Goal: Transaction & Acquisition: Book appointment/travel/reservation

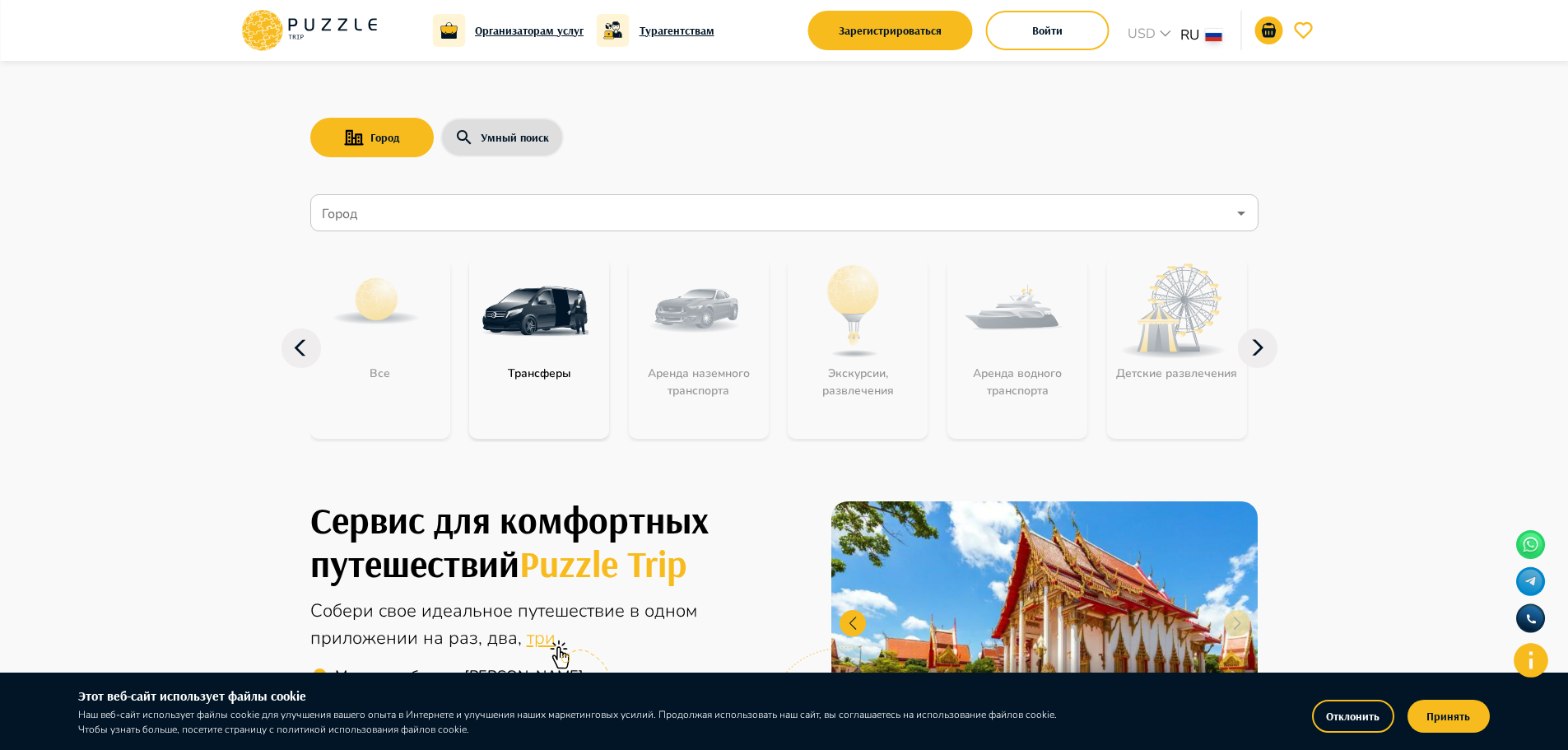
drag, startPoint x: 181, startPoint y: 310, endPoint x: 181, endPoint y: 246, distance: 64.0
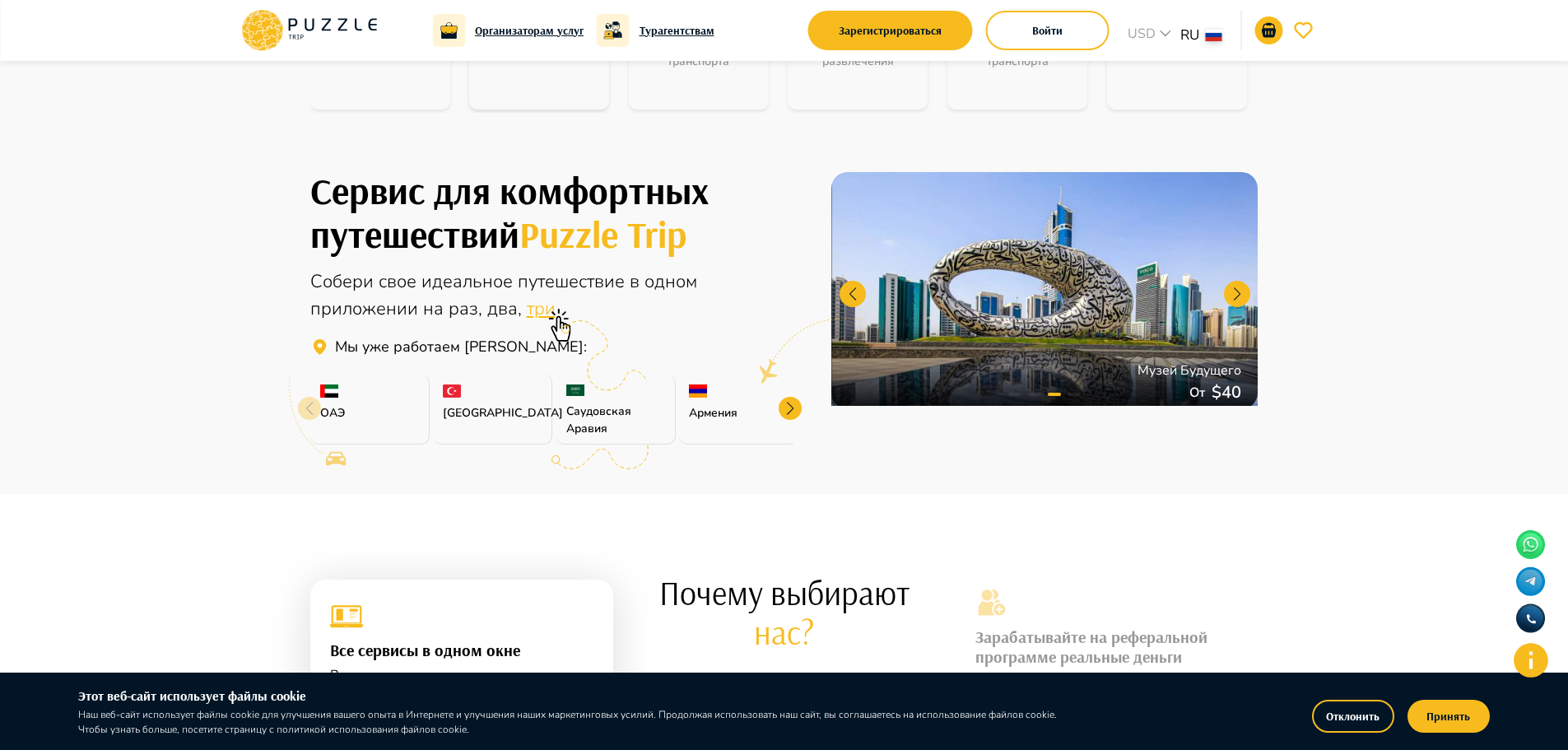
scroll to position [494, 0]
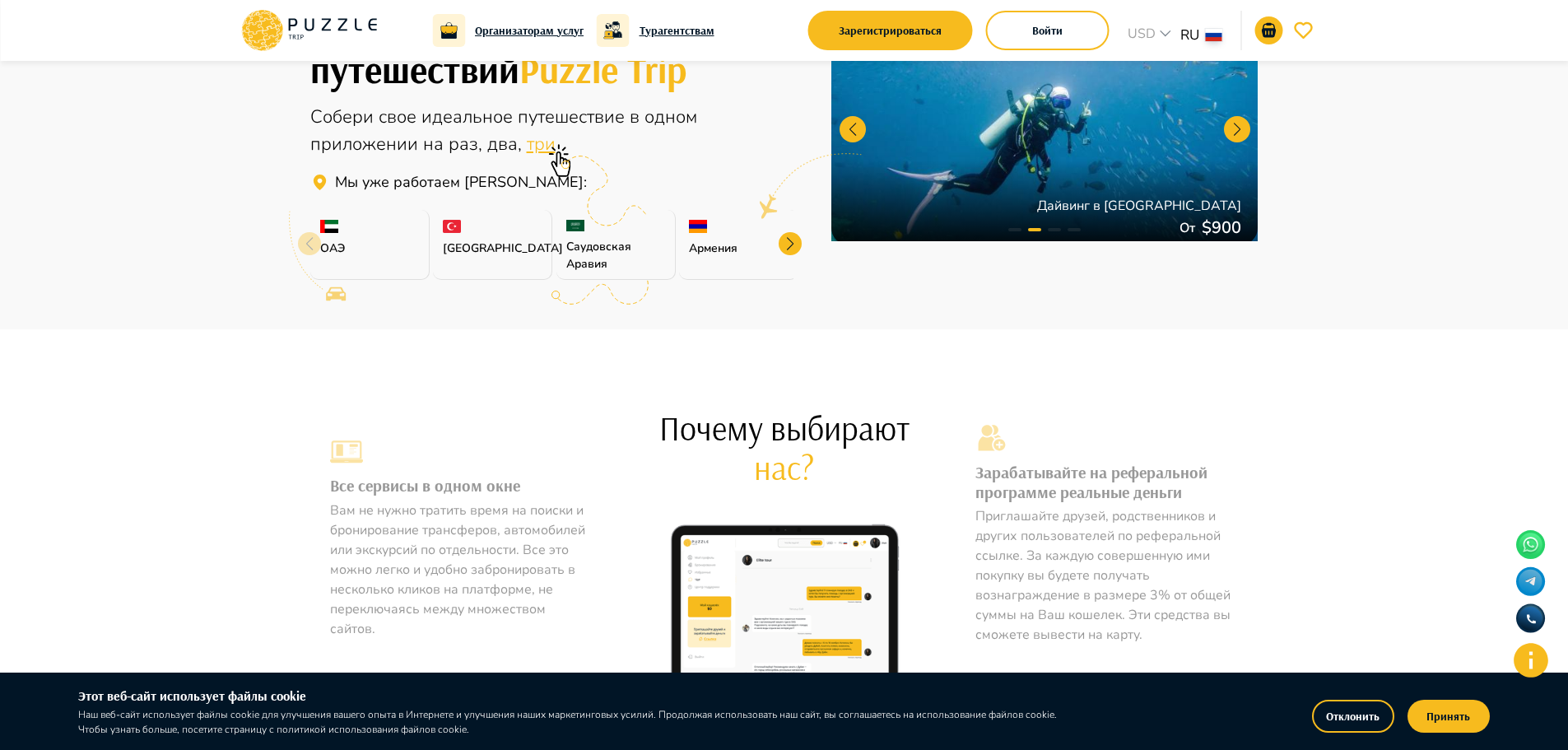
click at [794, 235] on div at bounding box center [790, 243] width 23 height 23
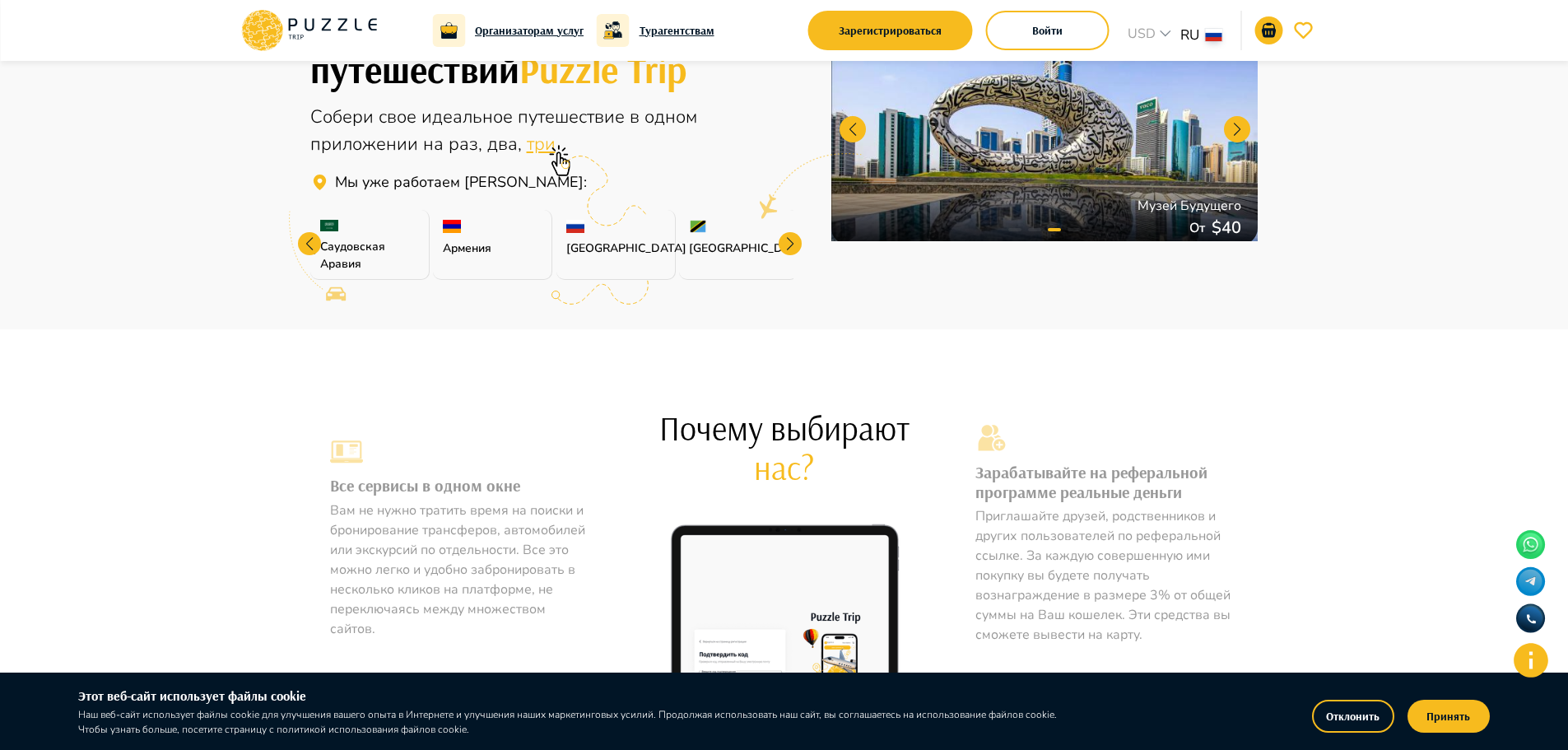
click at [794, 235] on div at bounding box center [790, 243] width 23 height 23
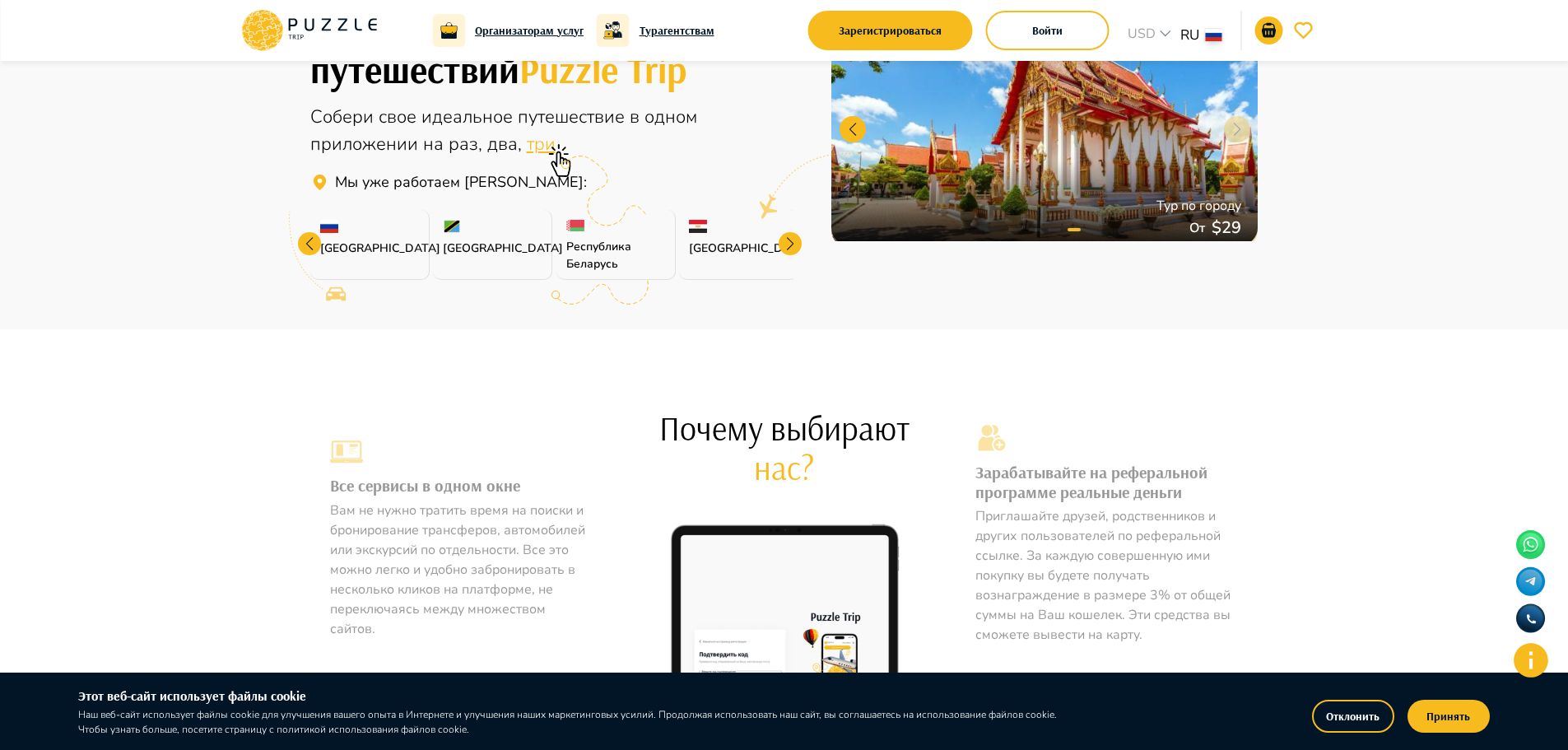
click at [794, 235] on div at bounding box center [790, 243] width 23 height 23
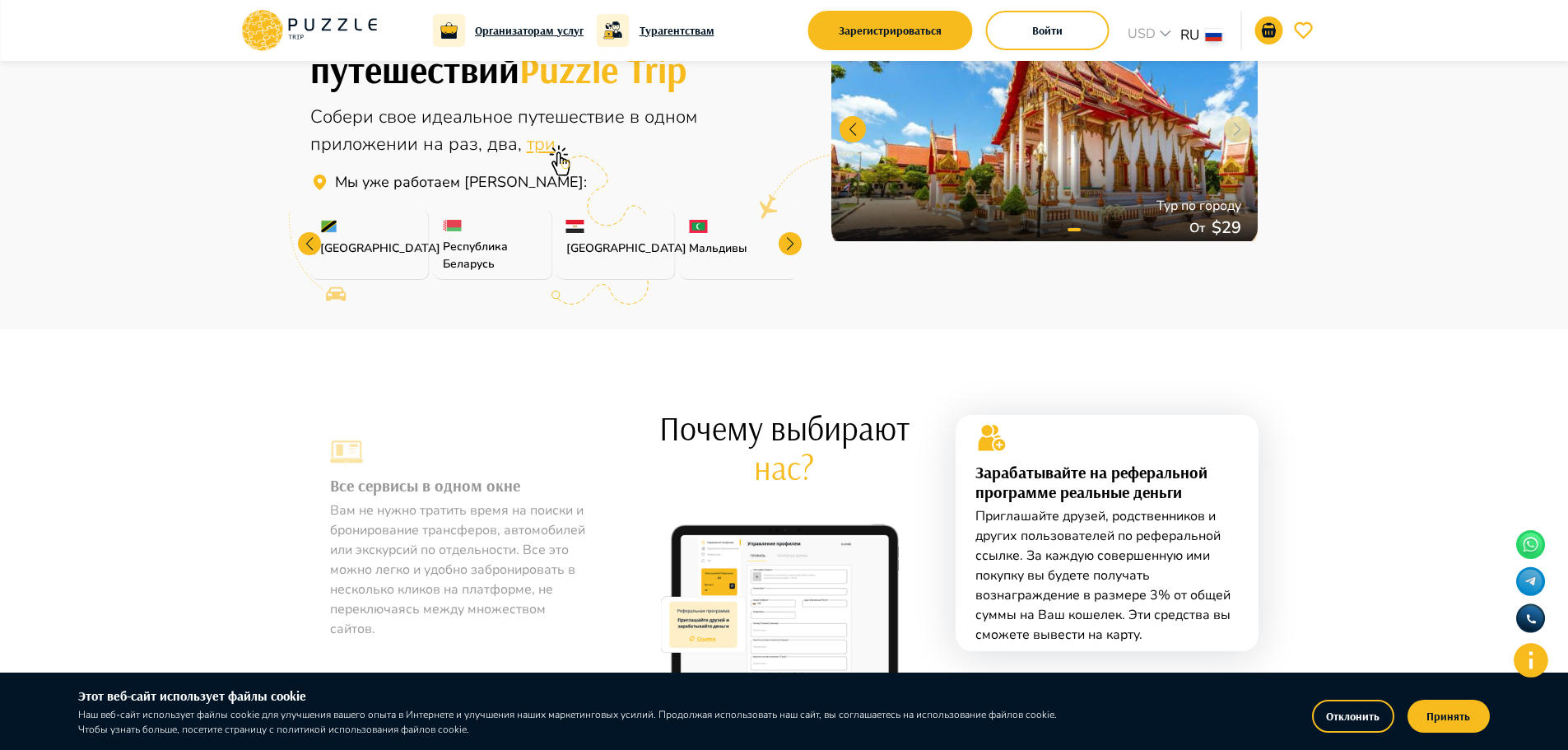
click at [794, 235] on div at bounding box center [790, 243] width 23 height 23
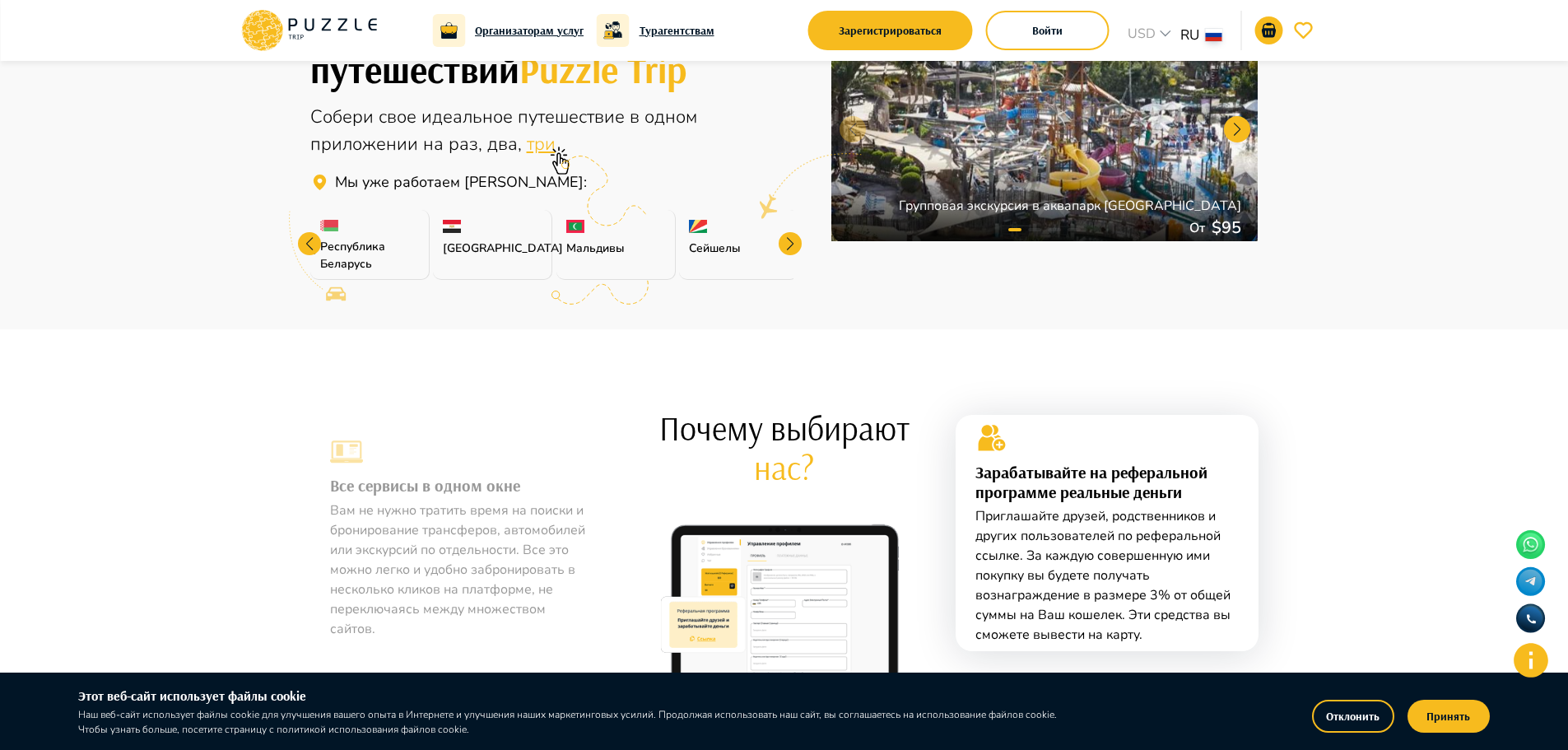
click at [793, 235] on div at bounding box center [790, 243] width 23 height 23
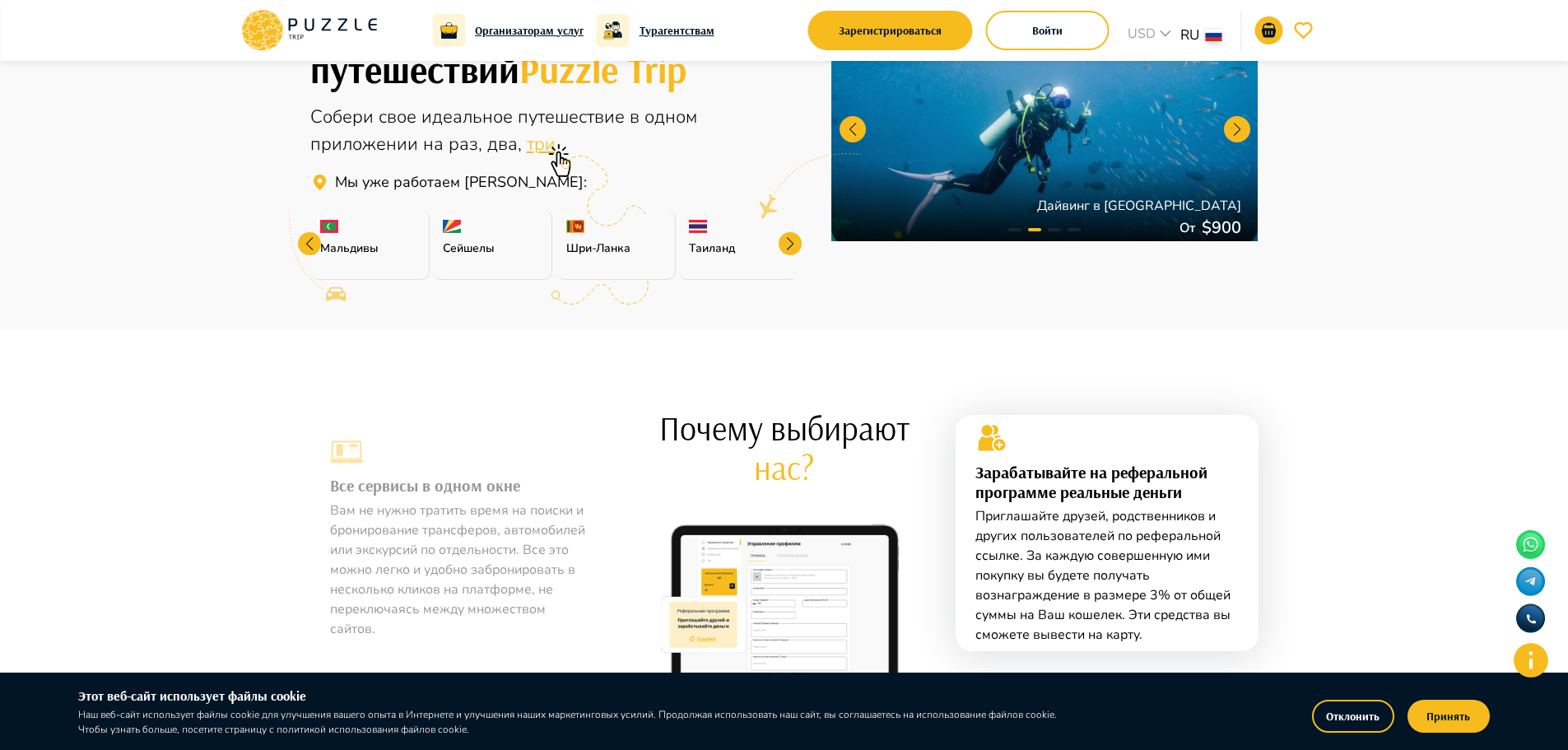
click at [793, 235] on div at bounding box center [790, 243] width 23 height 23
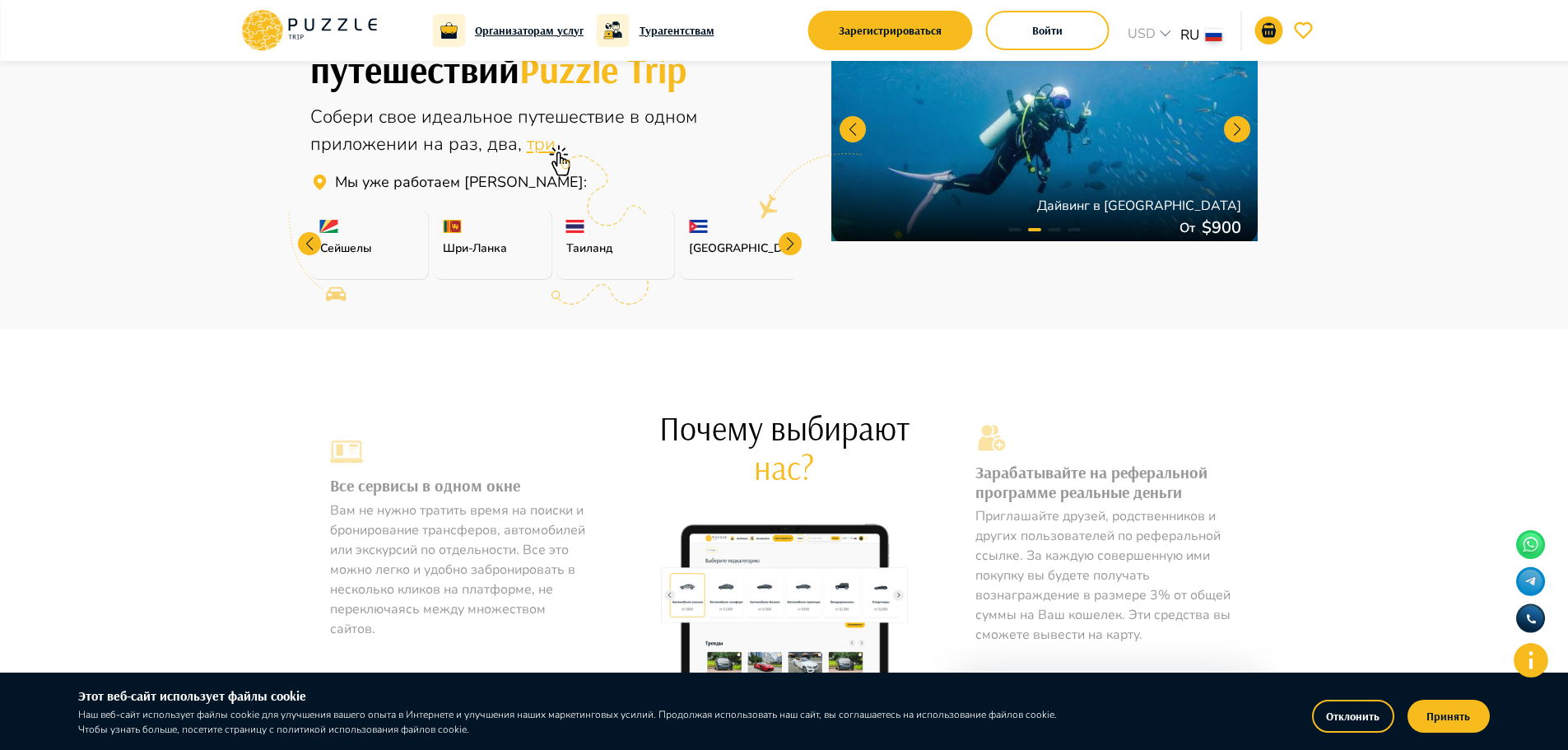
click at [793, 235] on div at bounding box center [790, 243] width 23 height 23
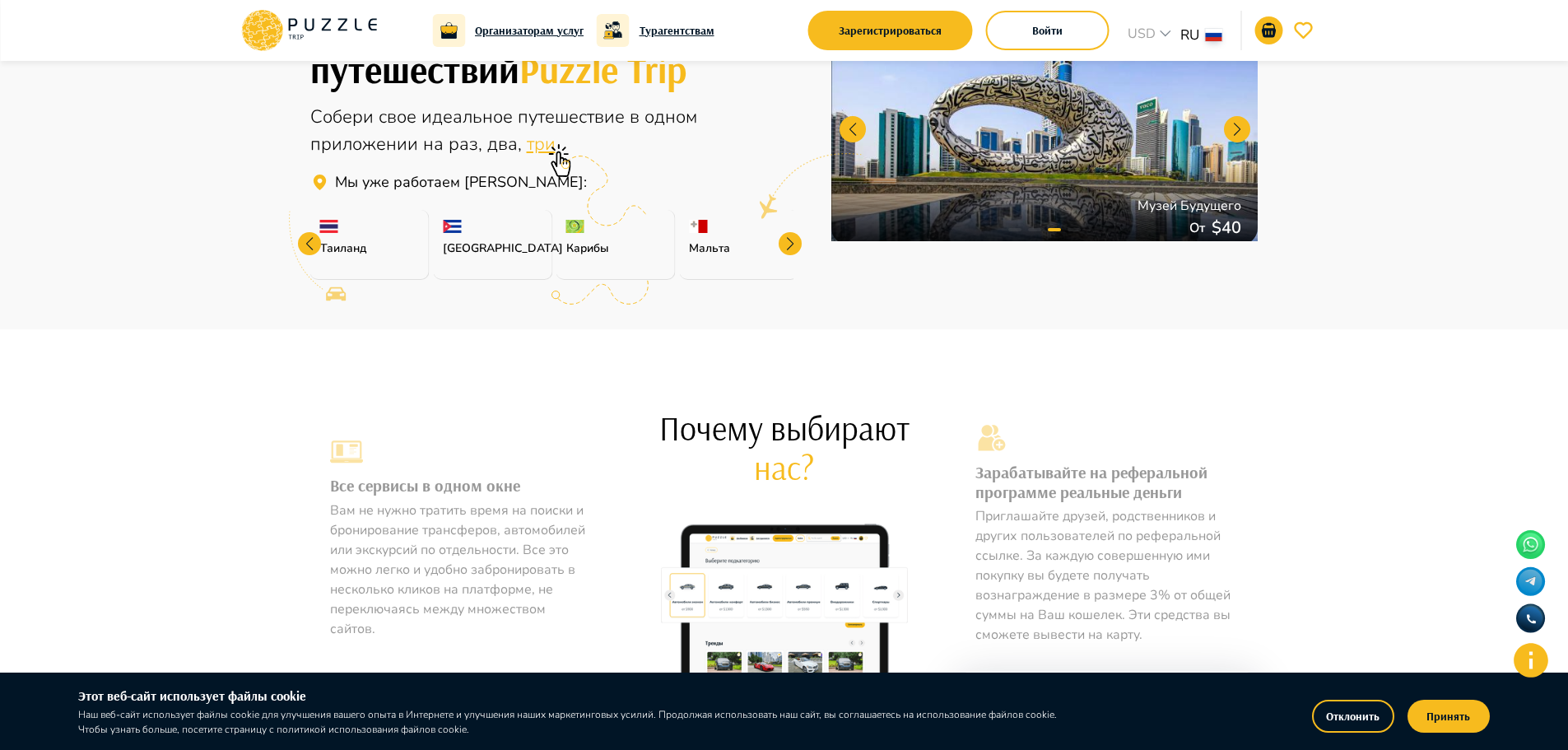
click at [793, 235] on div at bounding box center [790, 243] width 23 height 23
click at [793, 235] on div "[GEOGRAPHIC_DATA]" at bounding box center [739, 245] width 119 height 70
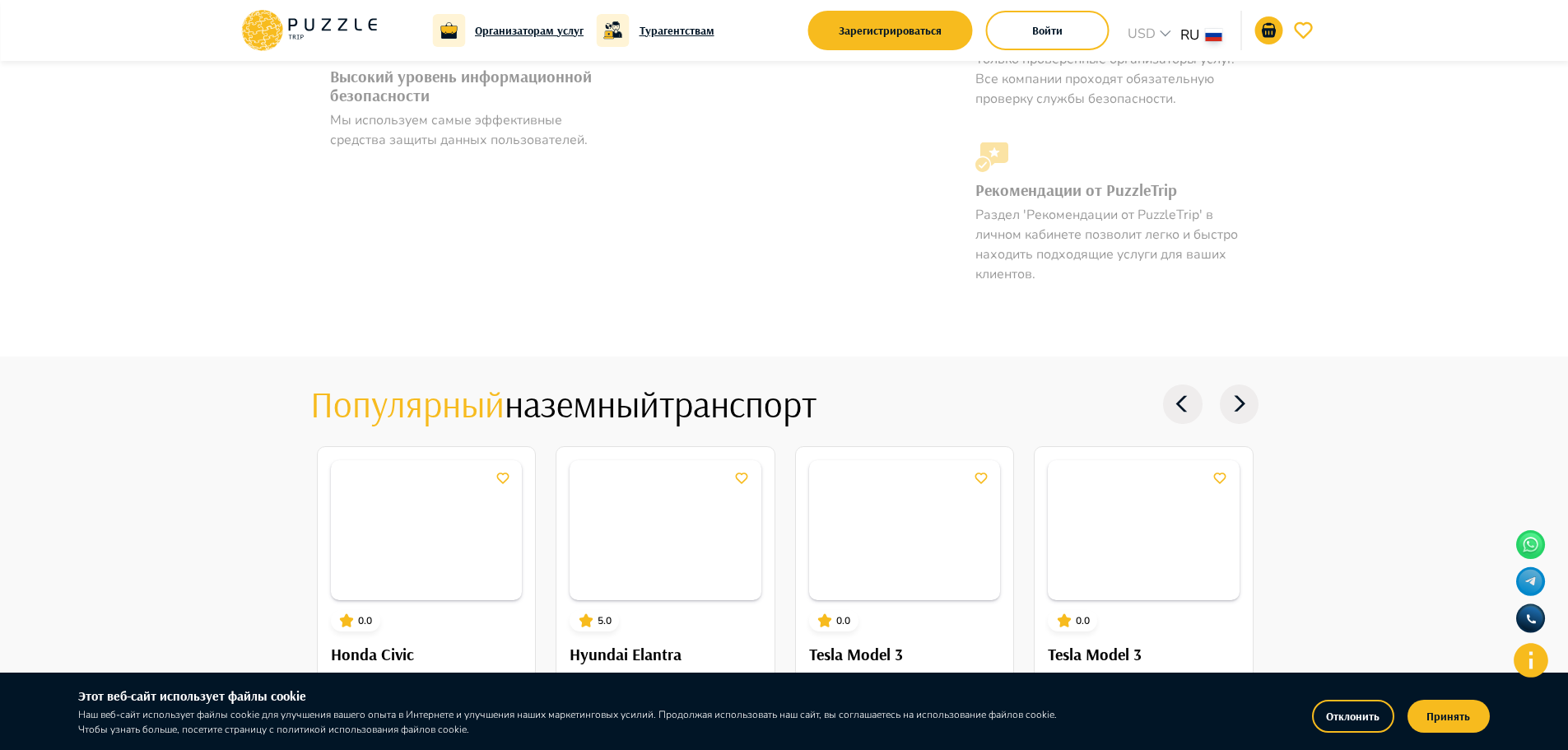
scroll to position [1893, 0]
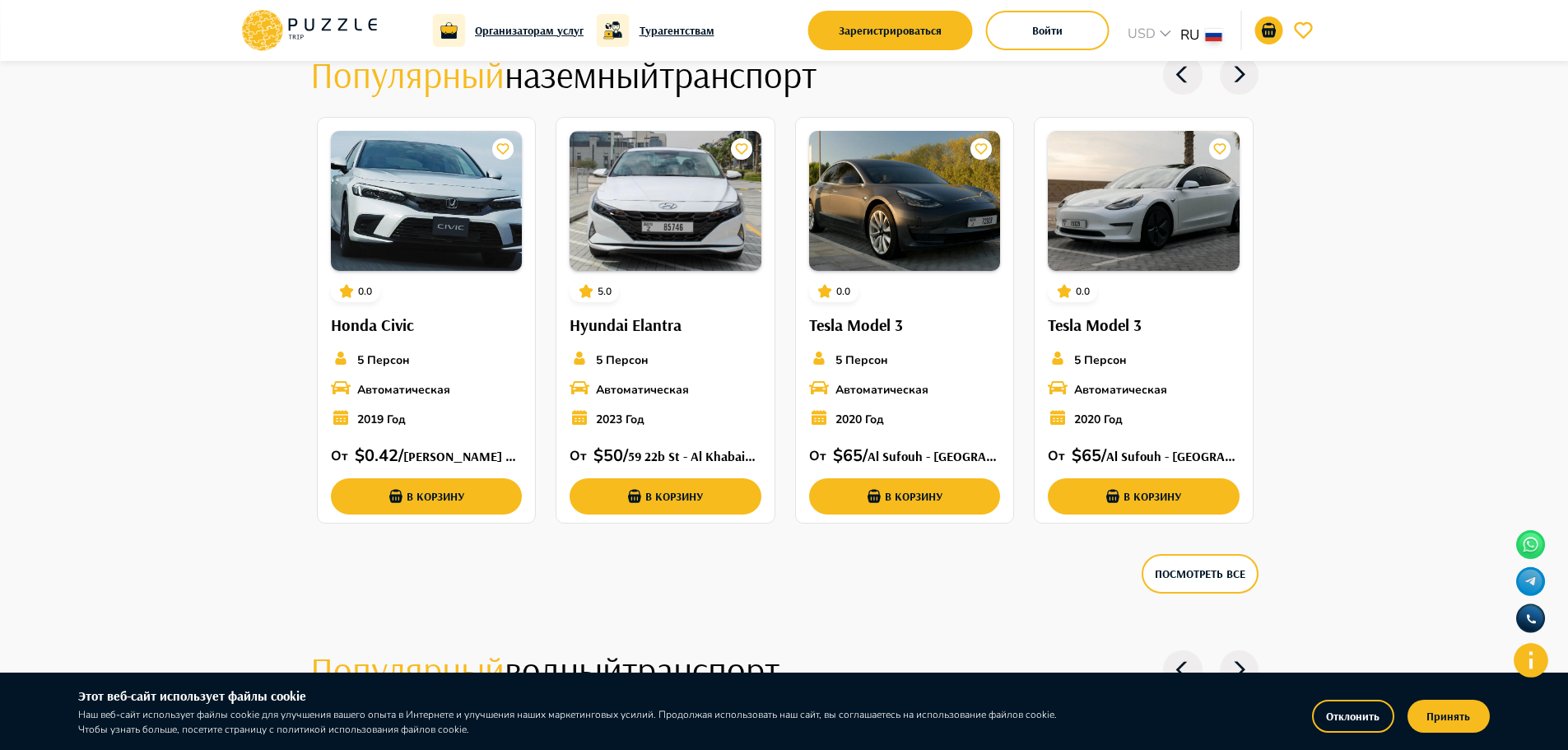
click at [1243, 91] on icon at bounding box center [1240, 74] width 39 height 39
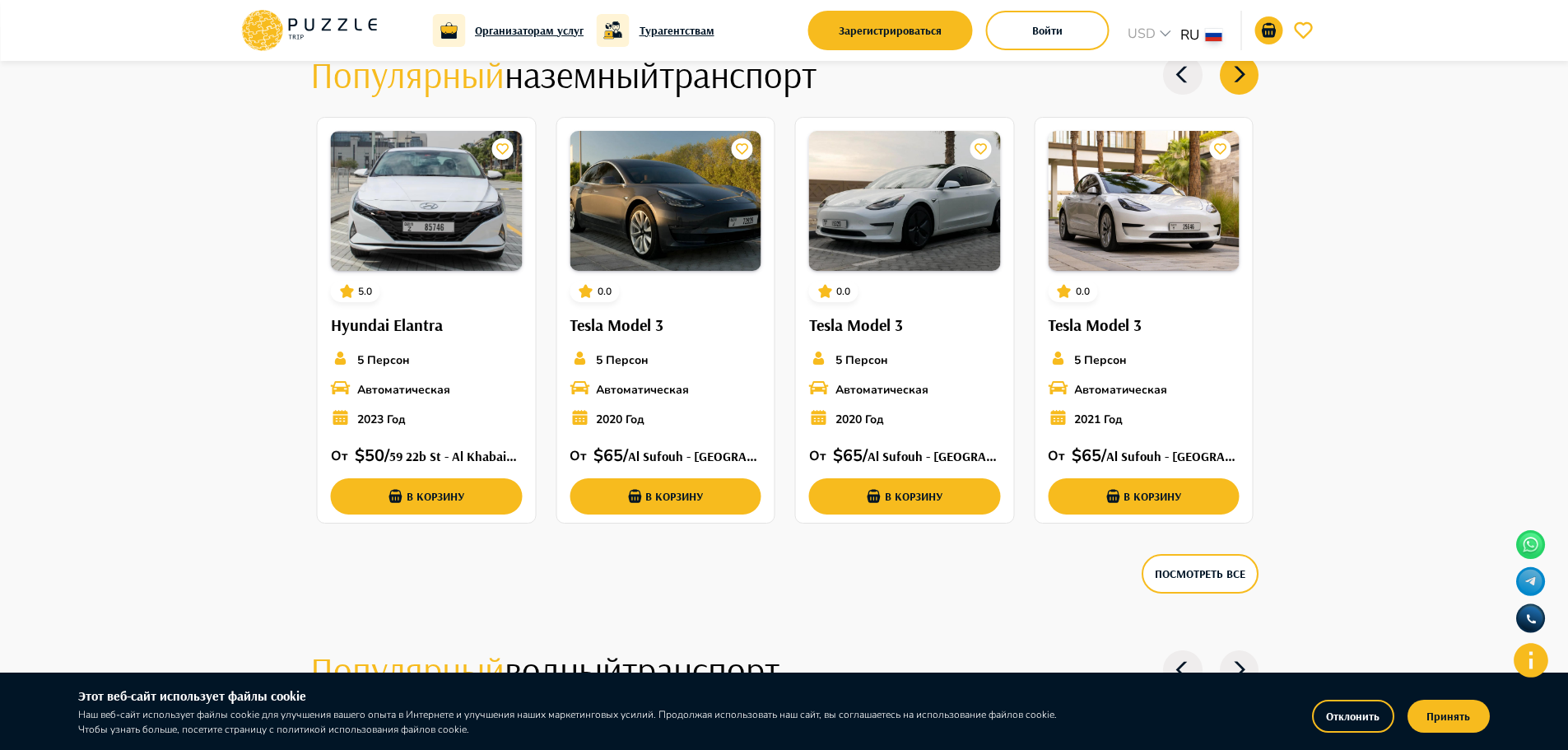
click at [1243, 91] on icon at bounding box center [1240, 74] width 39 height 39
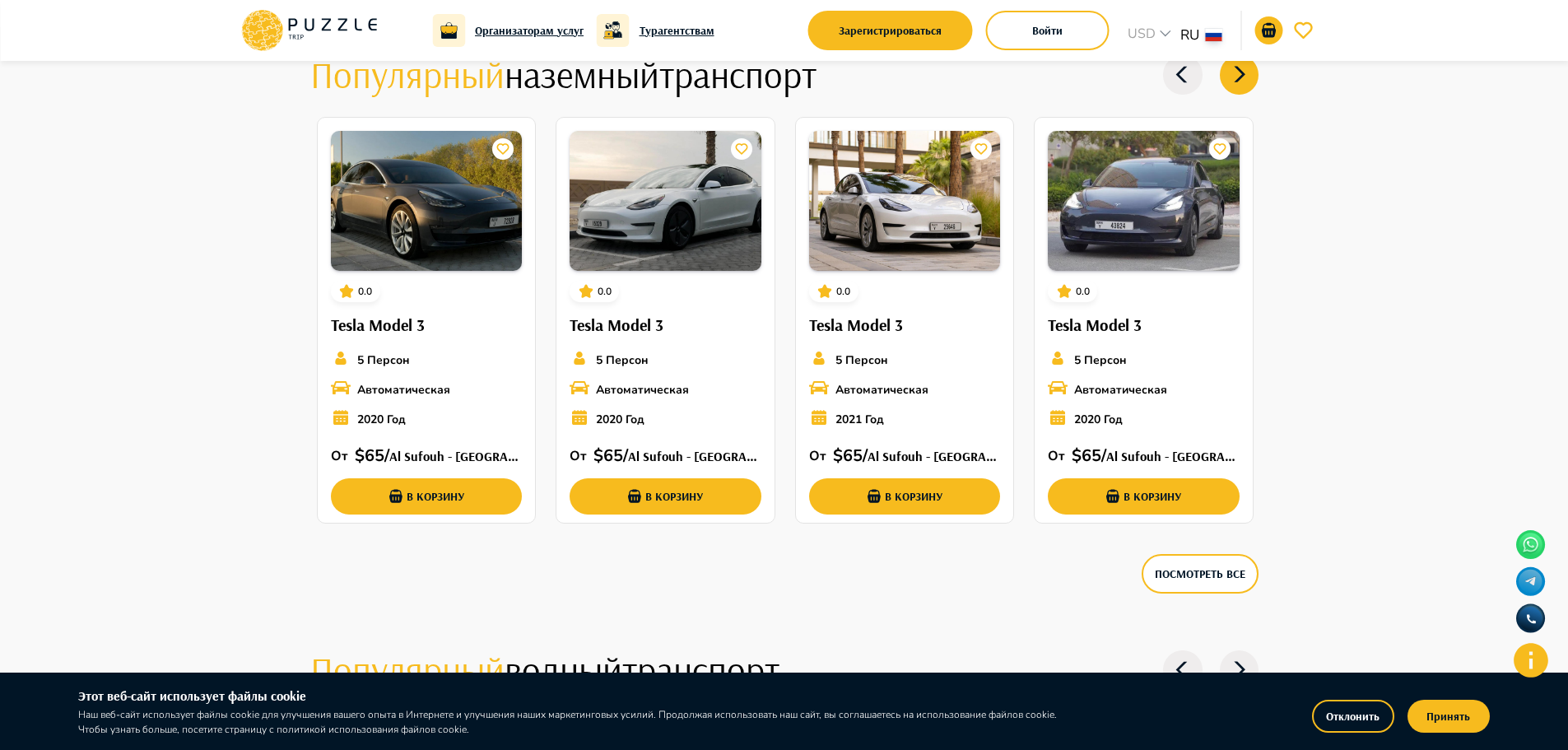
click at [1243, 91] on icon at bounding box center [1240, 74] width 39 height 39
click at [1250, 74] on icon at bounding box center [1240, 74] width 39 height 39
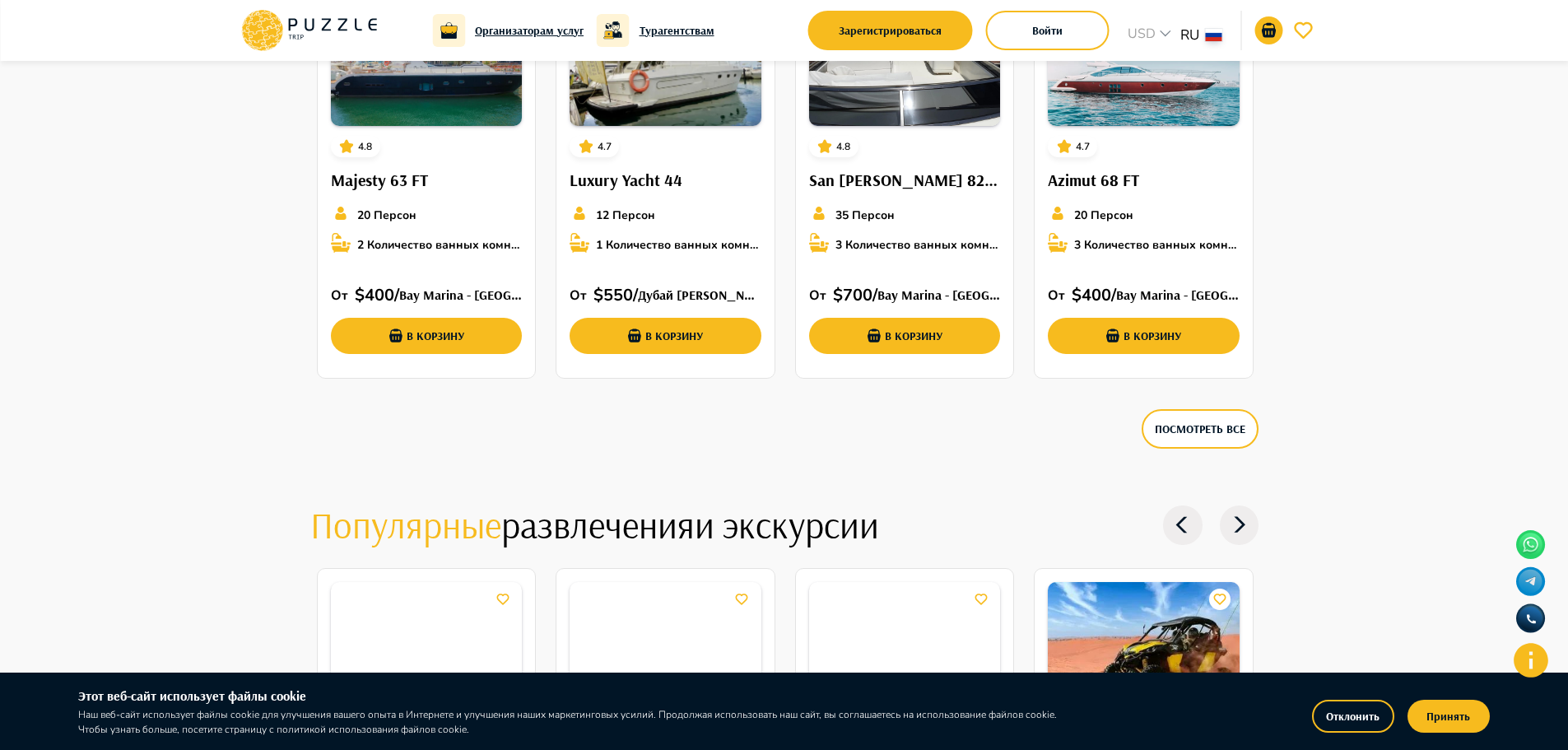
scroll to position [2470, 0]
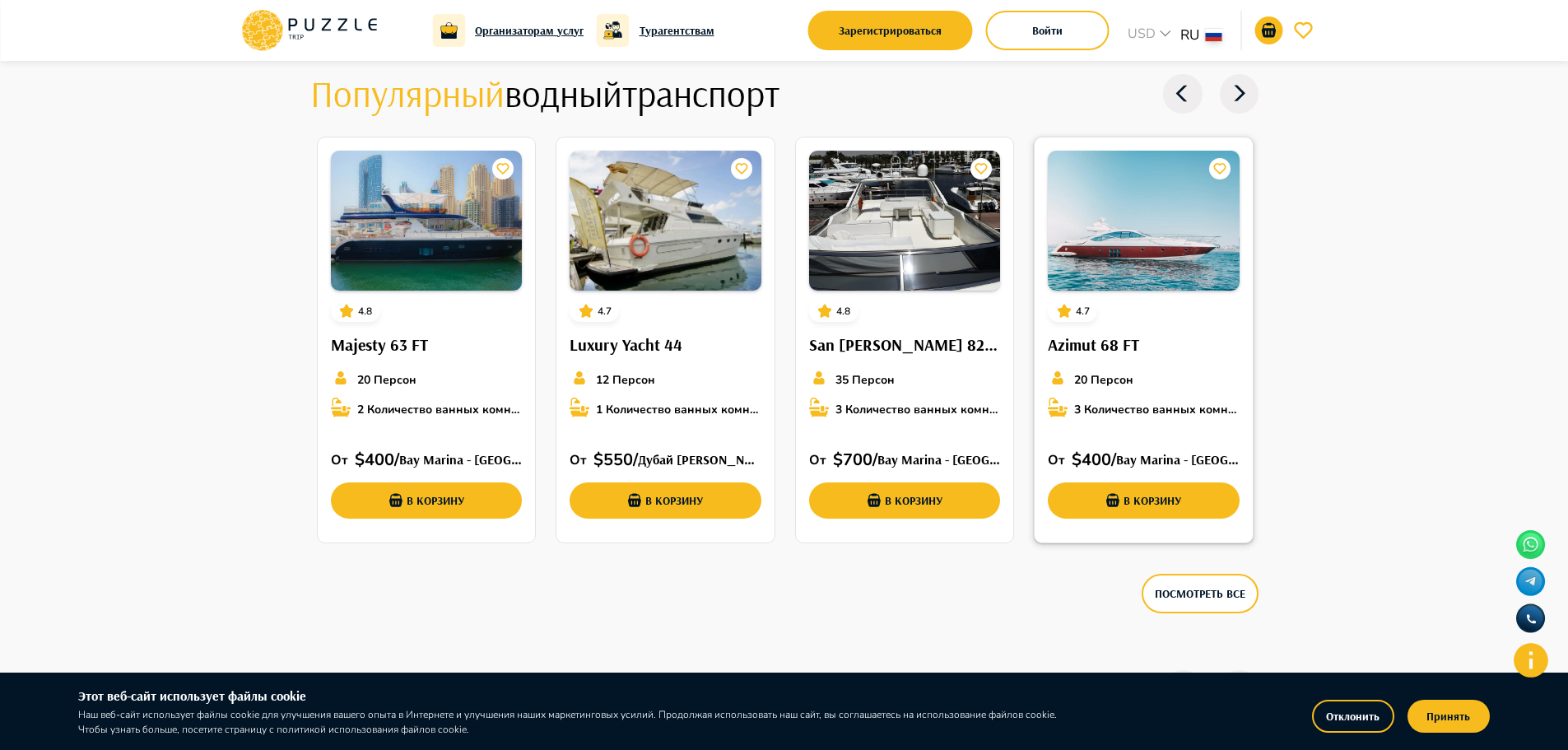
click at [1126, 256] on img at bounding box center [1144, 221] width 192 height 140
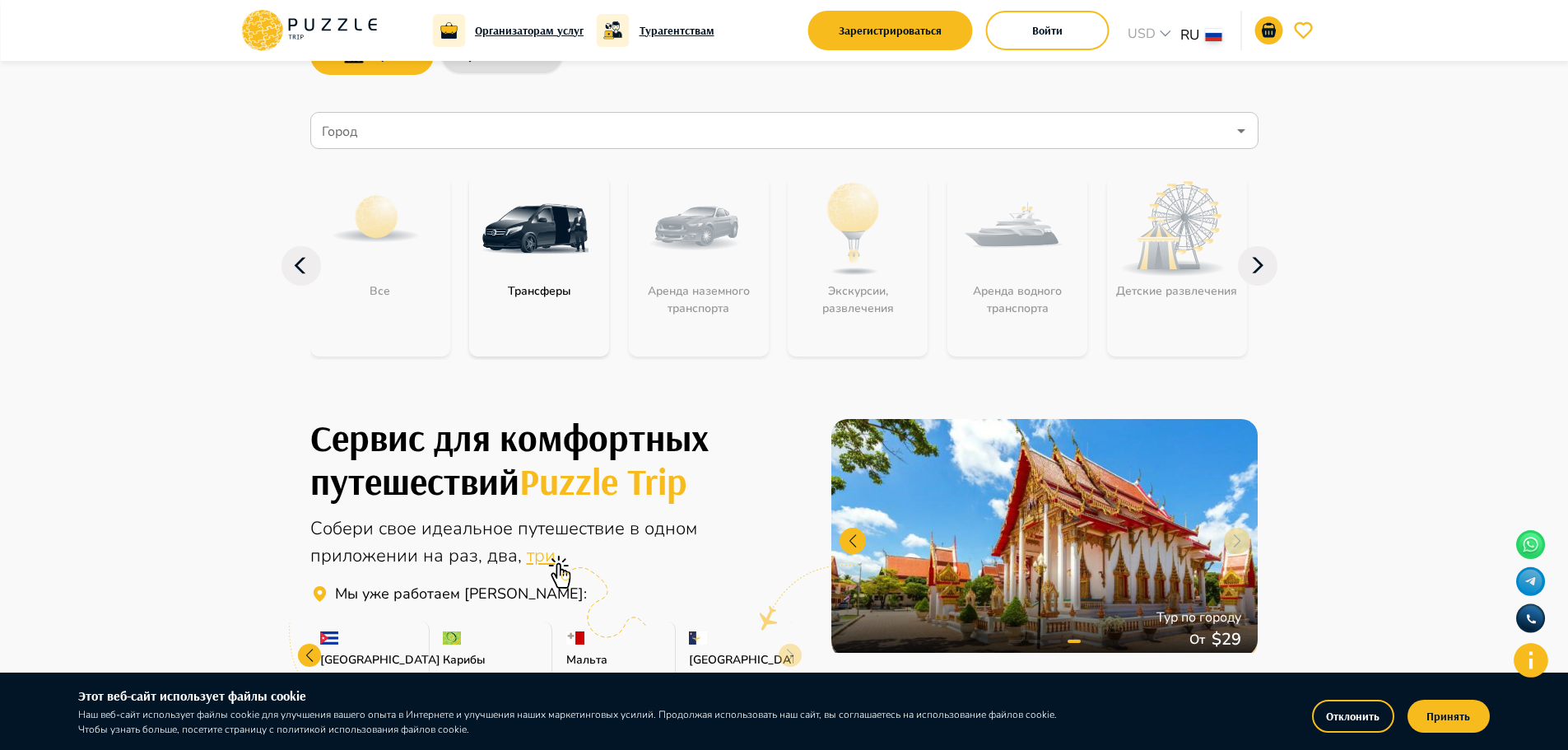
scroll to position [0, 0]
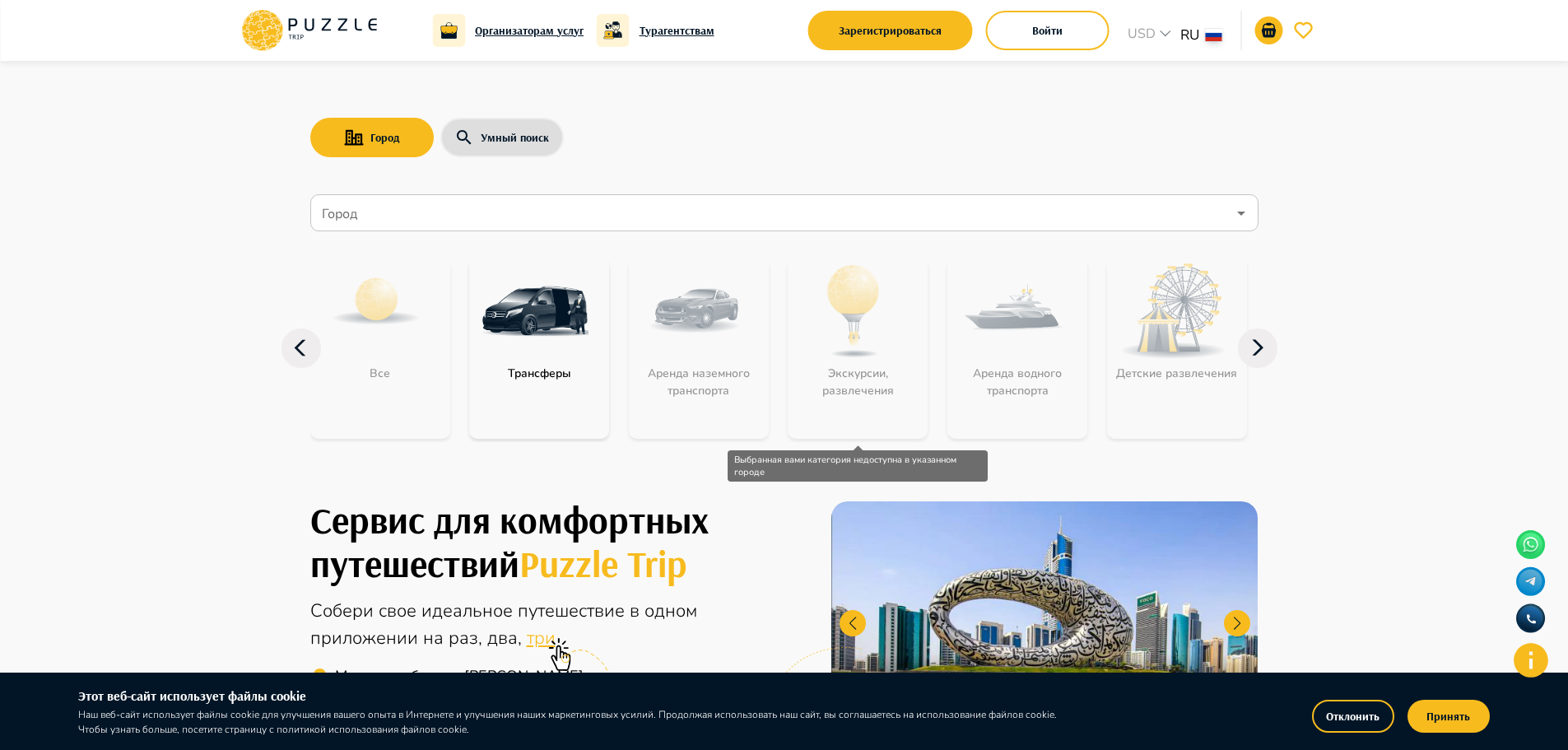
click at [836, 360] on div "Экскурсии, развлечения" at bounding box center [858, 348] width 140 height 181
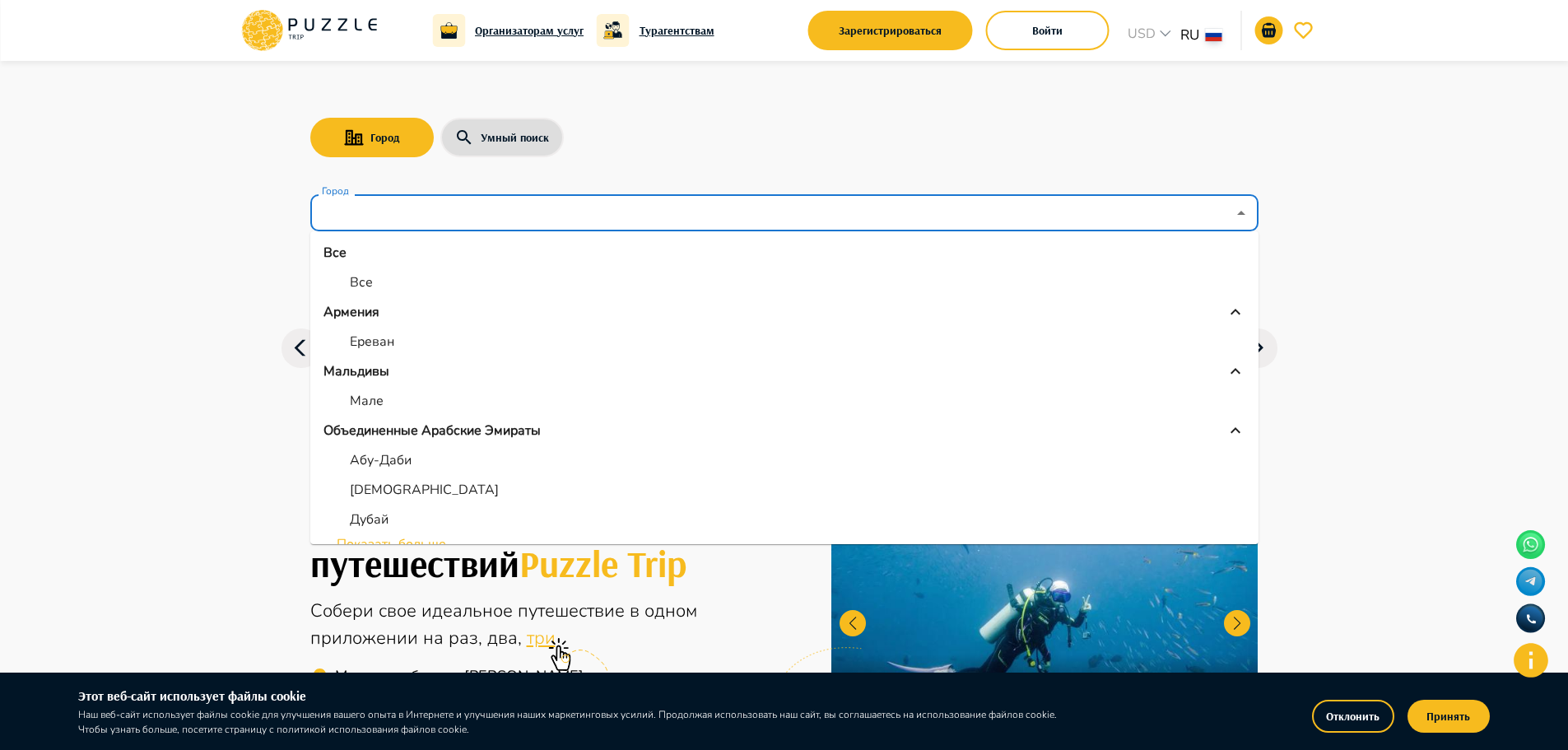
click at [545, 206] on input "Город" at bounding box center [772, 213] width 908 height 32
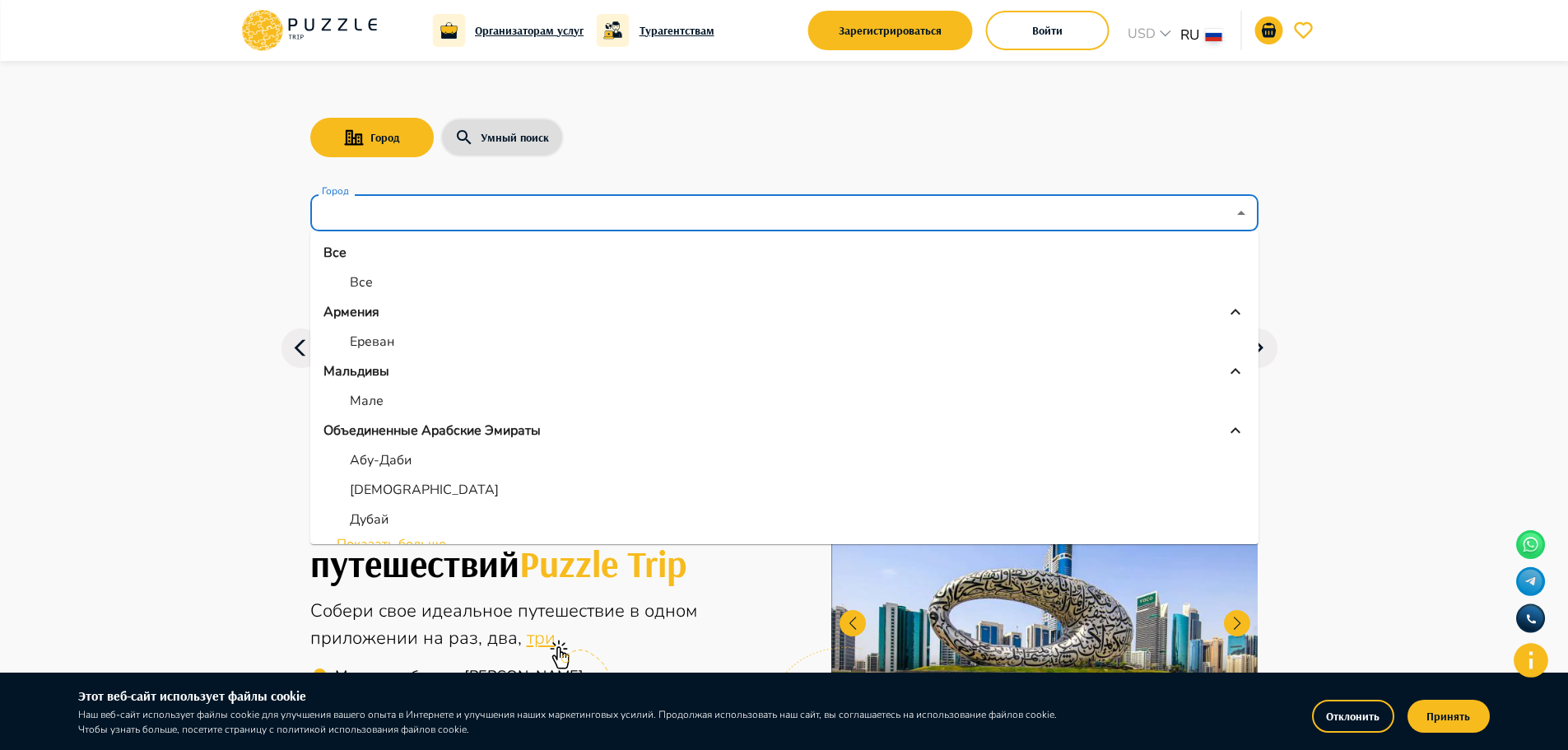
click at [416, 333] on li "Ереван" at bounding box center [784, 342] width 948 height 30
type input "******"
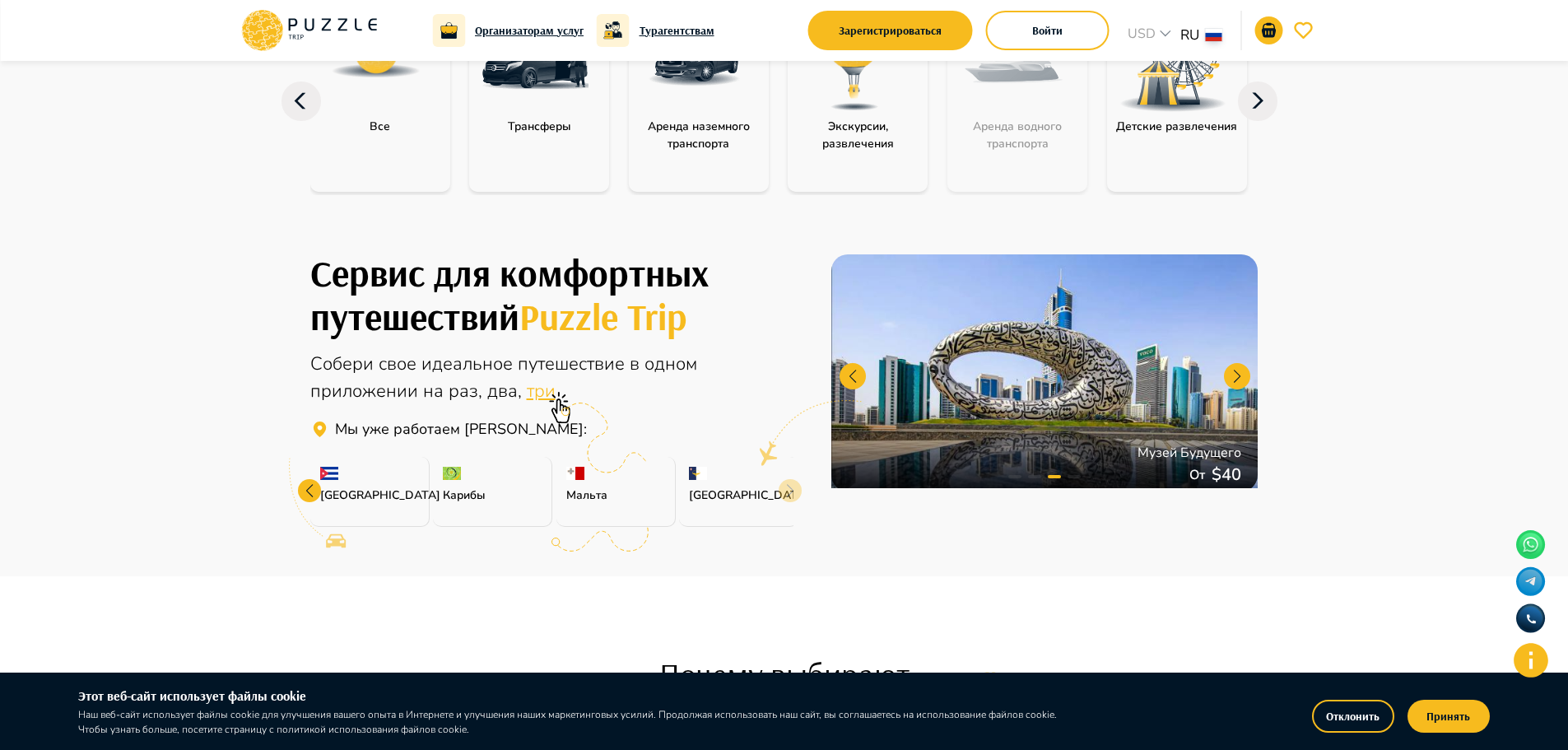
scroll to position [82, 0]
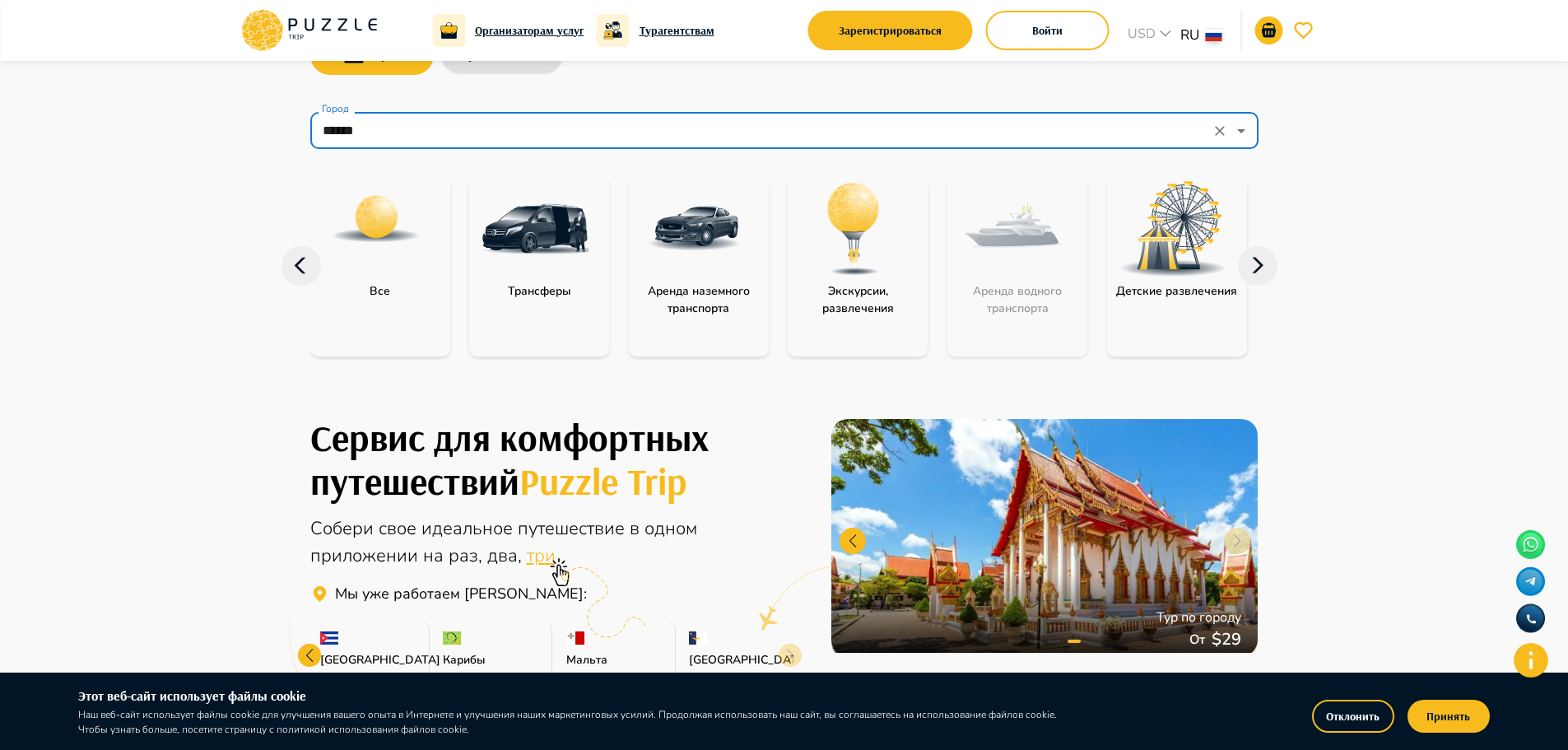
click at [1260, 273] on icon at bounding box center [1257, 265] width 39 height 39
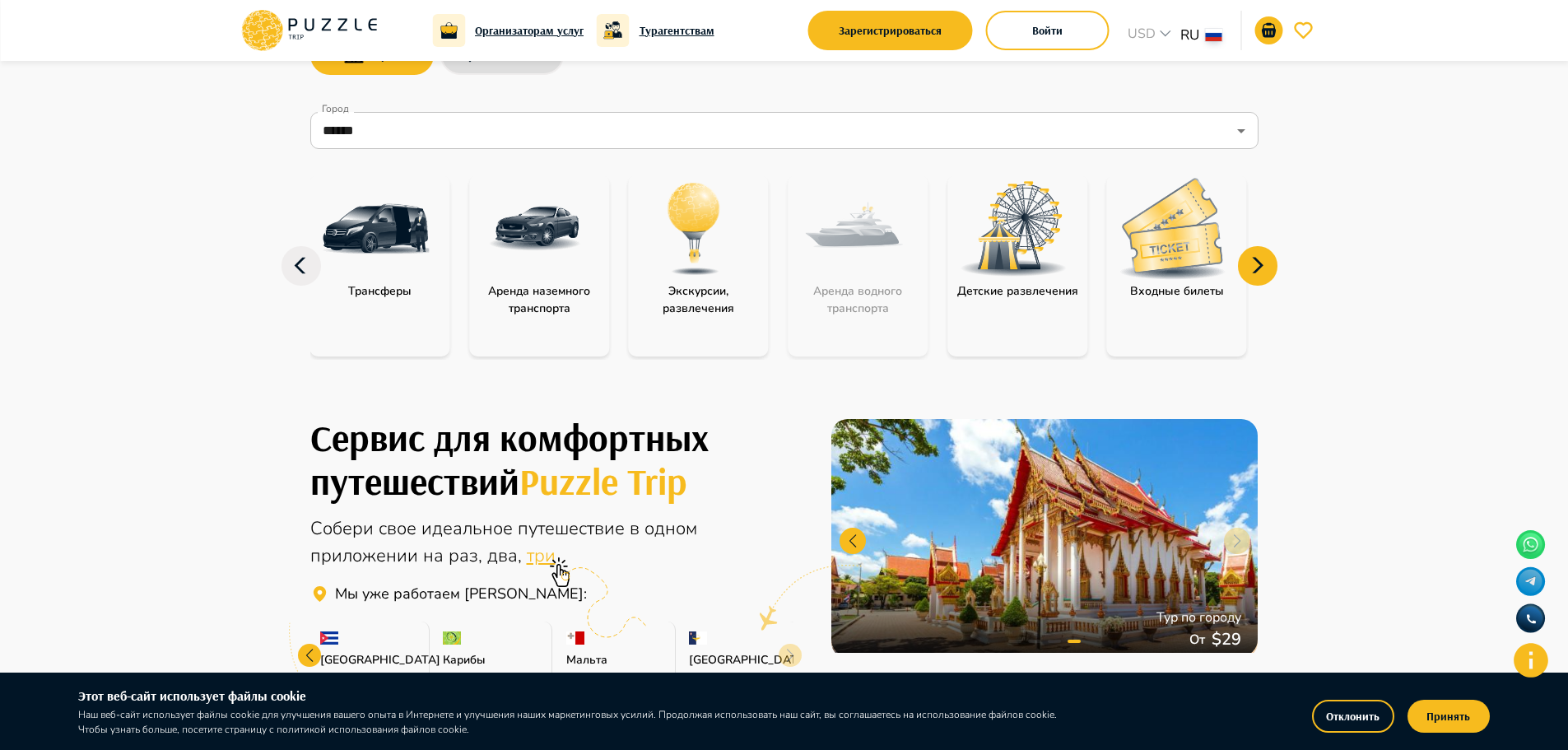
click at [1260, 273] on icon at bounding box center [1257, 265] width 39 height 39
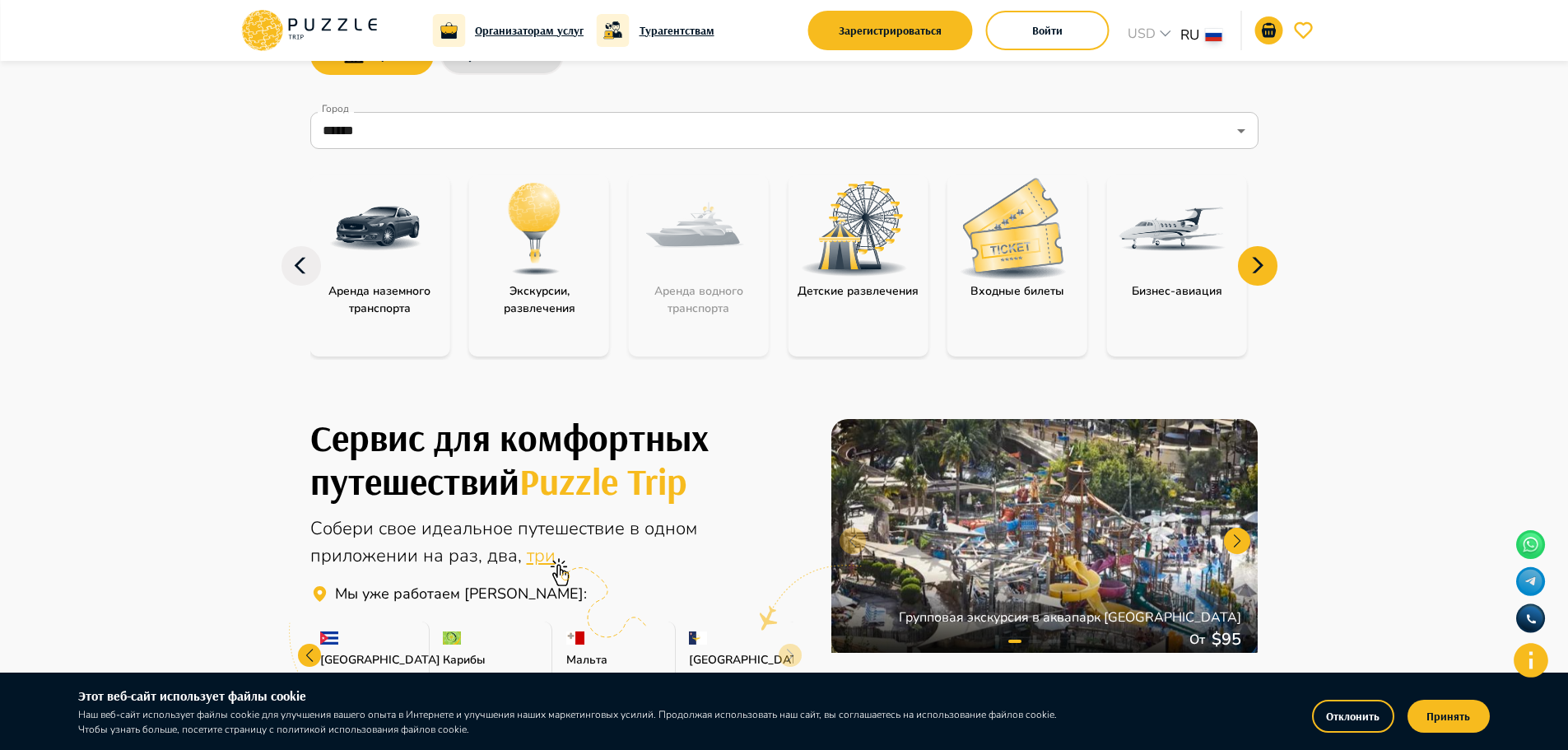
click at [1260, 273] on icon at bounding box center [1257, 265] width 39 height 39
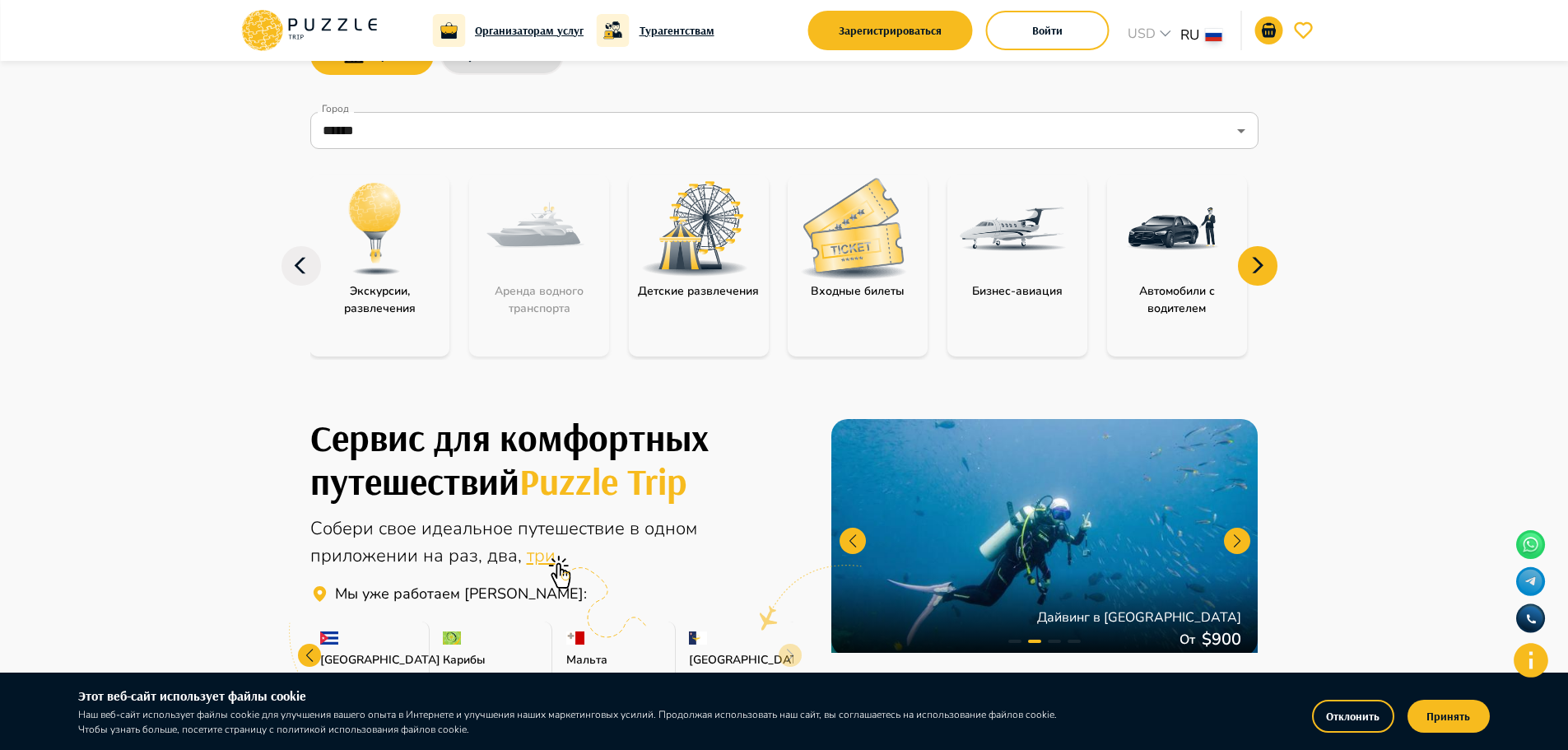
click at [1260, 273] on icon at bounding box center [1257, 265] width 39 height 39
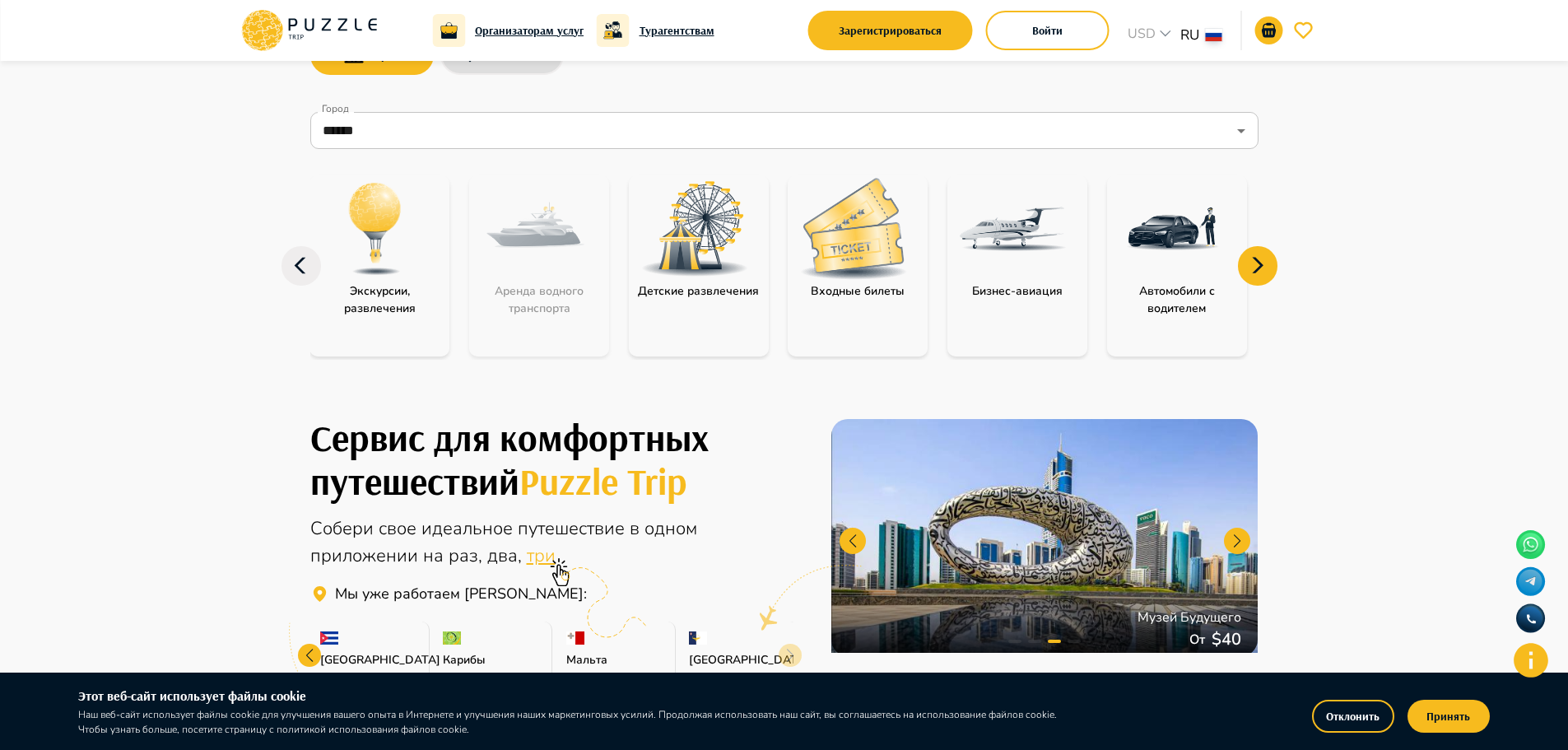
click at [1027, 275] on div at bounding box center [1013, 228] width 132 height 107
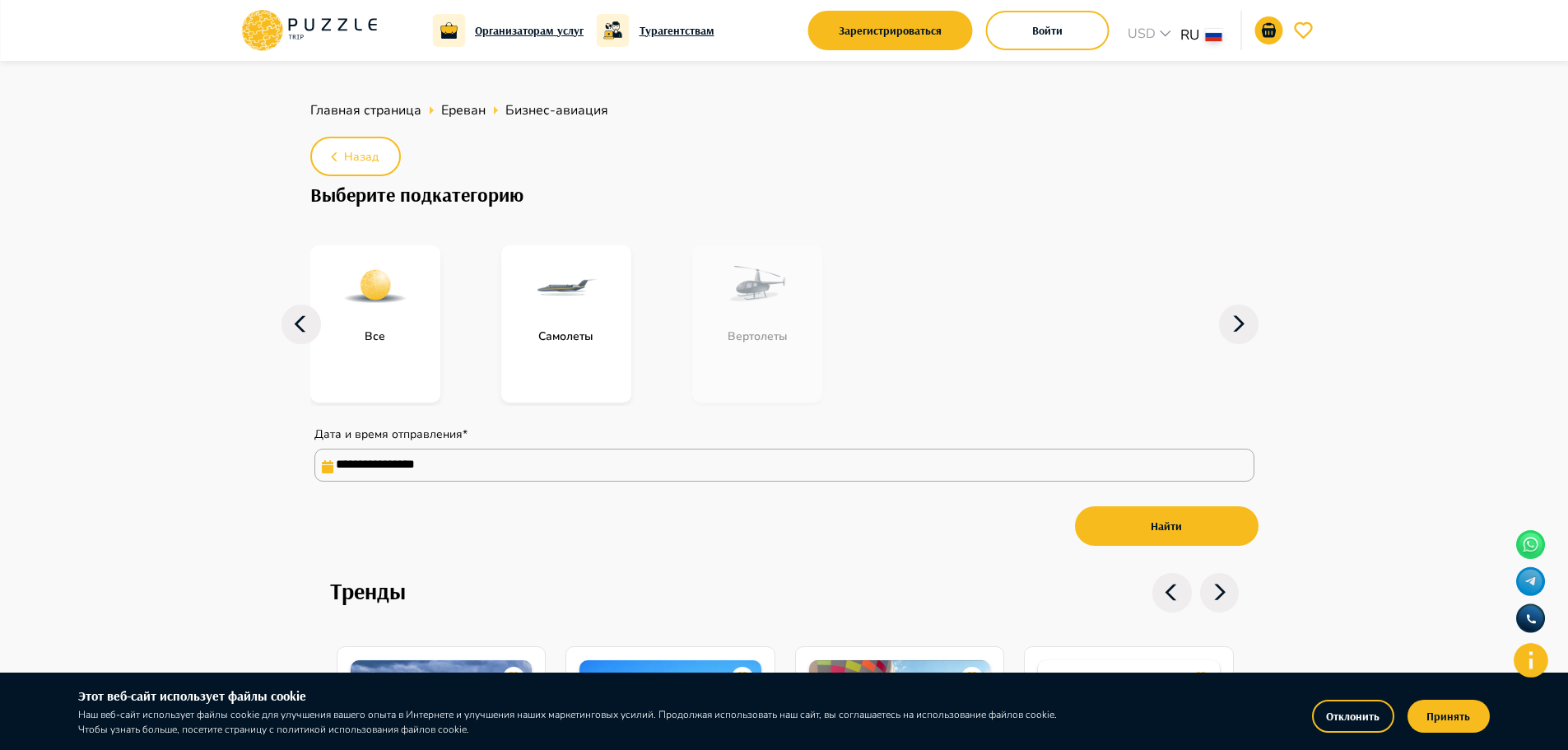
click at [561, 346] on div "Самолеты" at bounding box center [567, 324] width 130 height 157
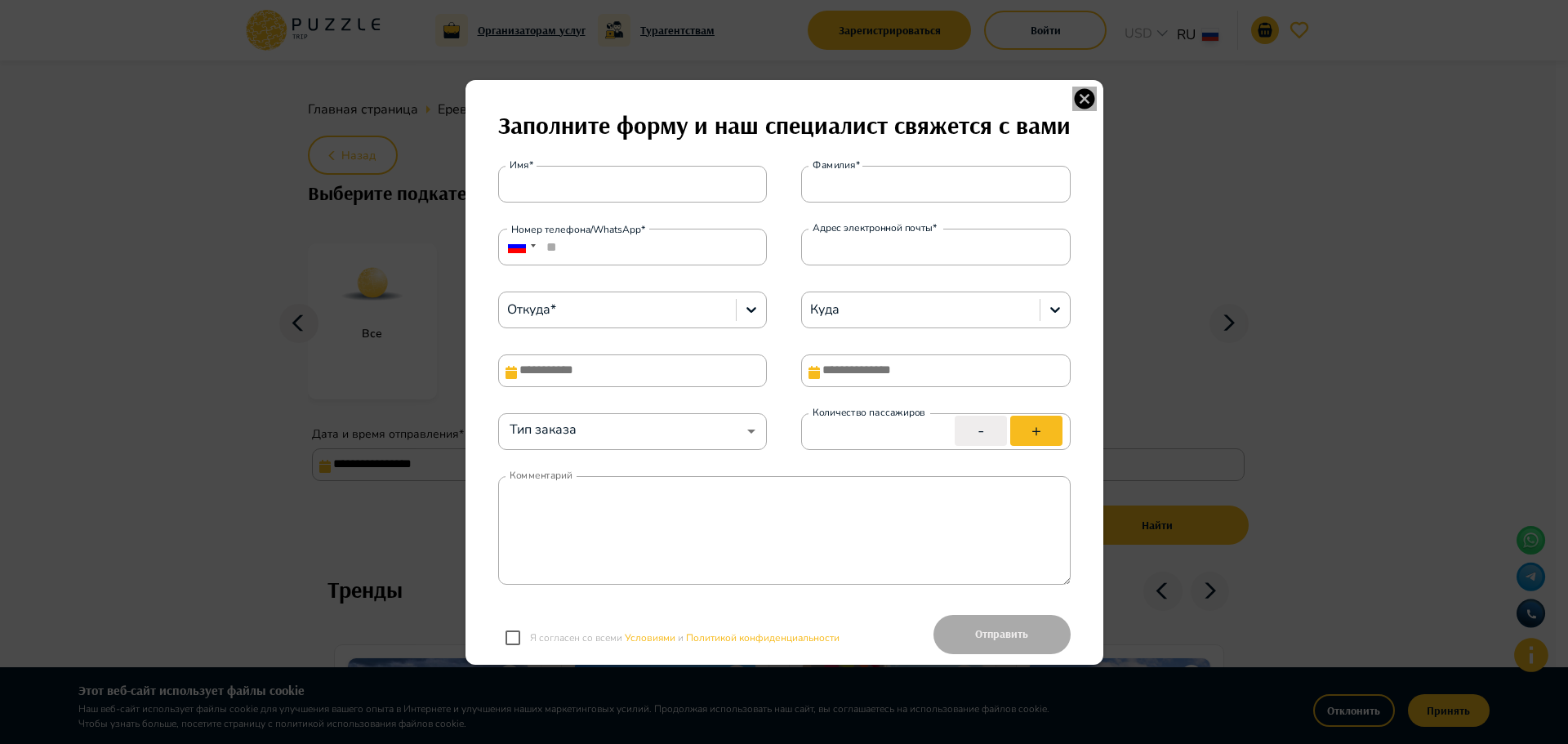
click at [1077, 88] on icon "button" at bounding box center [1084, 99] width 25 height 25
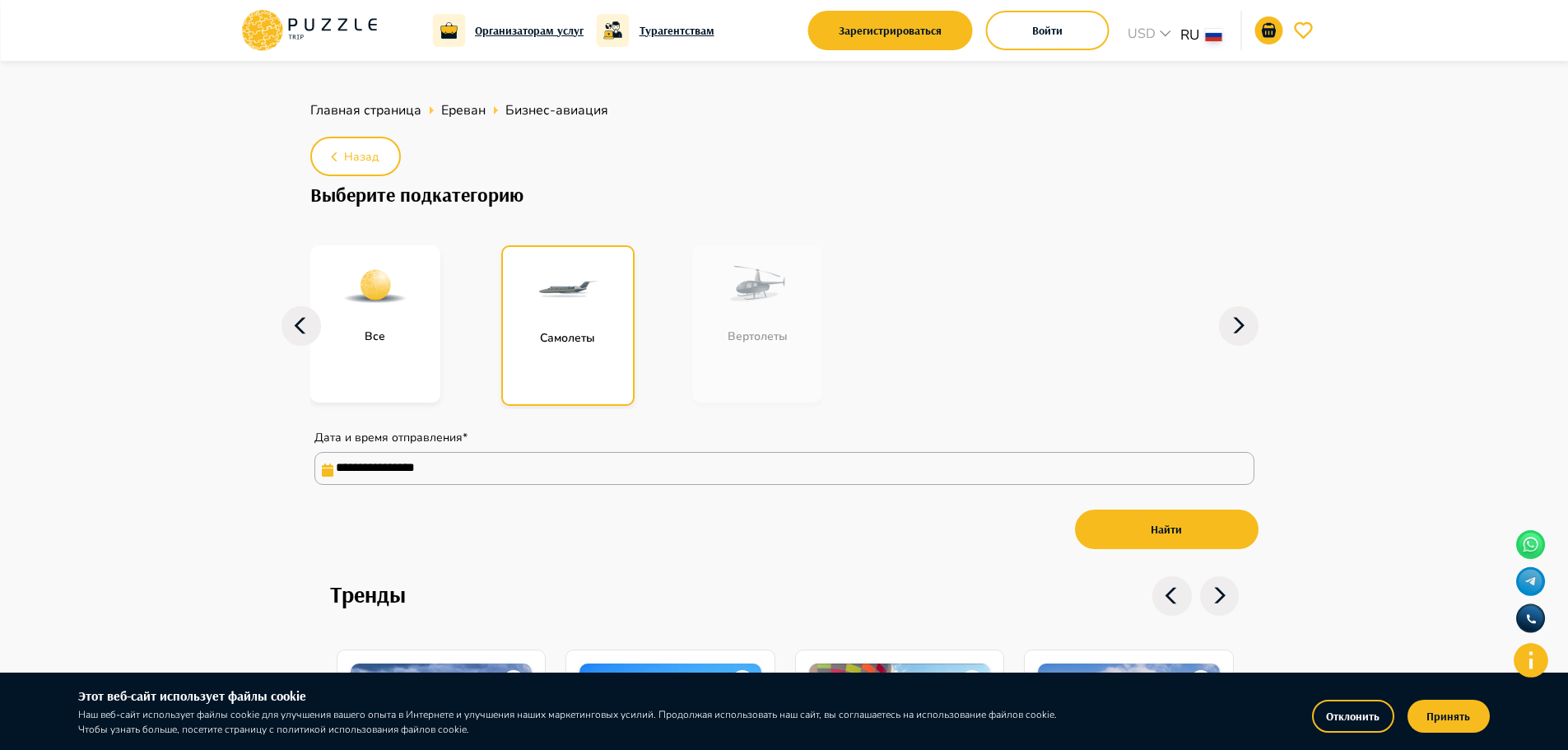
click at [253, 21] on icon at bounding box center [256, 19] width 13 height 10
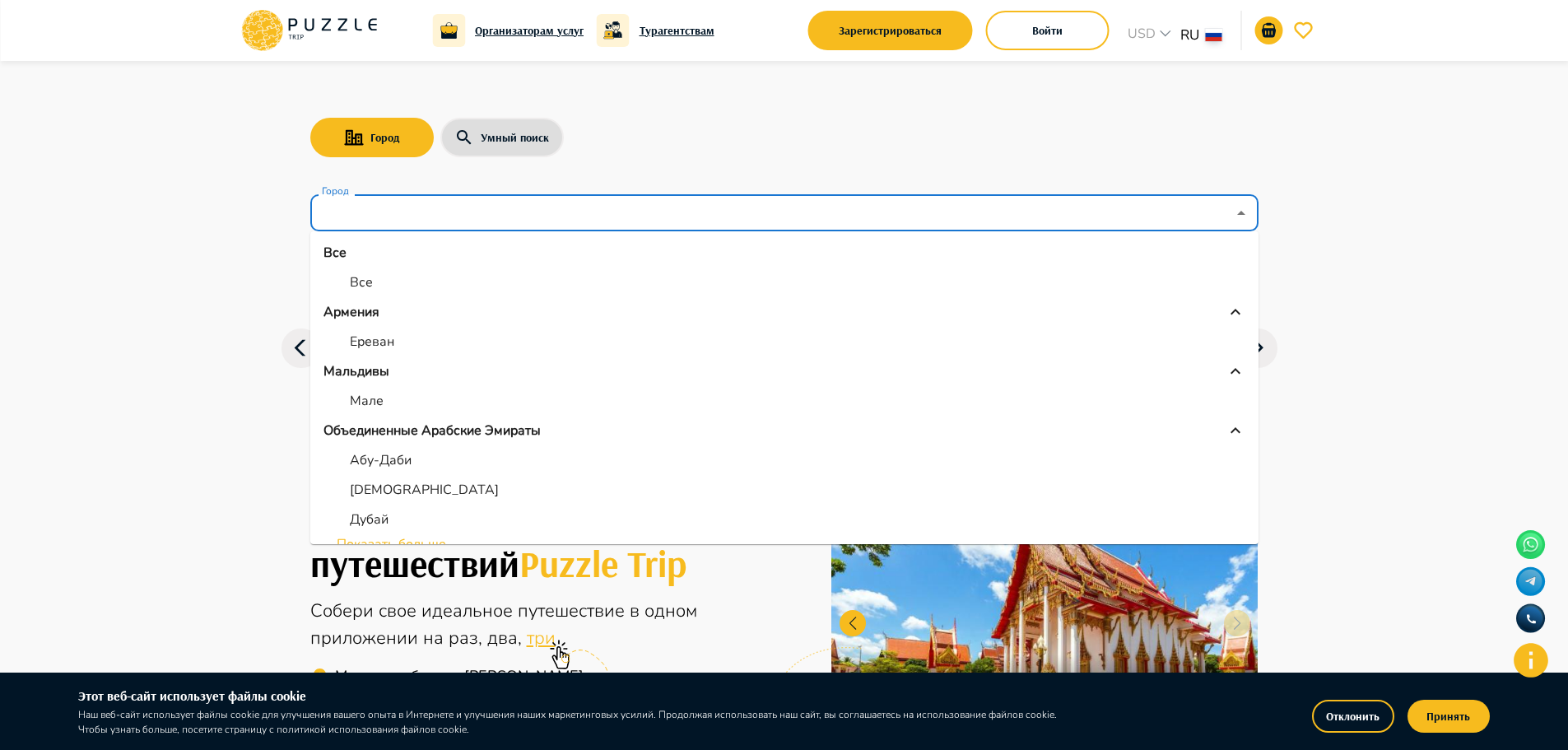
click at [442, 221] on input "Город" at bounding box center [772, 213] width 908 height 32
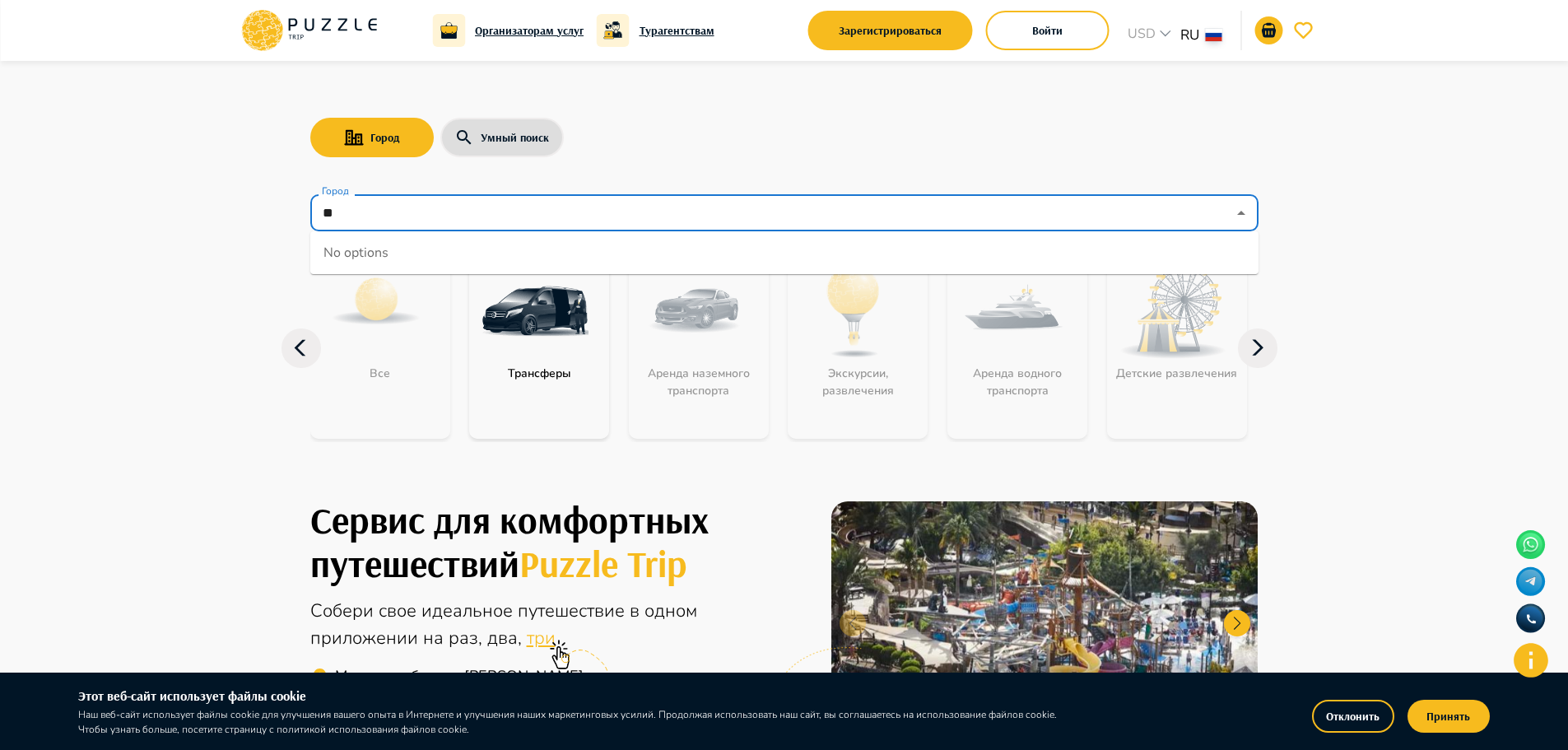
type input "*"
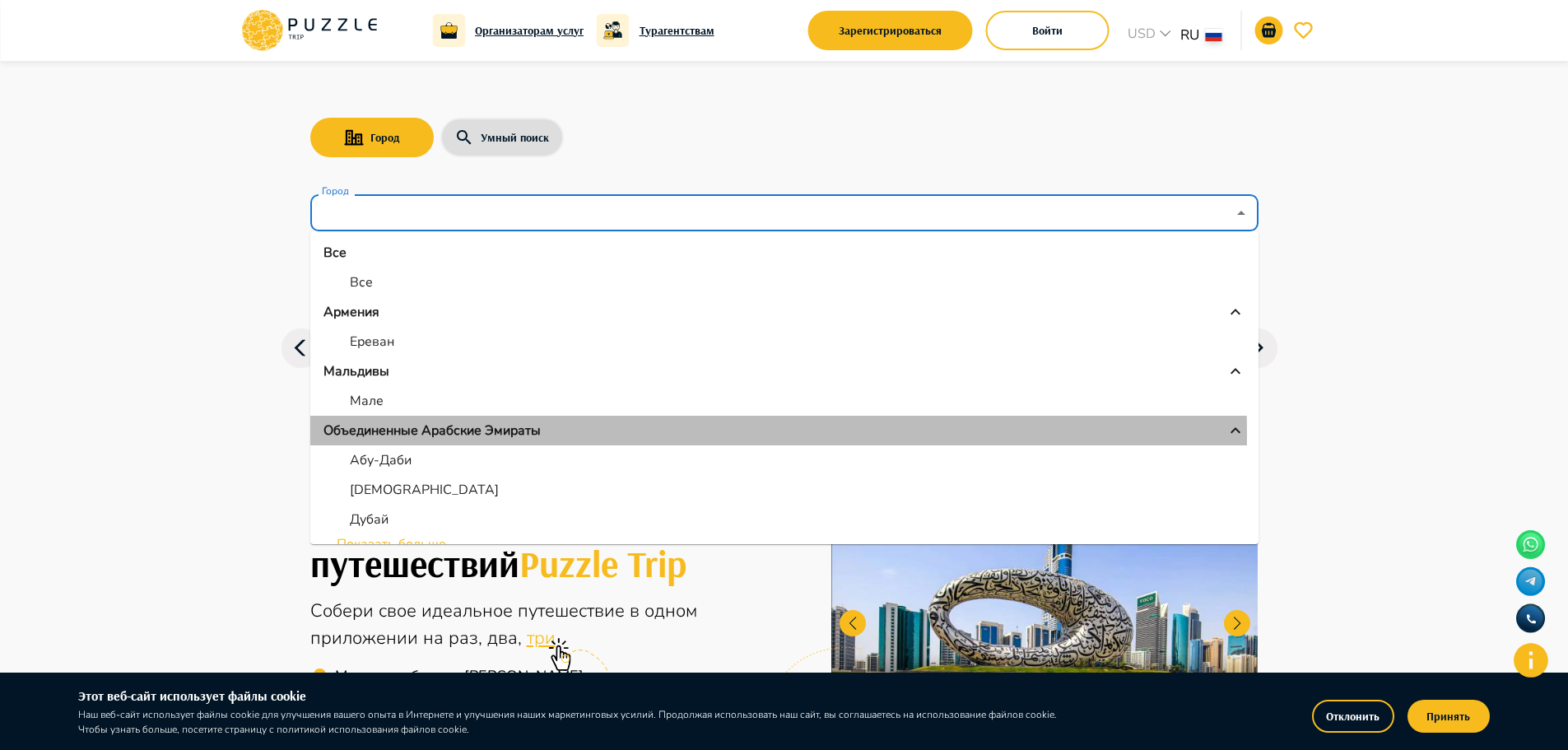
click at [410, 434] on p "Объединенные Арабские Эмираты" at bounding box center [433, 430] width 218 height 20
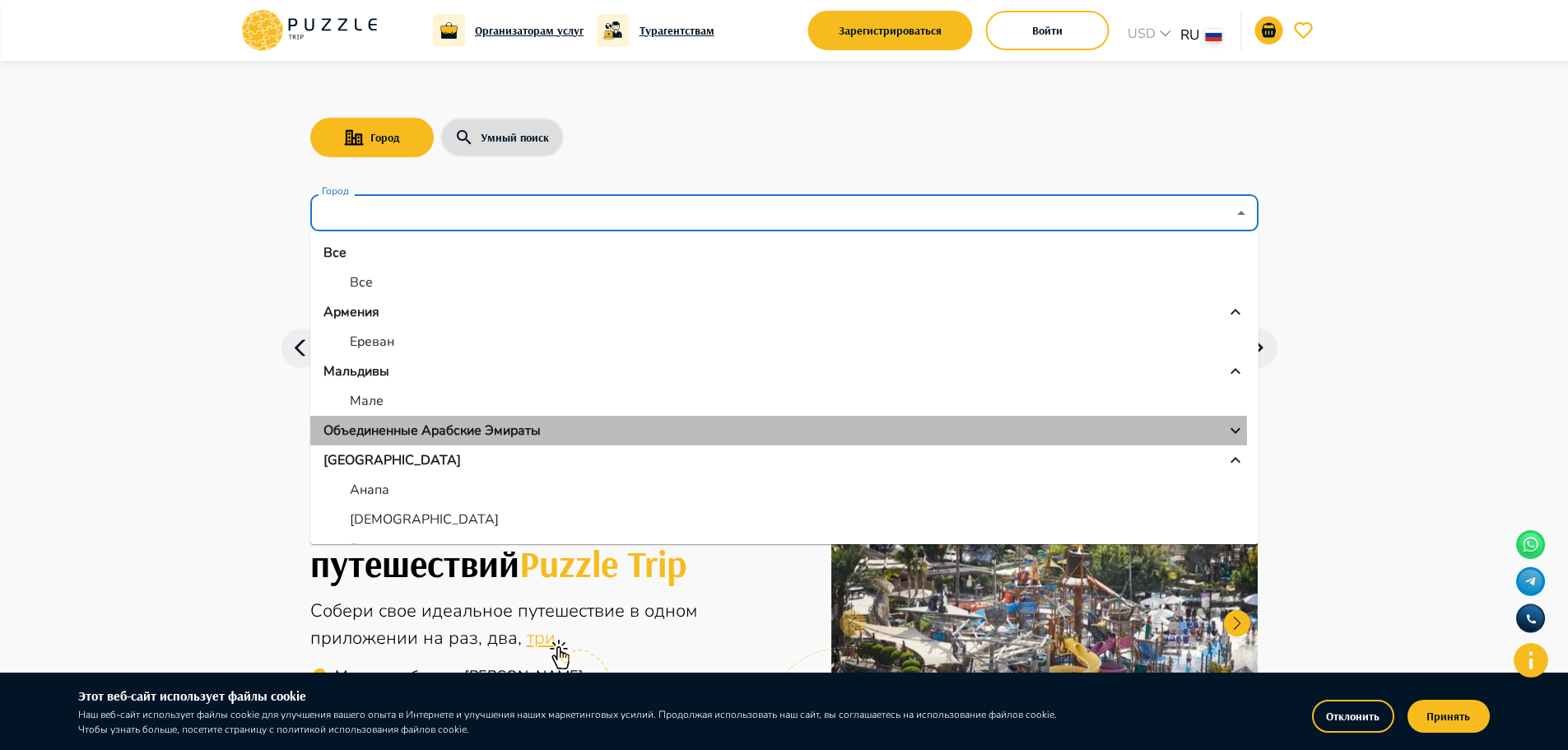
click at [482, 435] on p "Объединенные Арабские Эмираты" at bounding box center [433, 430] width 218 height 20
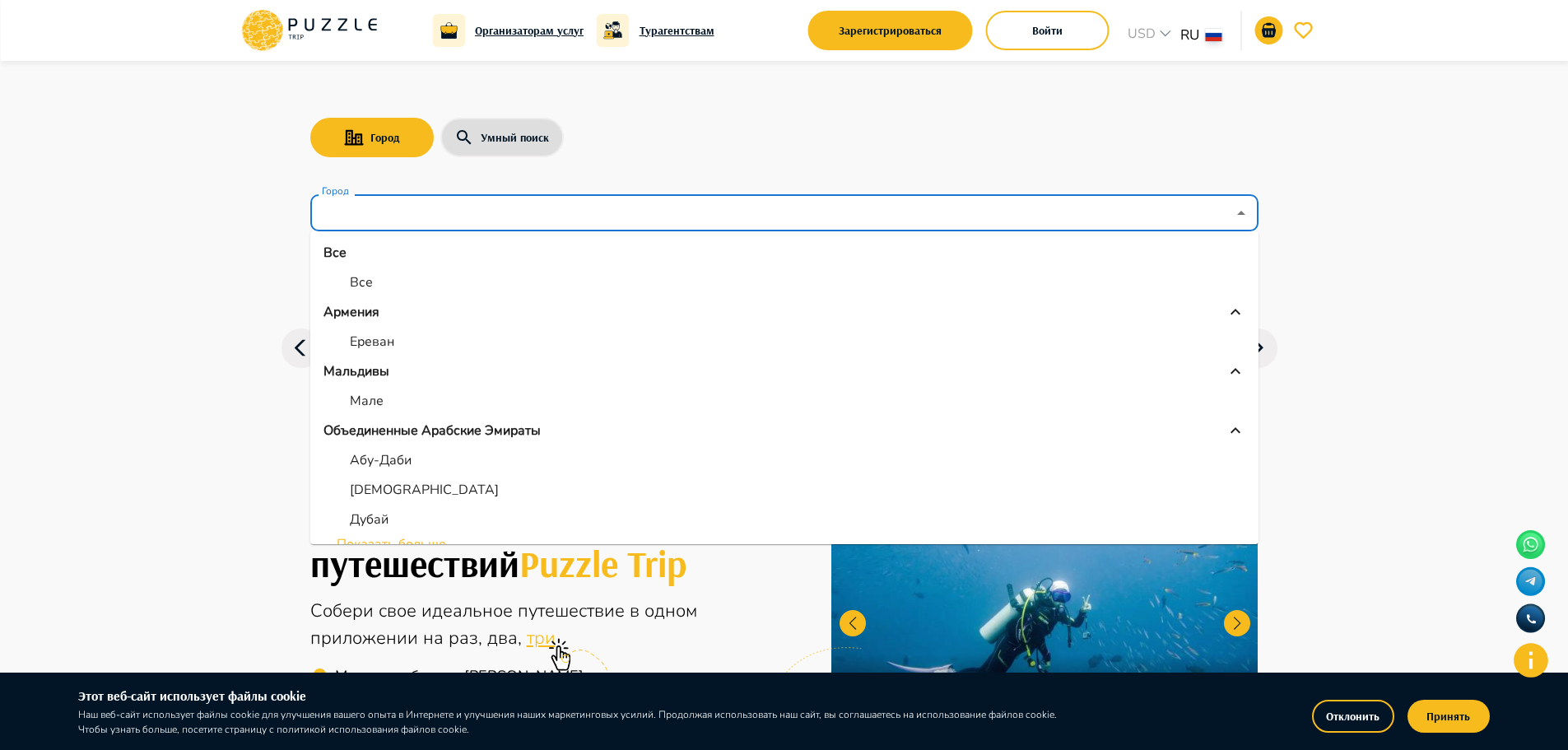
click at [395, 506] on li "Дубай" at bounding box center [784, 519] width 948 height 30
type input "*****"
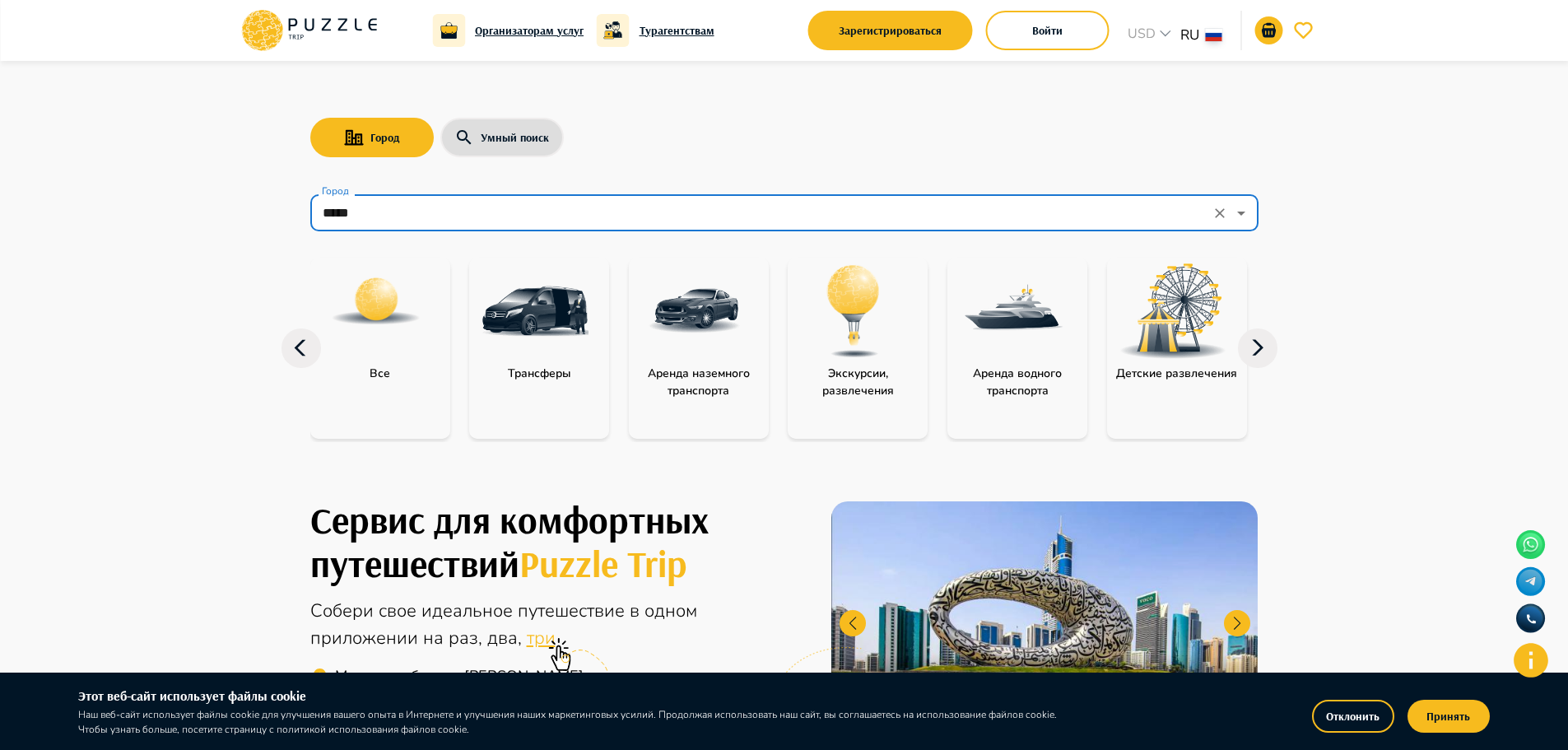
click at [1254, 339] on icon at bounding box center [1257, 348] width 39 height 39
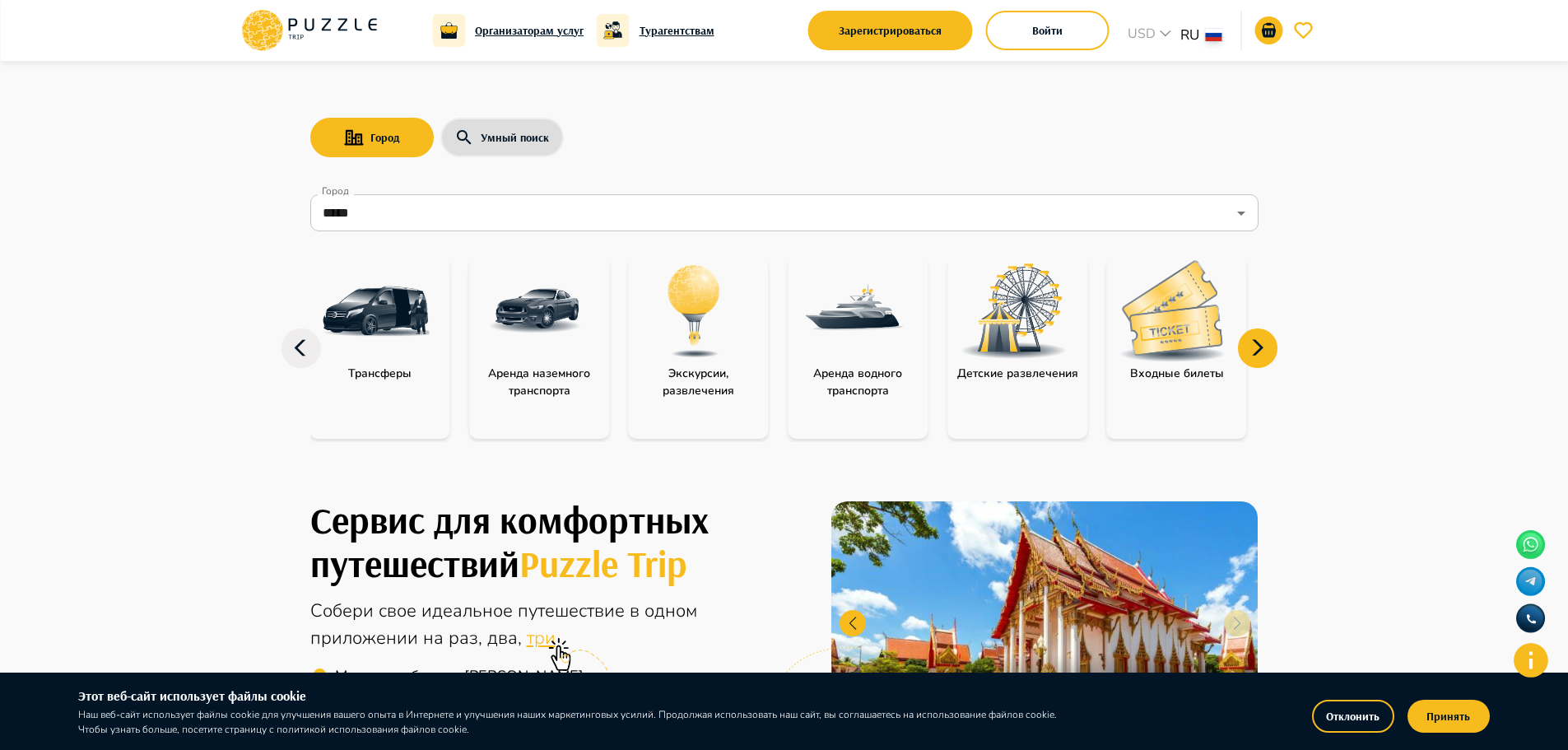
click at [1254, 339] on icon at bounding box center [1257, 348] width 39 height 39
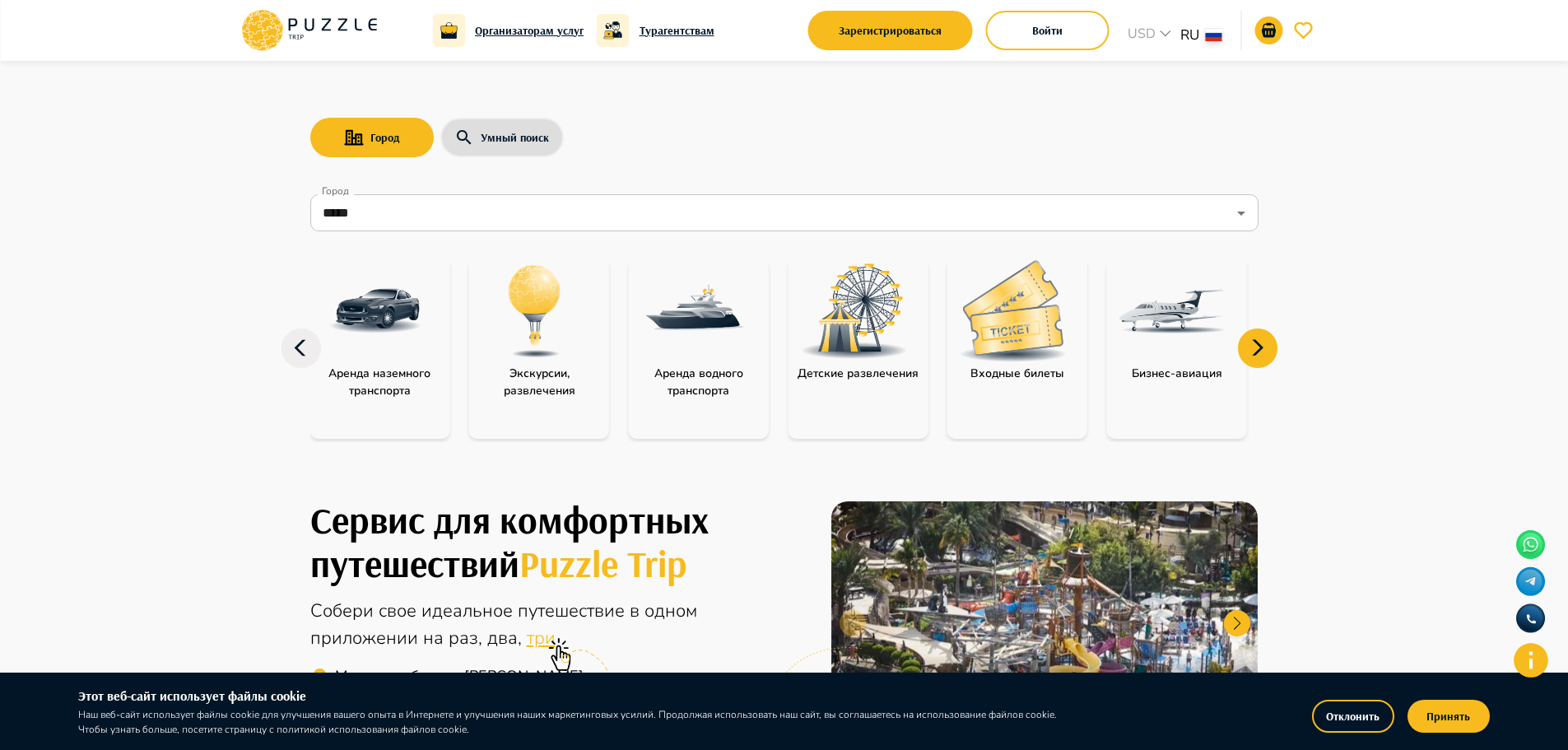
click at [1254, 339] on icon at bounding box center [1257, 348] width 39 height 39
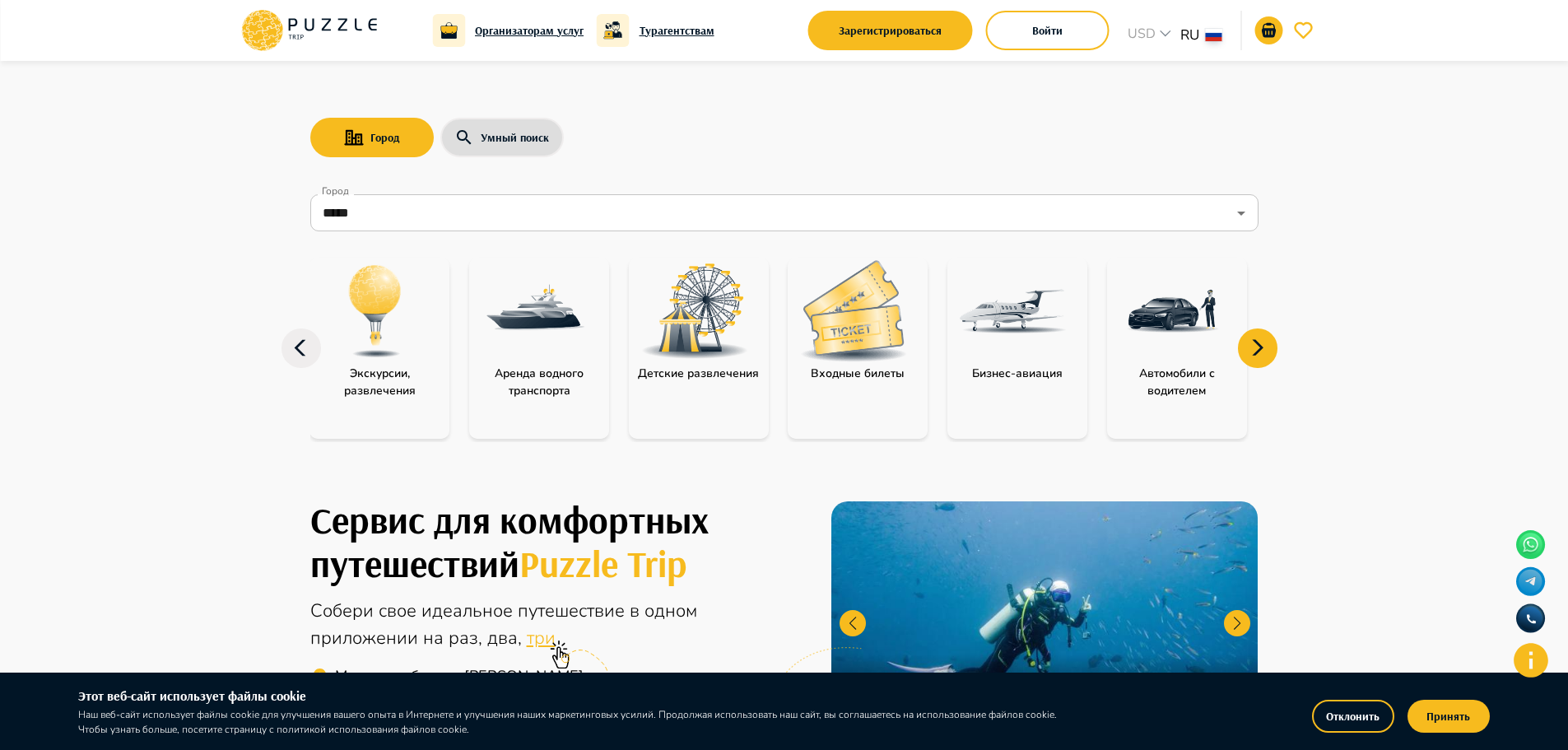
click at [1254, 339] on icon at bounding box center [1257, 348] width 39 height 39
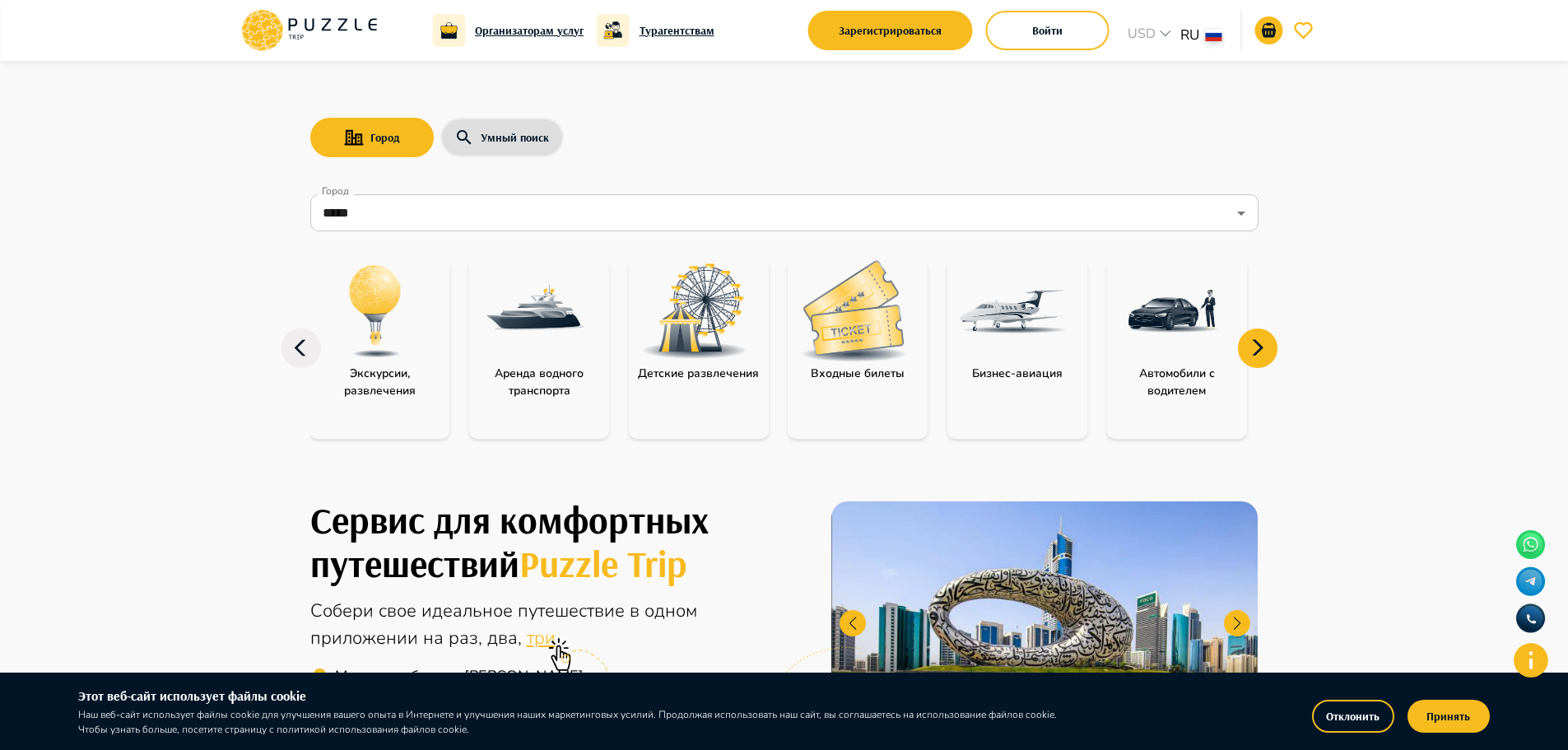
click at [1209, 377] on p "Автомобили с водителем" at bounding box center [1177, 382] width 140 height 34
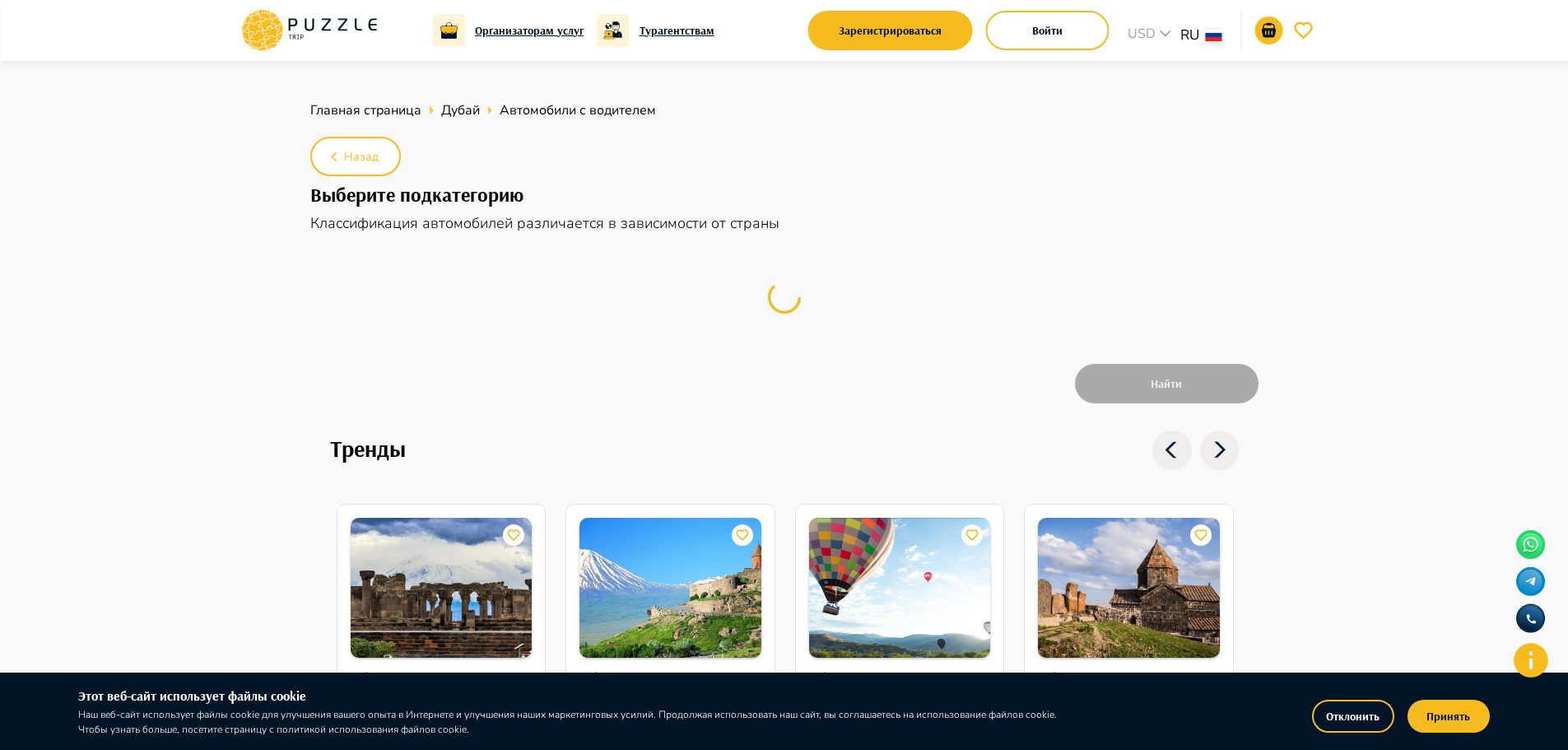
scroll to position [329, 0]
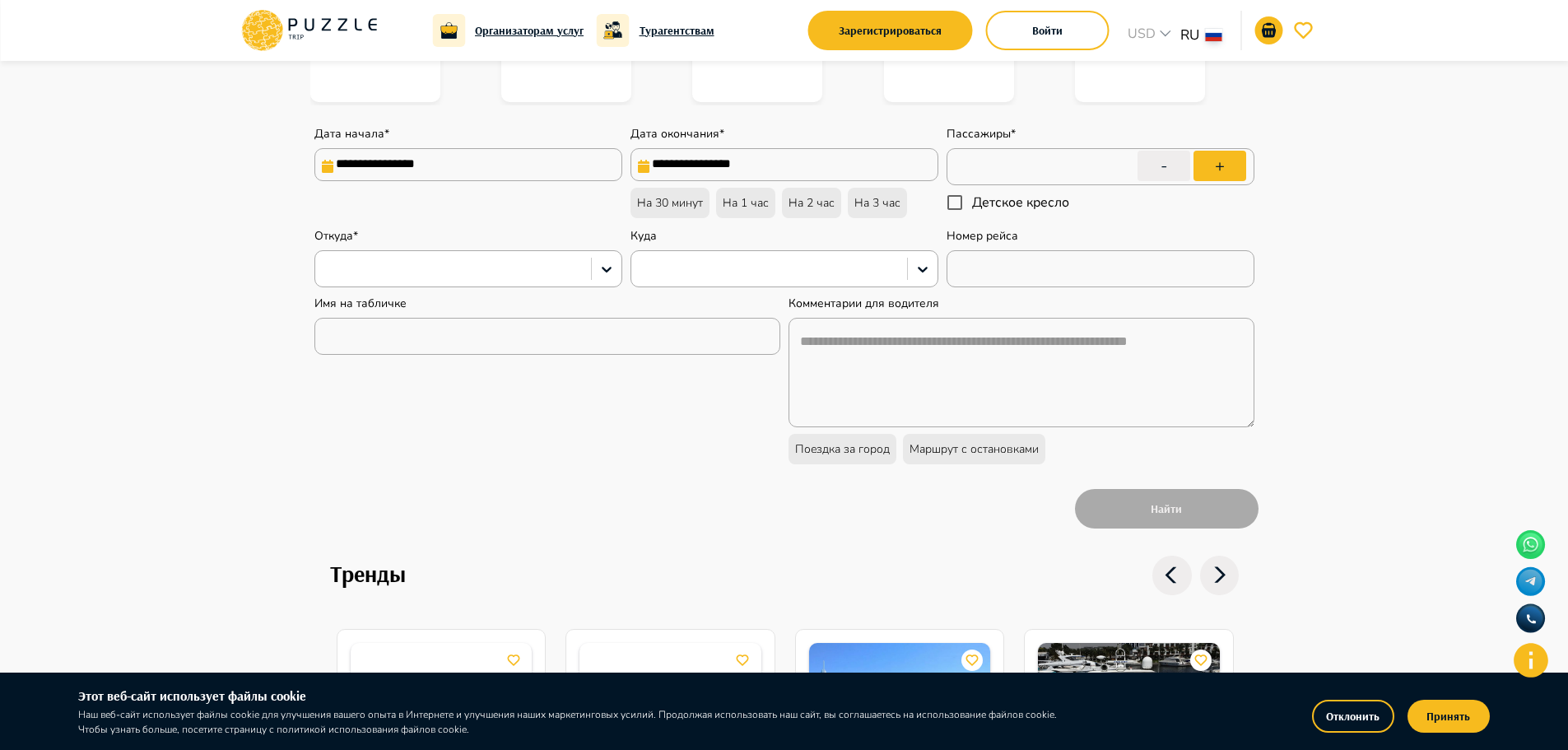
type textarea "*"
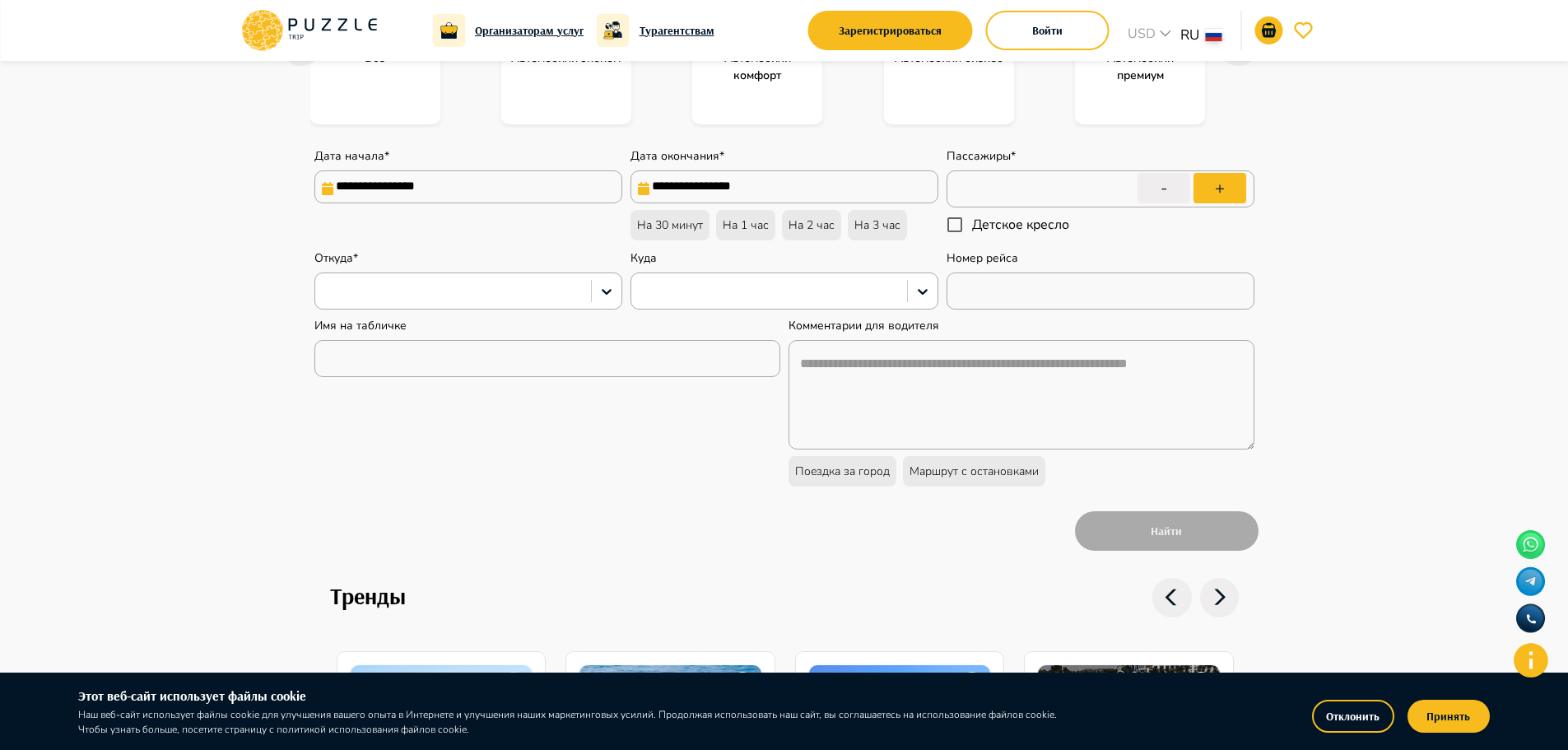
scroll to position [0, 0]
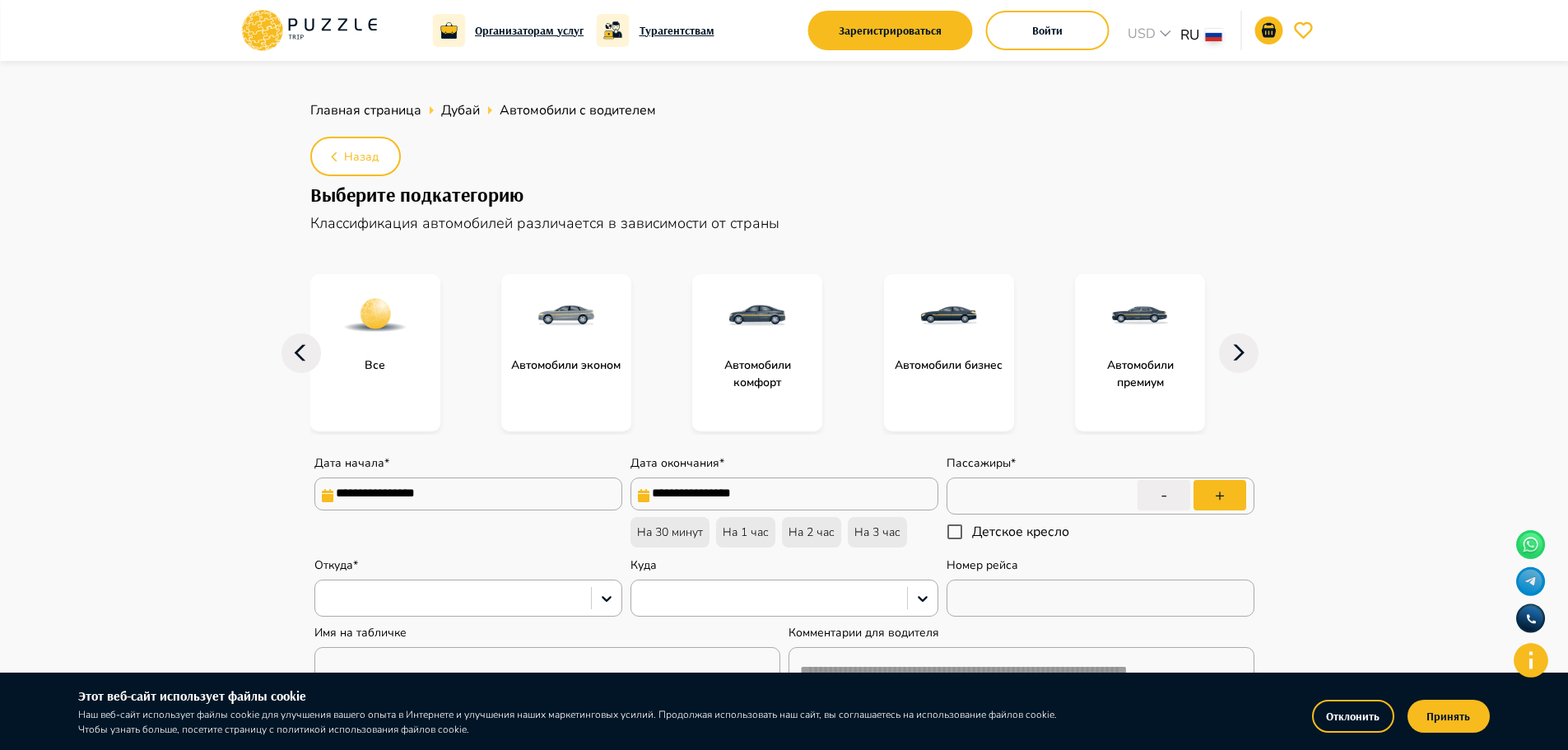
click at [286, 14] on icon at bounding box center [309, 31] width 140 height 43
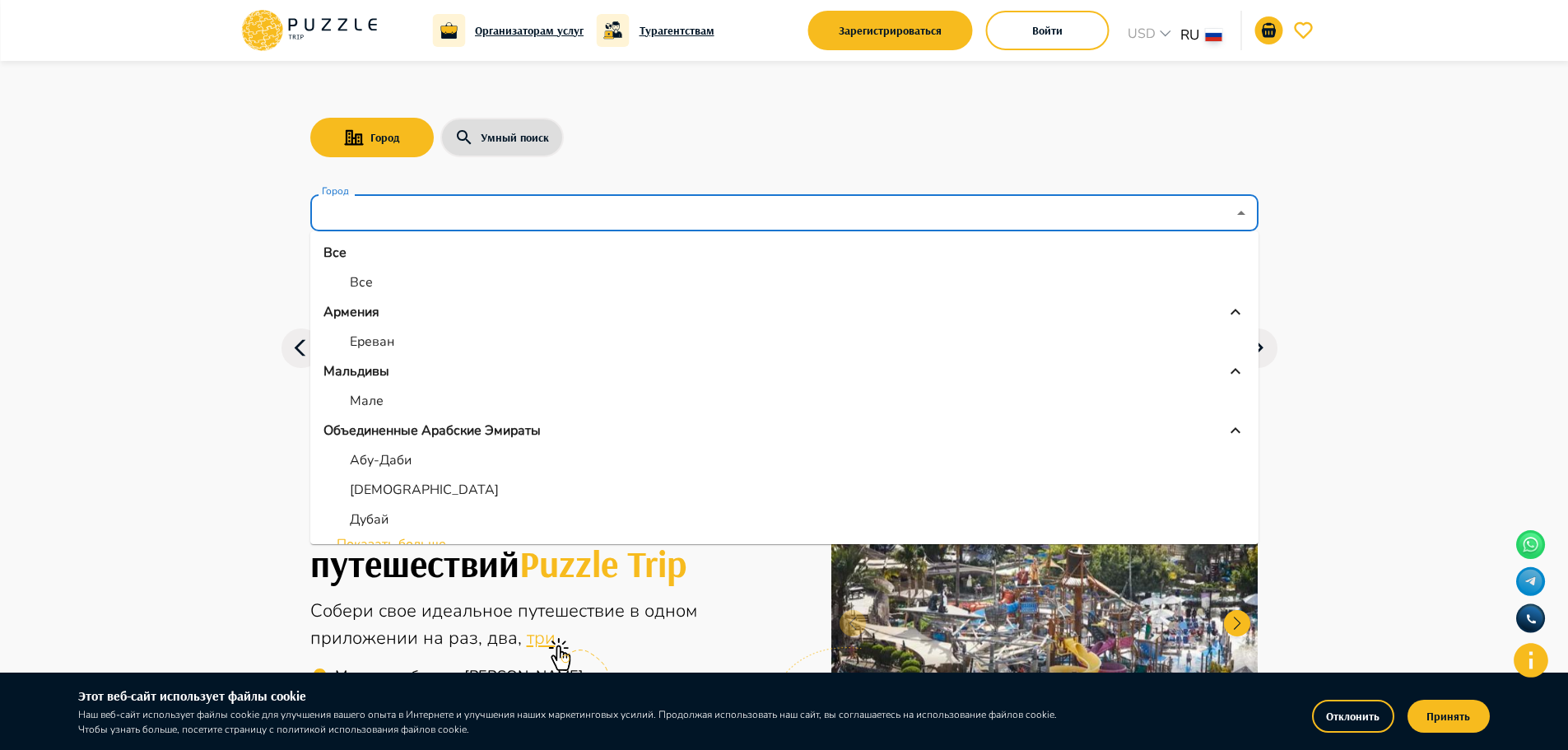
click at [382, 216] on input "Город" at bounding box center [772, 213] width 908 height 32
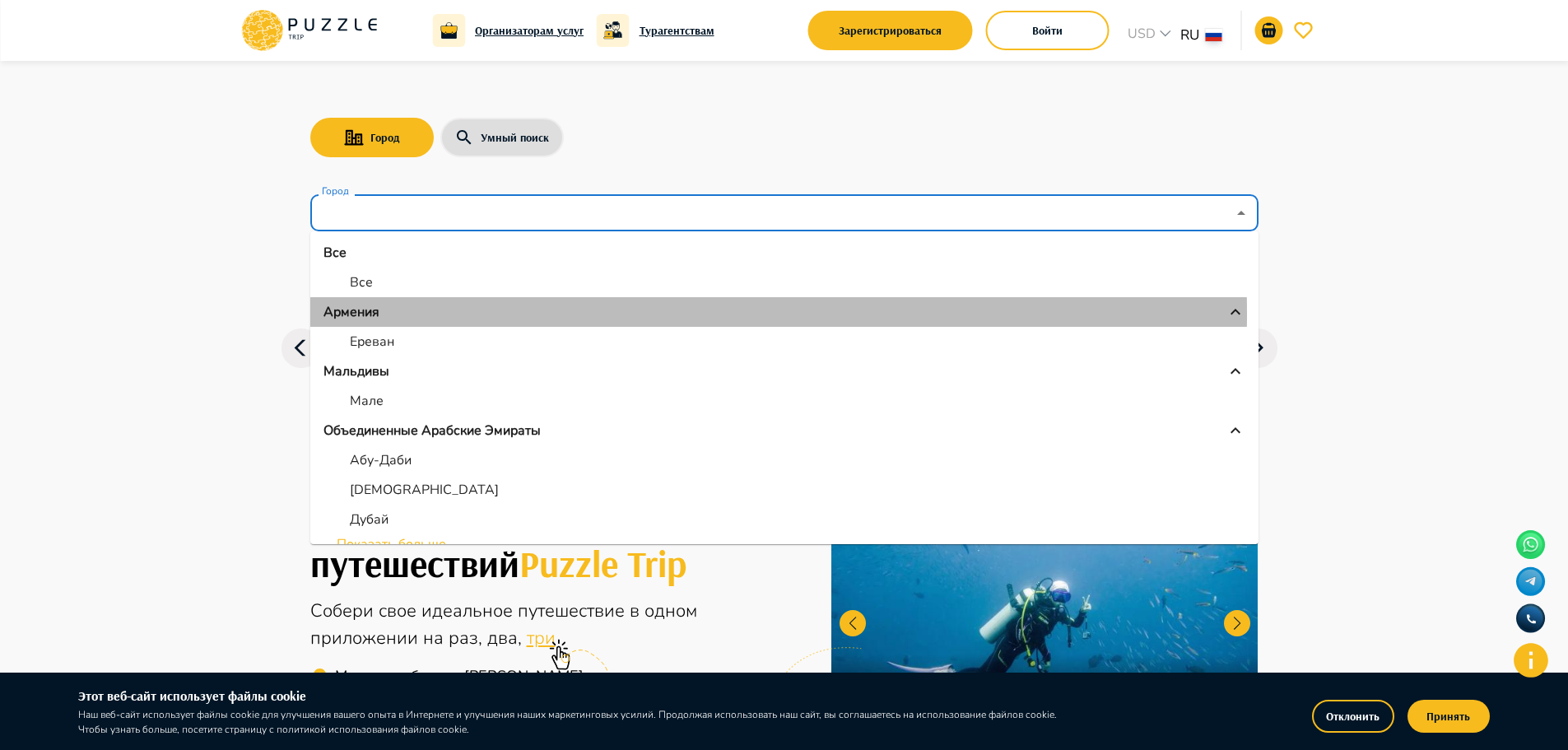
click at [351, 314] on p "Армения" at bounding box center [352, 312] width 56 height 20
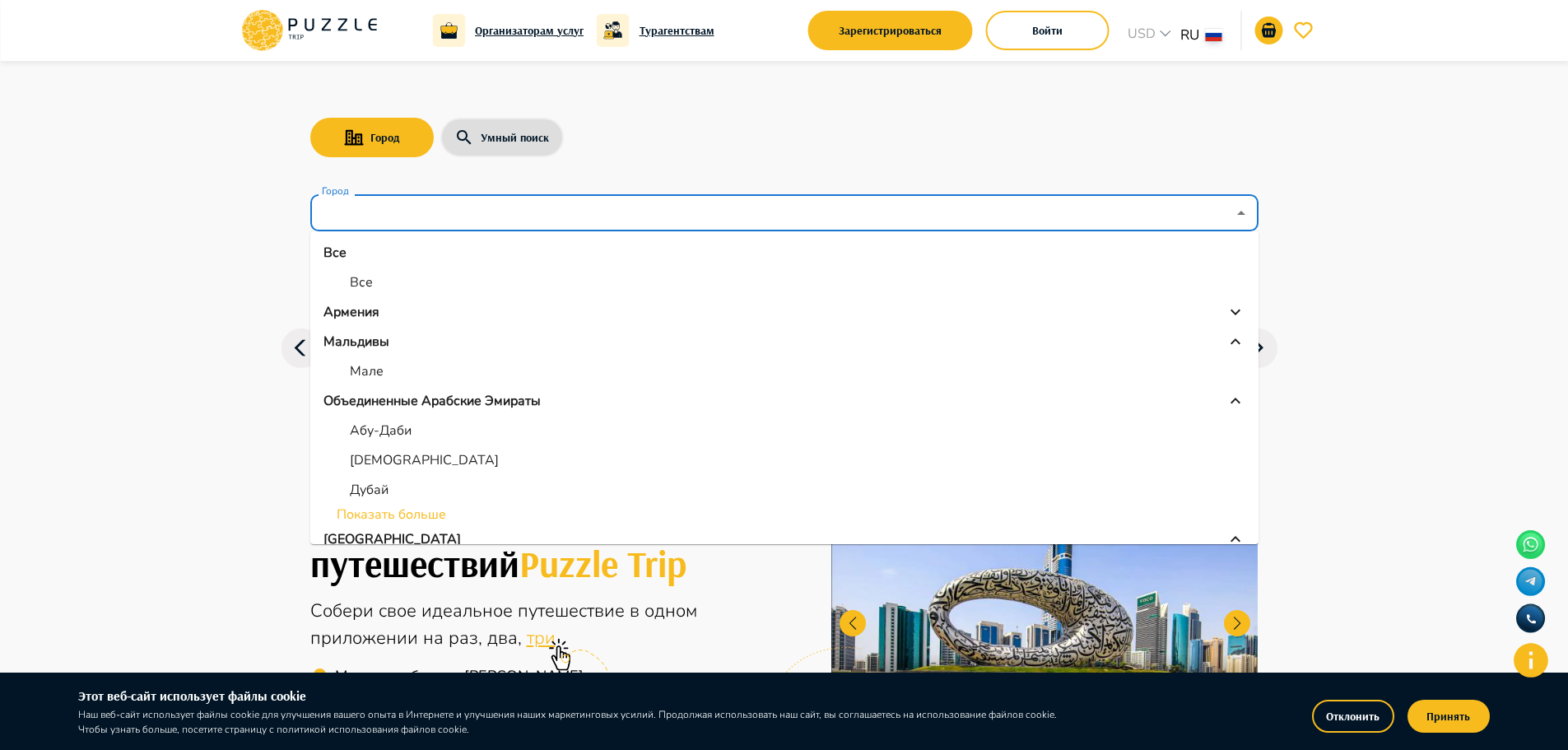
click at [424, 316] on div "Армения" at bounding box center [784, 312] width 922 height 20
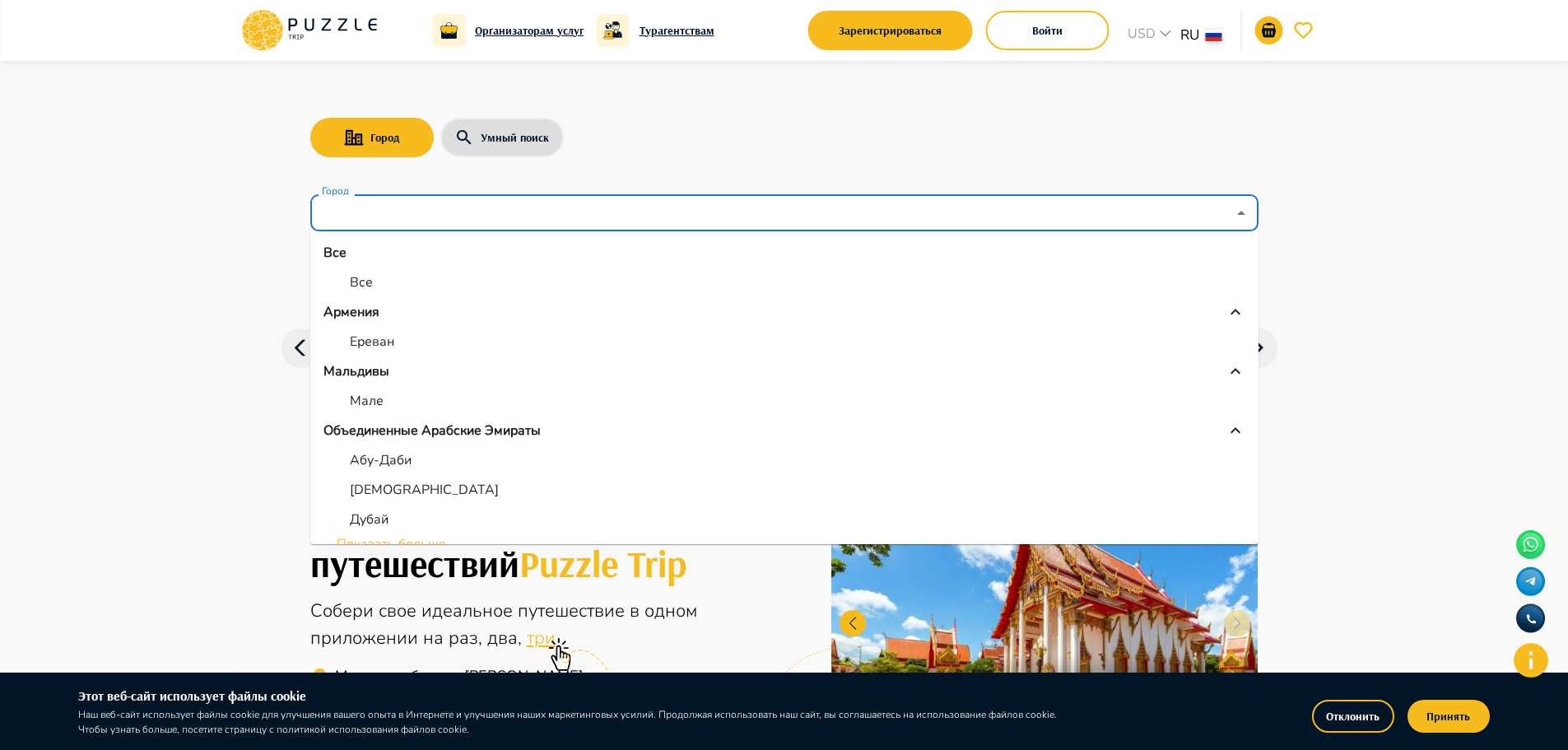
click at [408, 337] on li "Ереван" at bounding box center [784, 342] width 948 height 30
type input "******"
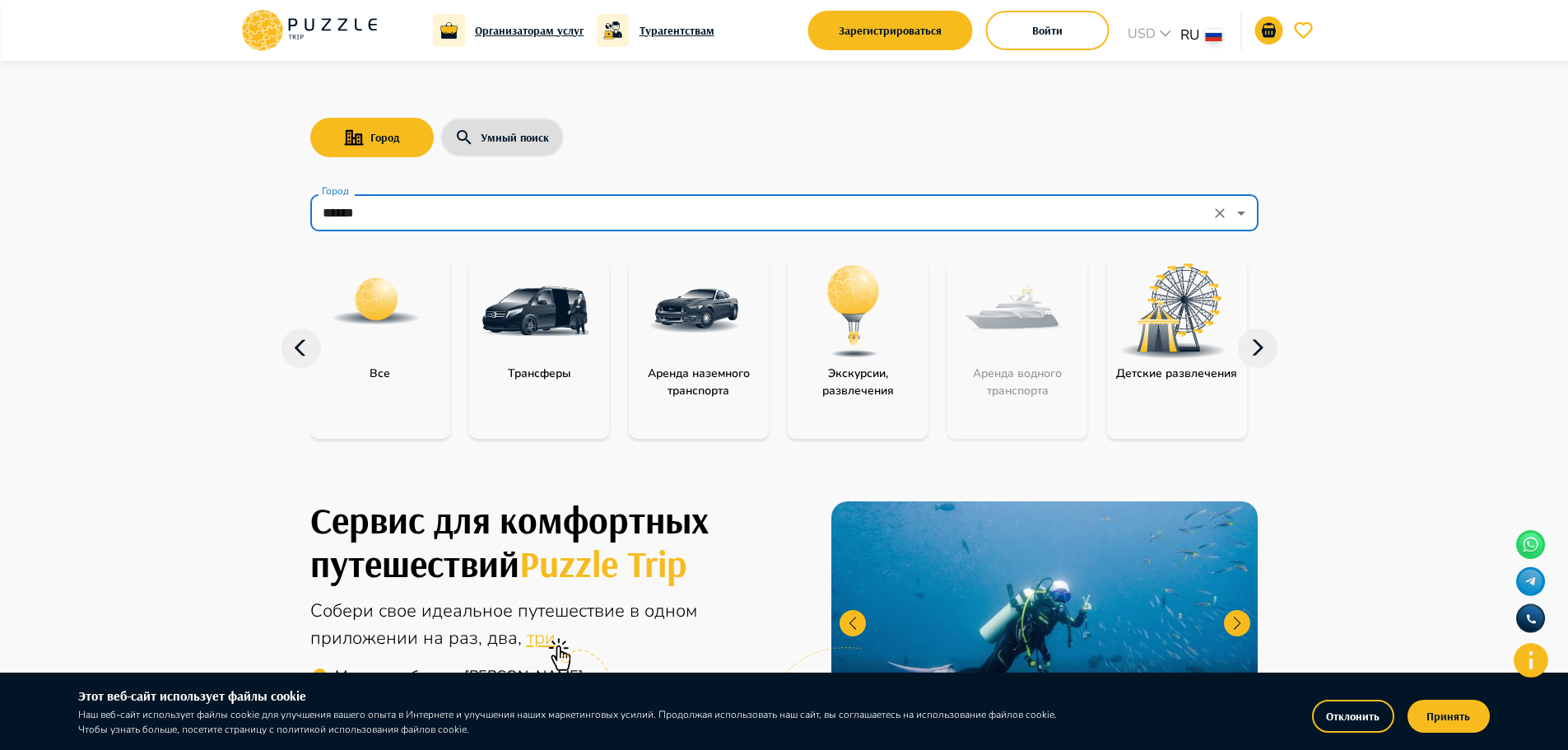
click at [1258, 341] on icon at bounding box center [1257, 348] width 39 height 39
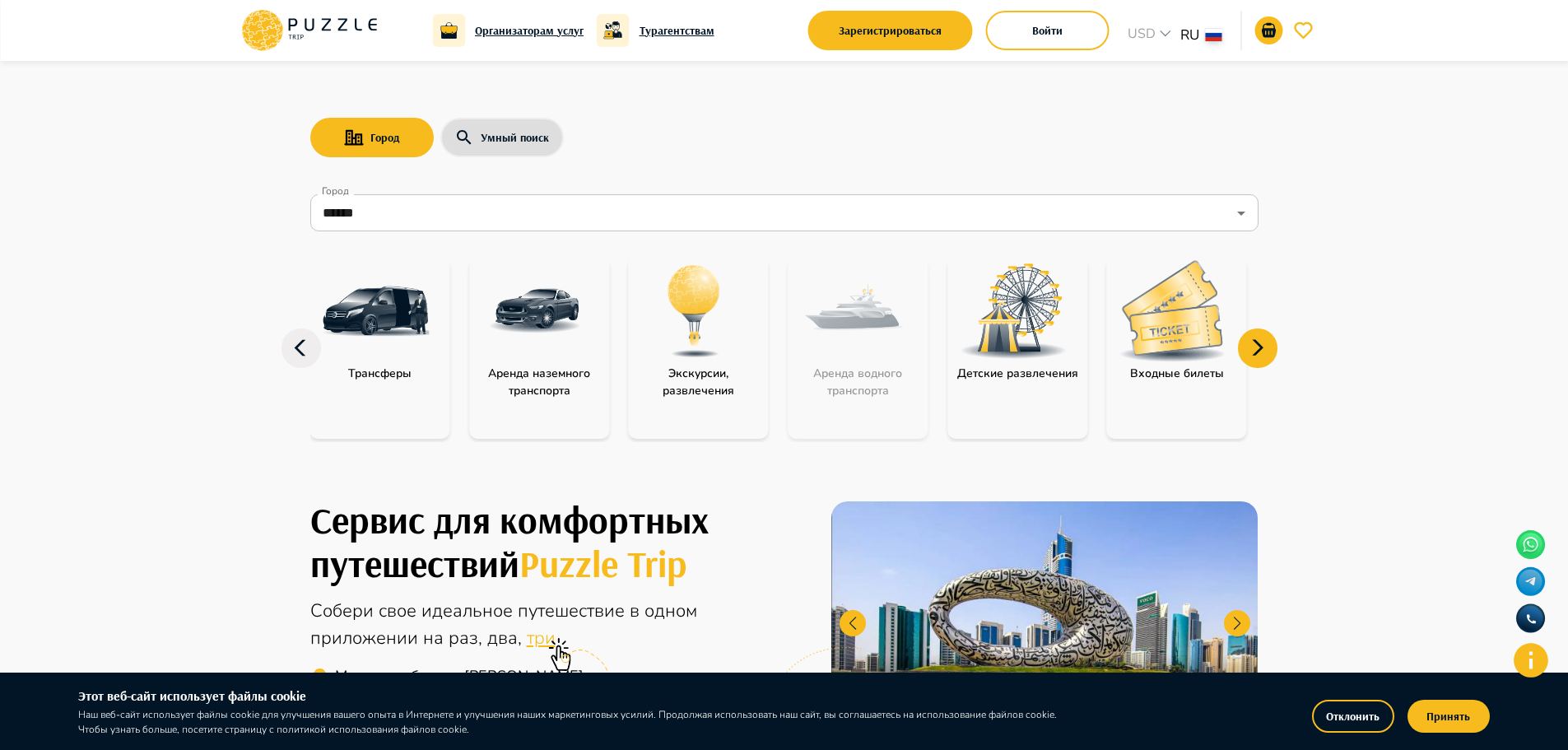
click at [1258, 341] on icon at bounding box center [1257, 348] width 39 height 39
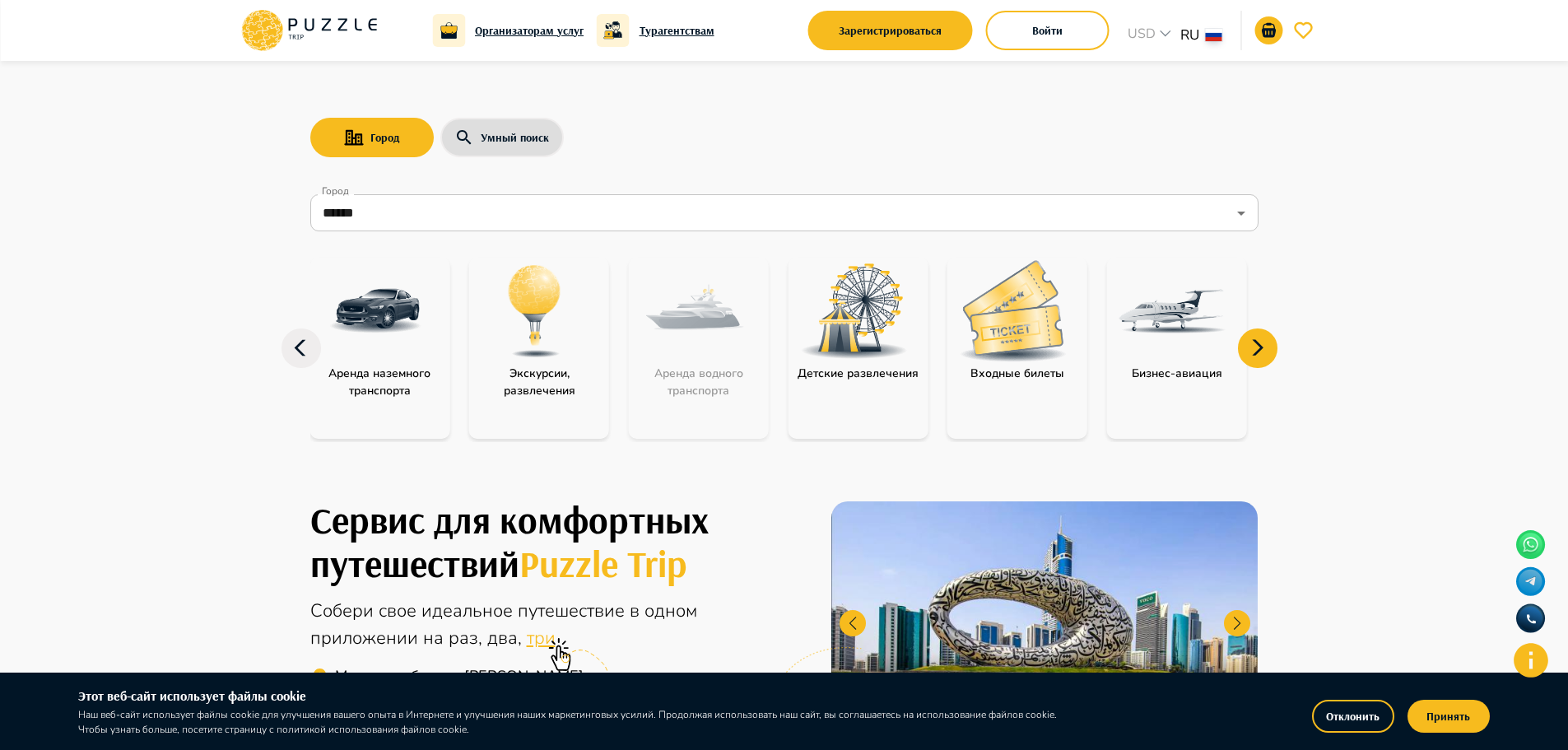
click at [1258, 341] on icon at bounding box center [1257, 348] width 39 height 39
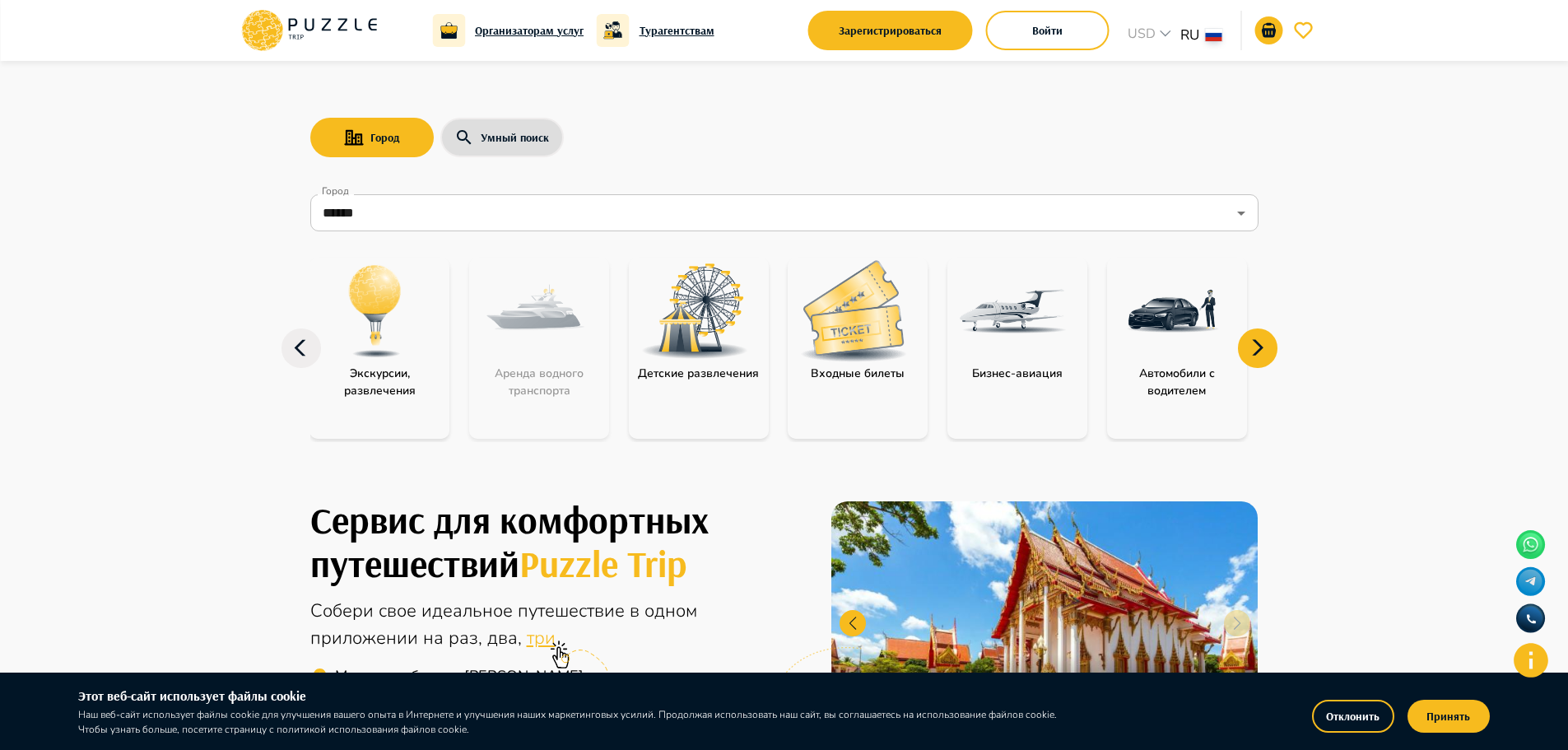
click at [1258, 341] on icon at bounding box center [1257, 348] width 39 height 39
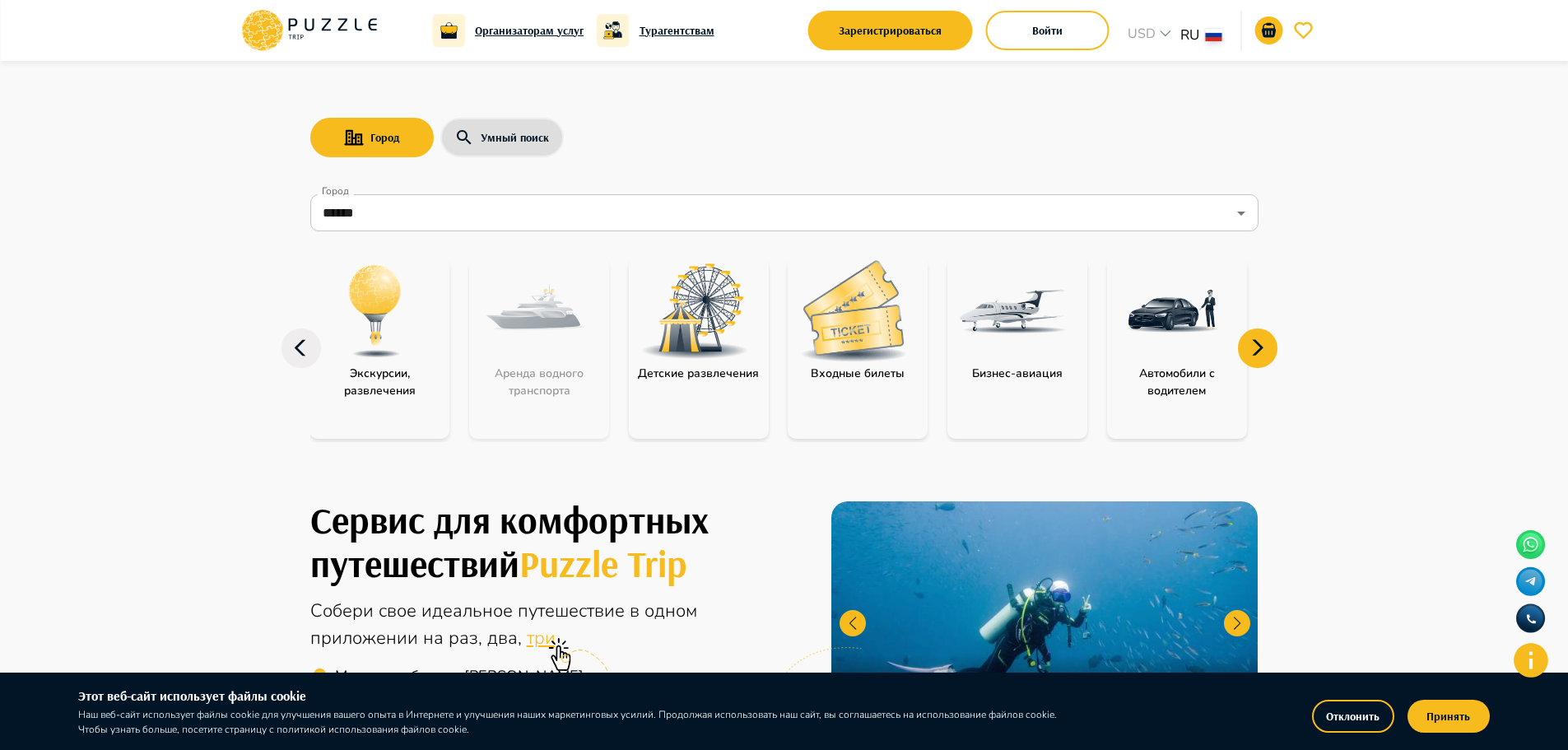
click at [1188, 338] on img at bounding box center [1173, 311] width 107 height 107
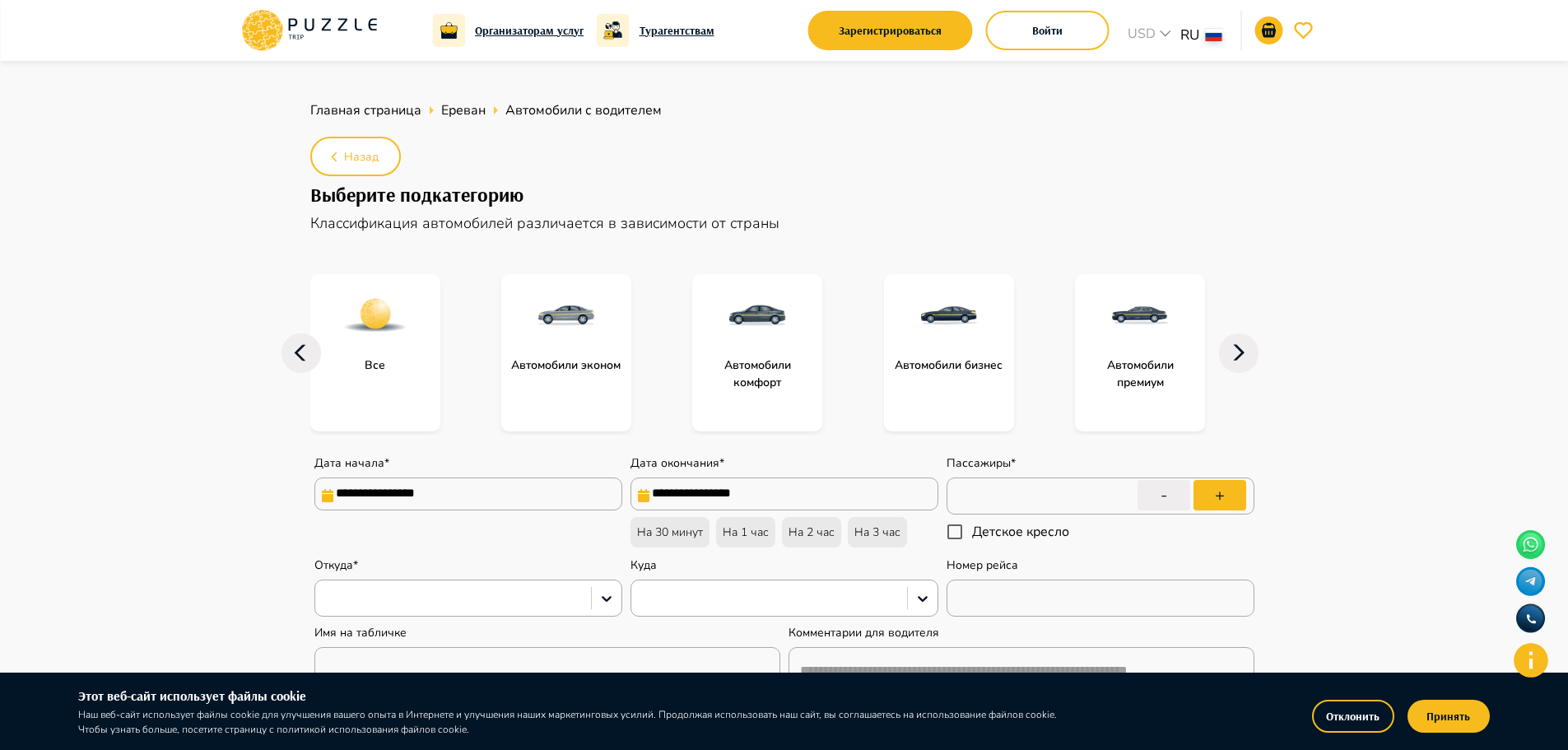
click at [980, 382] on div "Автомобили бизнес" at bounding box center [949, 353] width 130 height 157
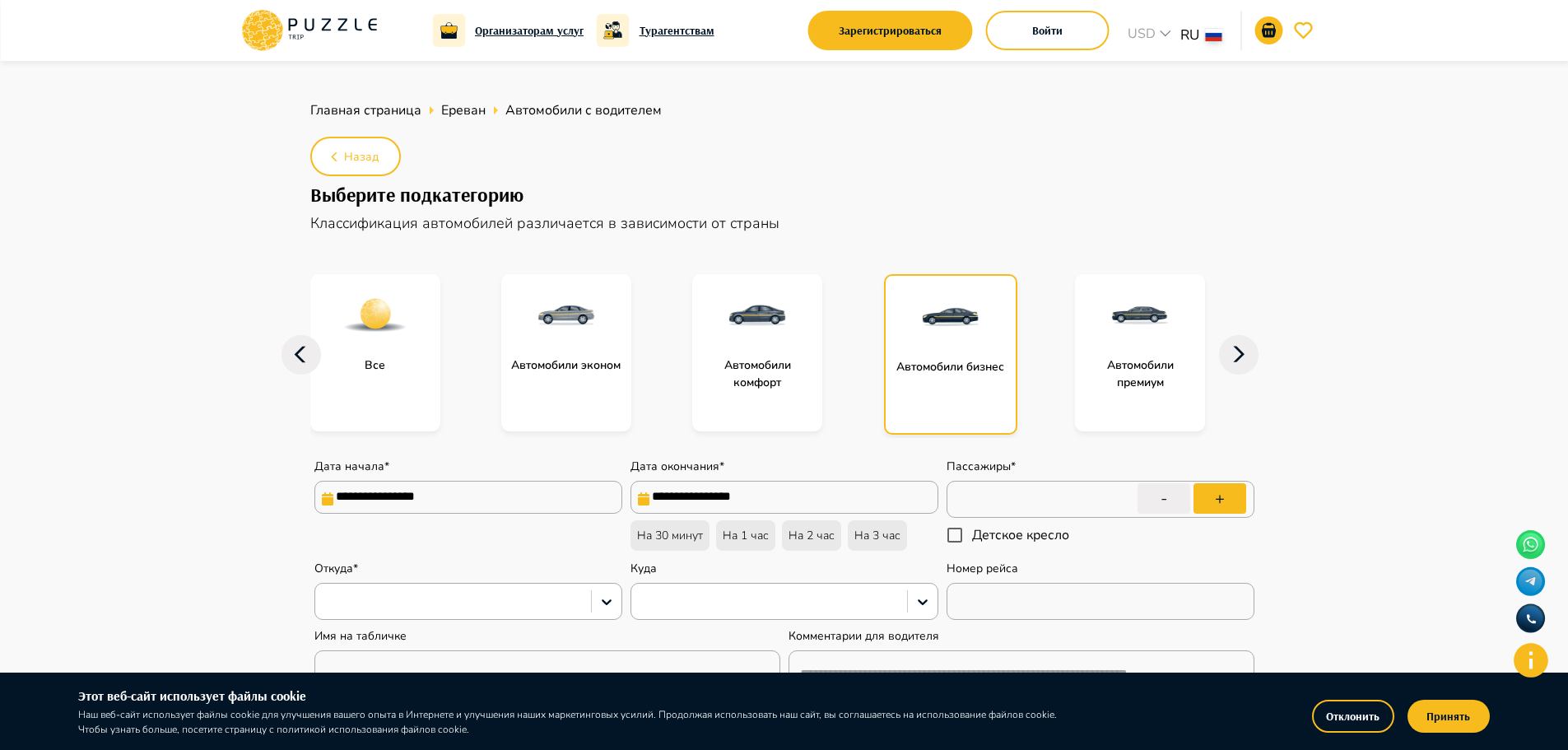
click at [972, 376] on div "Автомобили бизнес" at bounding box center [950, 355] width 133 height 160
type textarea "*"
click at [683, 539] on p "На 30 минут" at bounding box center [670, 535] width 66 height 18
type input "**********"
type textarea "*"
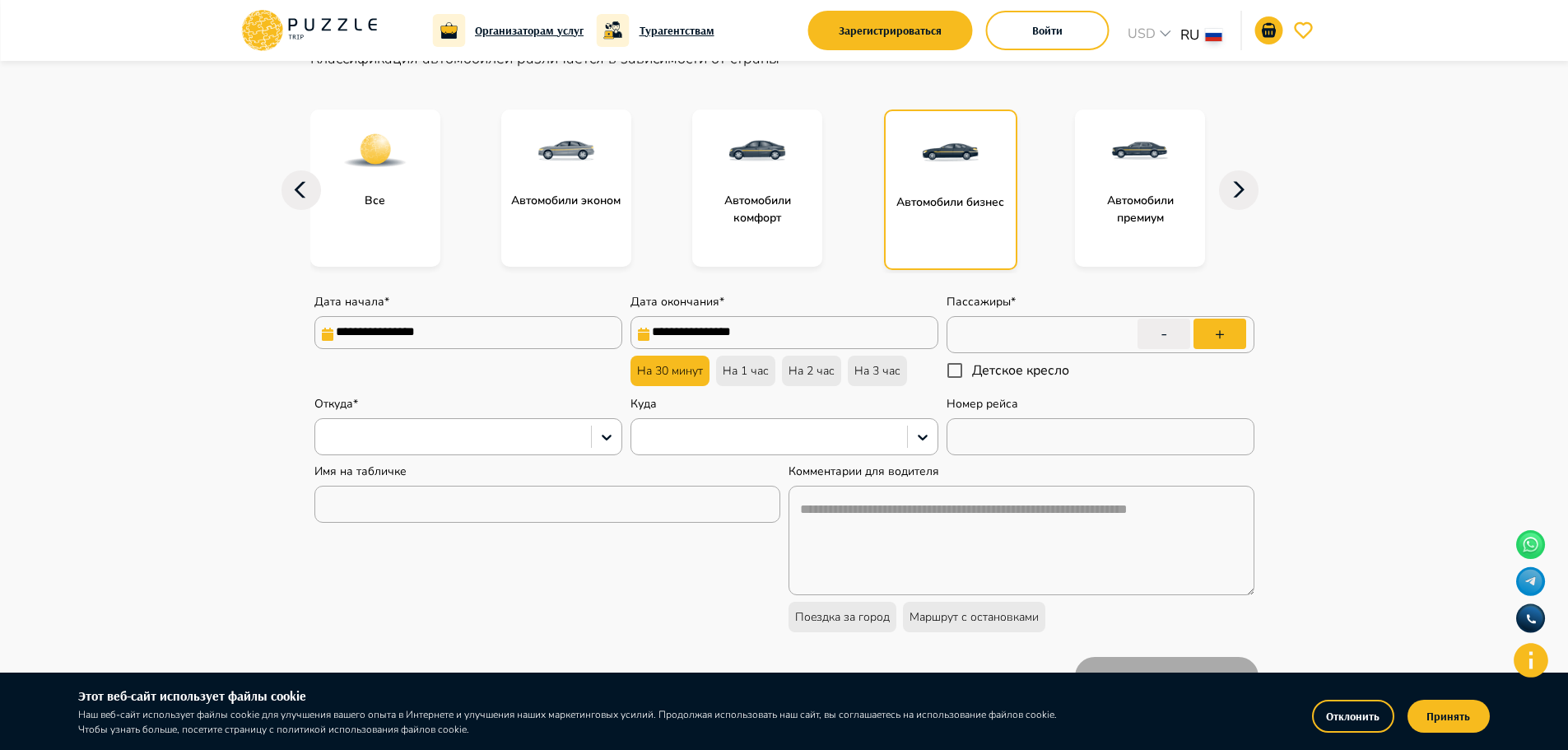
scroll to position [82, 0]
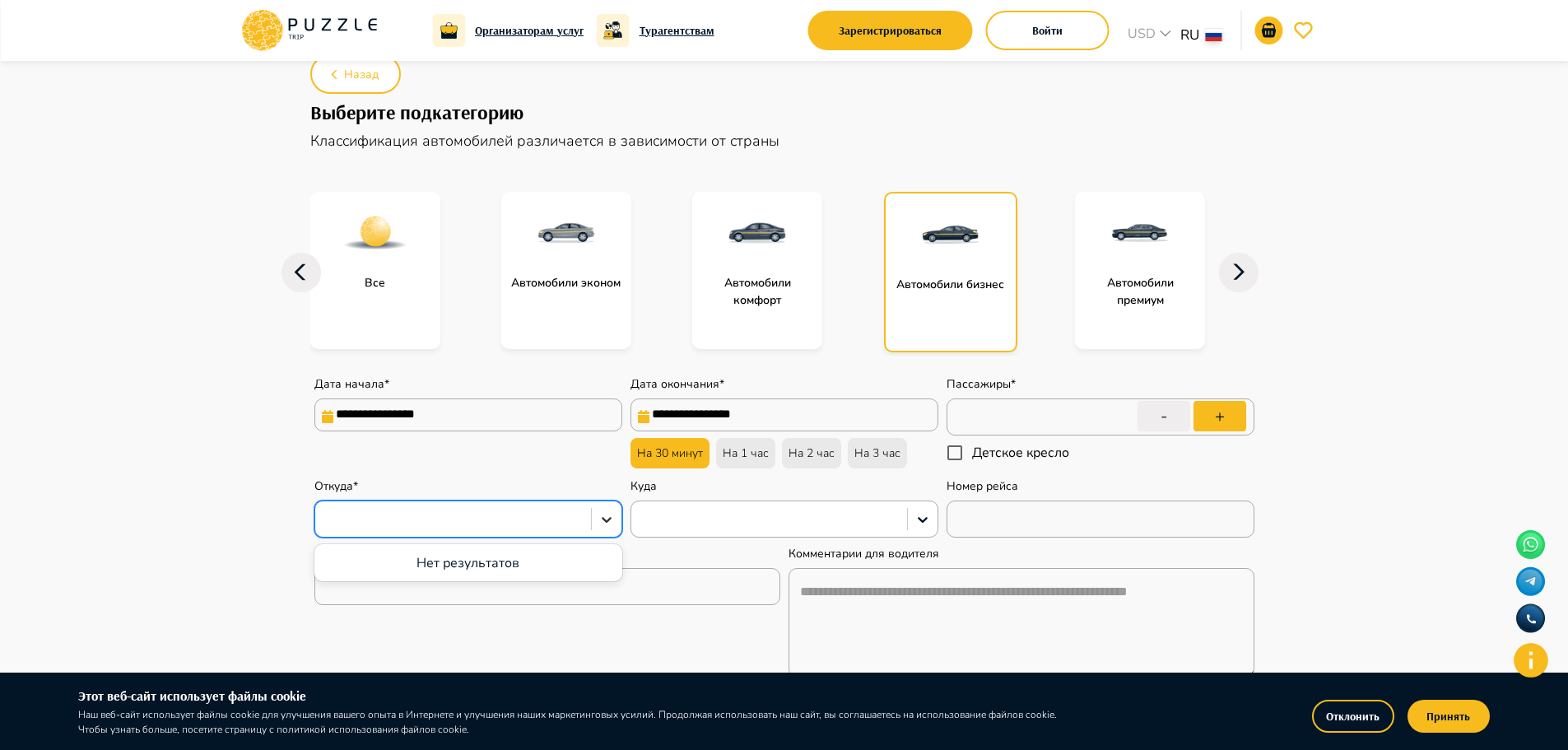
click at [614, 519] on icon at bounding box center [607, 519] width 17 height 17
type input "*****"
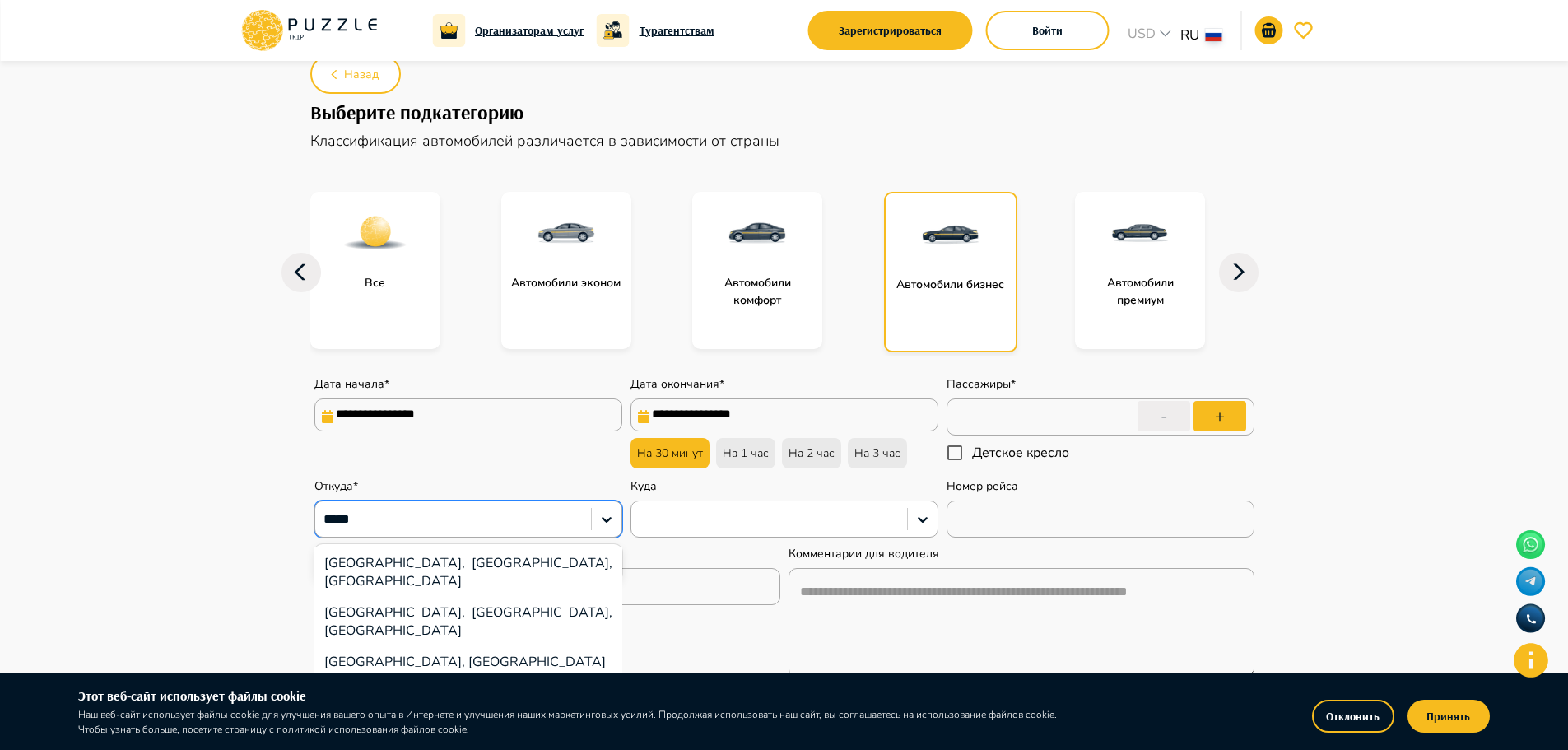
click at [478, 574] on div "[GEOGRAPHIC_DATA], [GEOGRAPHIC_DATA], [GEOGRAPHIC_DATA]" at bounding box center [468, 571] width 308 height 49
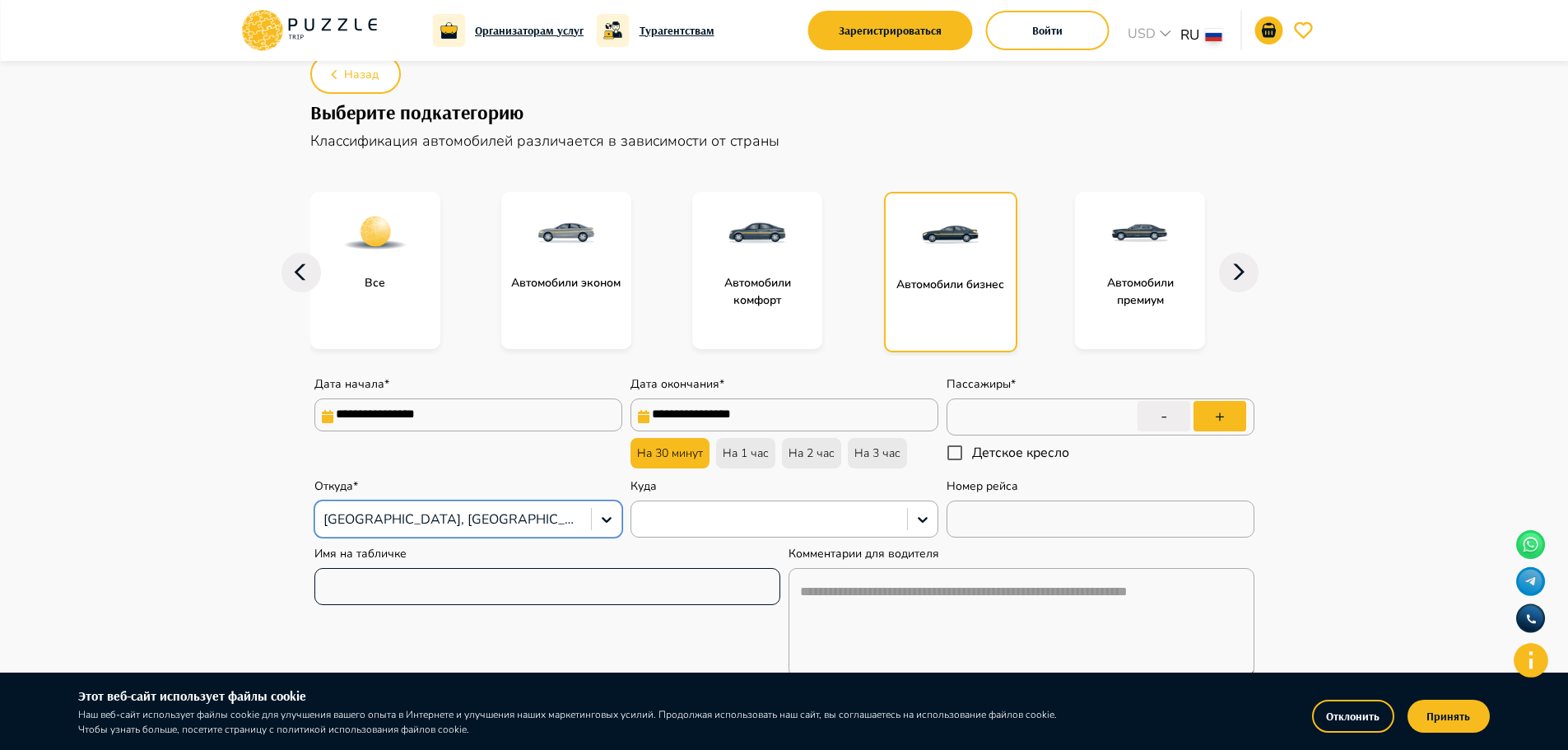
type textarea "*"
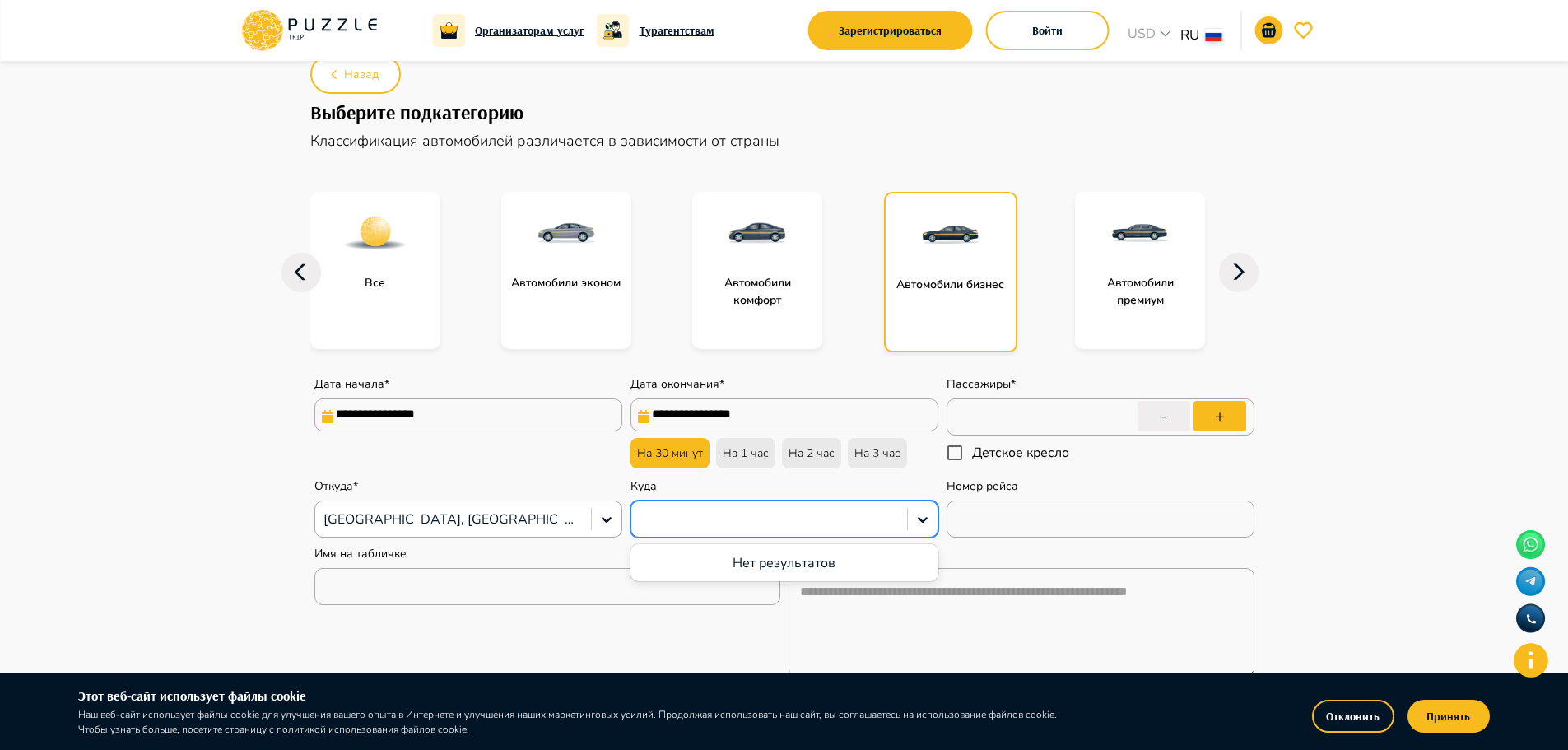
click at [862, 522] on div at bounding box center [769, 519] width 260 height 21
type input "*"
click at [721, 604] on div "Abovyan, [GEOGRAPHIC_DATA]" at bounding box center [784, 595] width 308 height 32
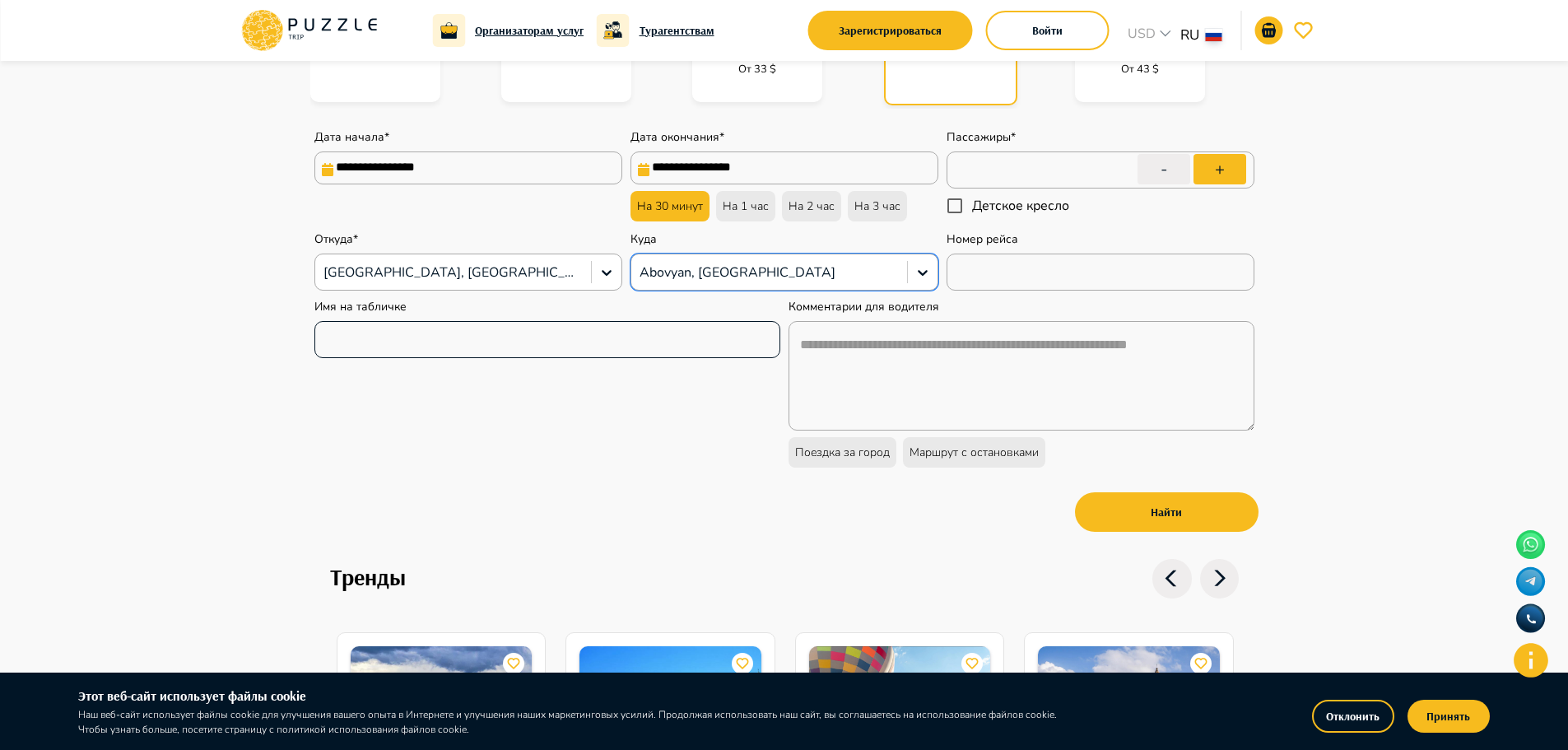
type textarea "*"
click at [1231, 531] on button "Найти" at bounding box center [1166, 512] width 183 height 39
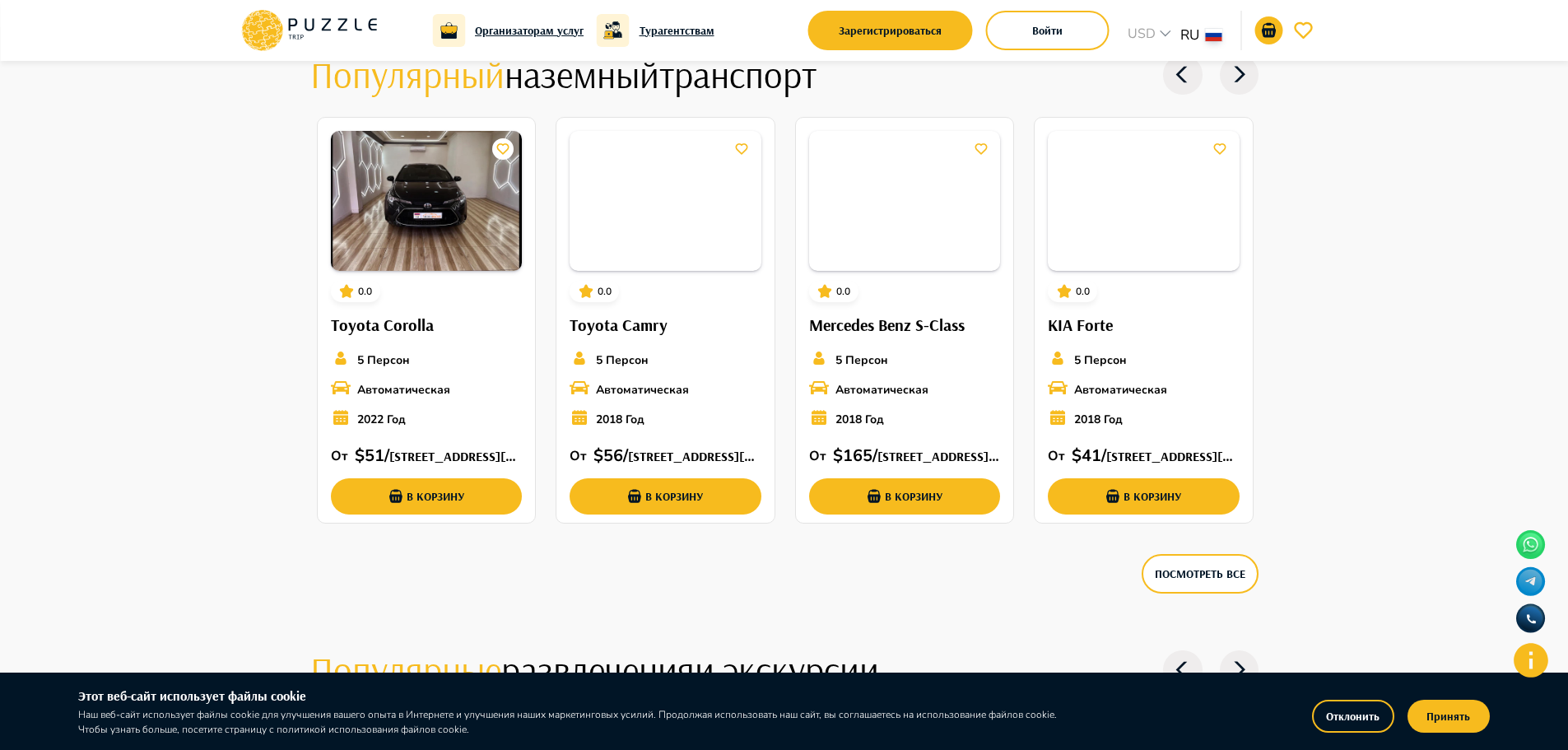
scroll to position [1729, 0]
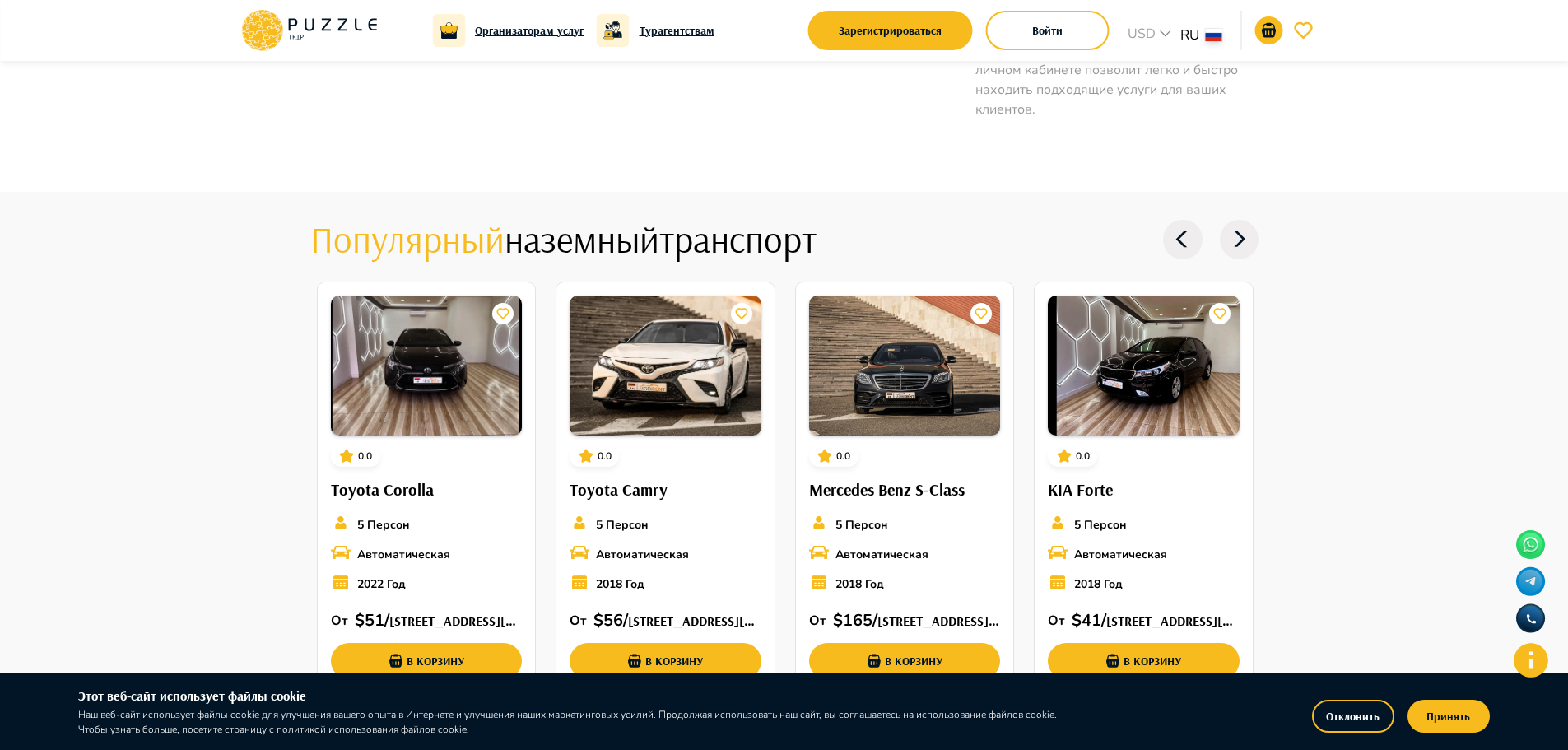
click at [1245, 220] on icon at bounding box center [1240, 239] width 39 height 39
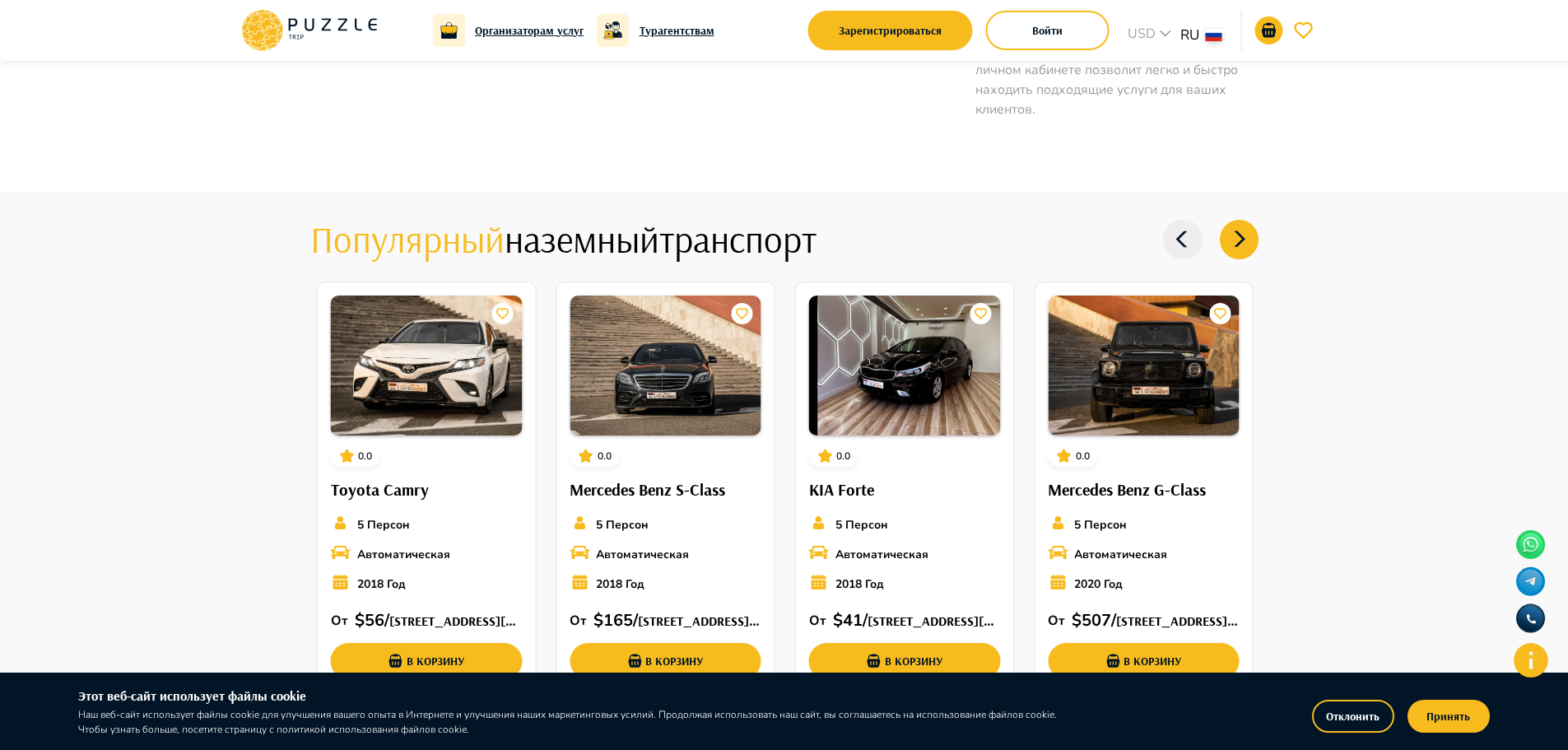
click at [1245, 220] on icon at bounding box center [1240, 239] width 39 height 39
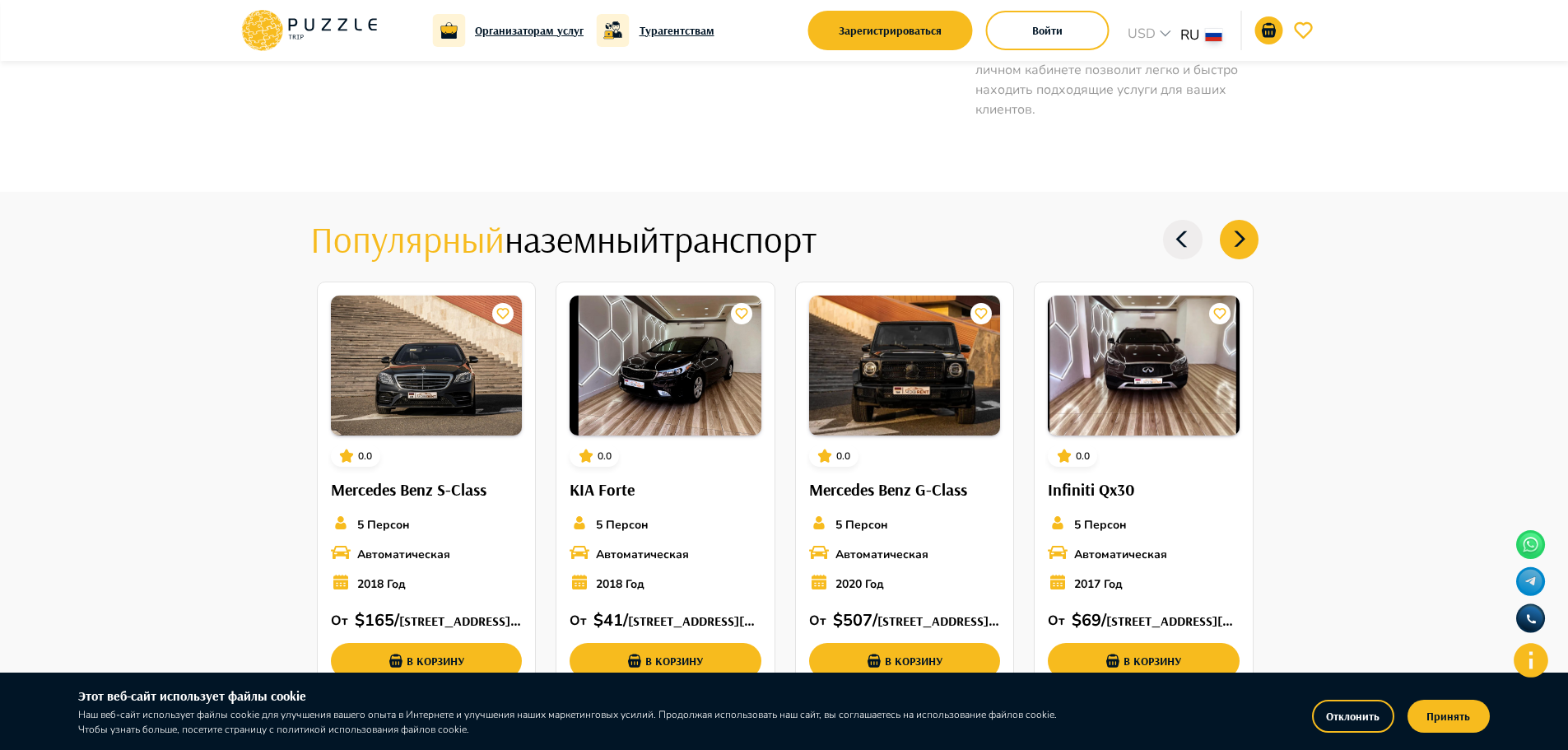
click at [1245, 220] on icon at bounding box center [1240, 239] width 39 height 39
click at [1243, 233] on icon at bounding box center [1240, 239] width 39 height 39
click at [261, 8] on div "Организаторам услуг Турагентствам Зарегистрироваться Войти USD *** RU **" at bounding box center [784, 30] width 1090 height 47
click at [248, 37] on icon at bounding box center [247, 34] width 10 height 10
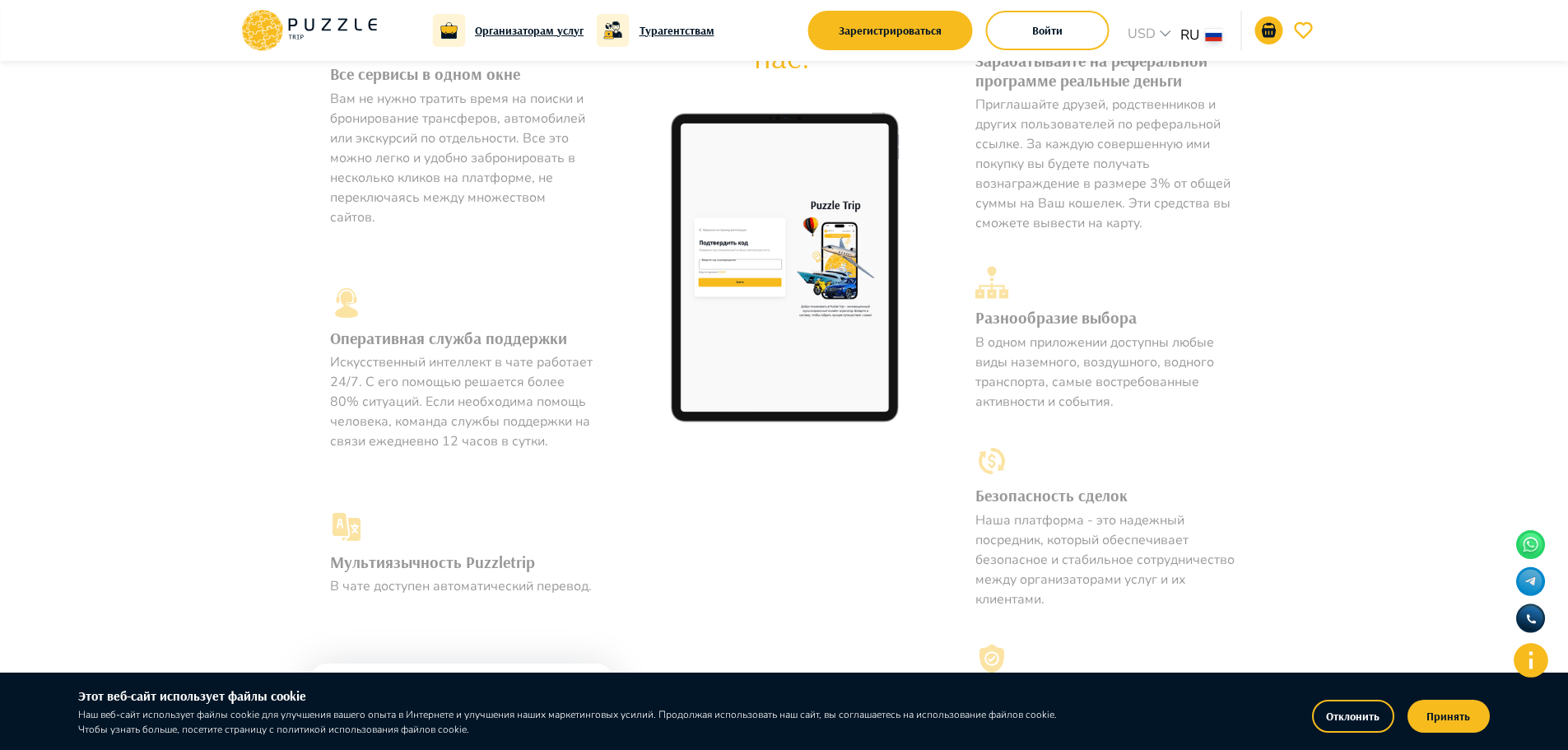
scroll to position [576, 0]
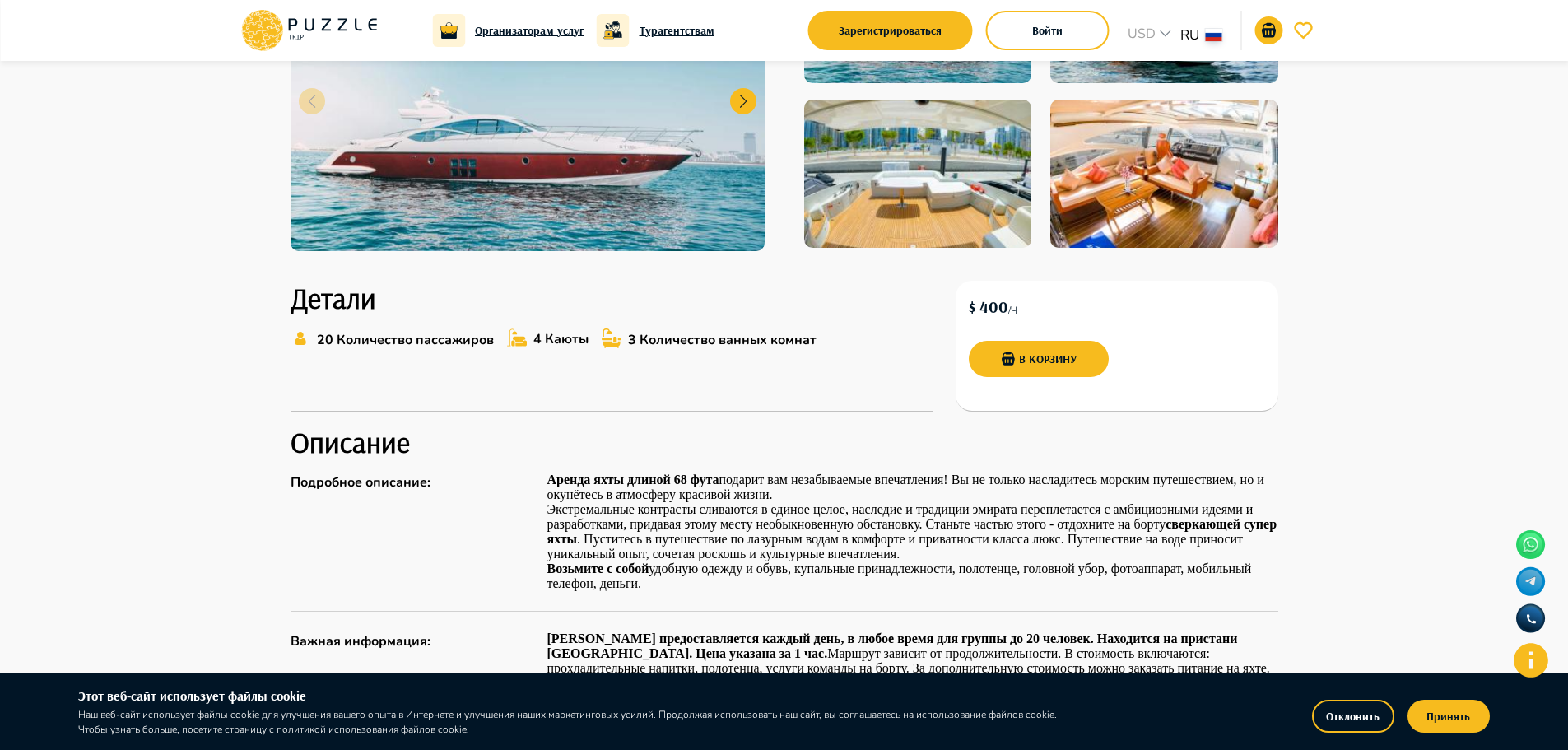
scroll to position [165, 0]
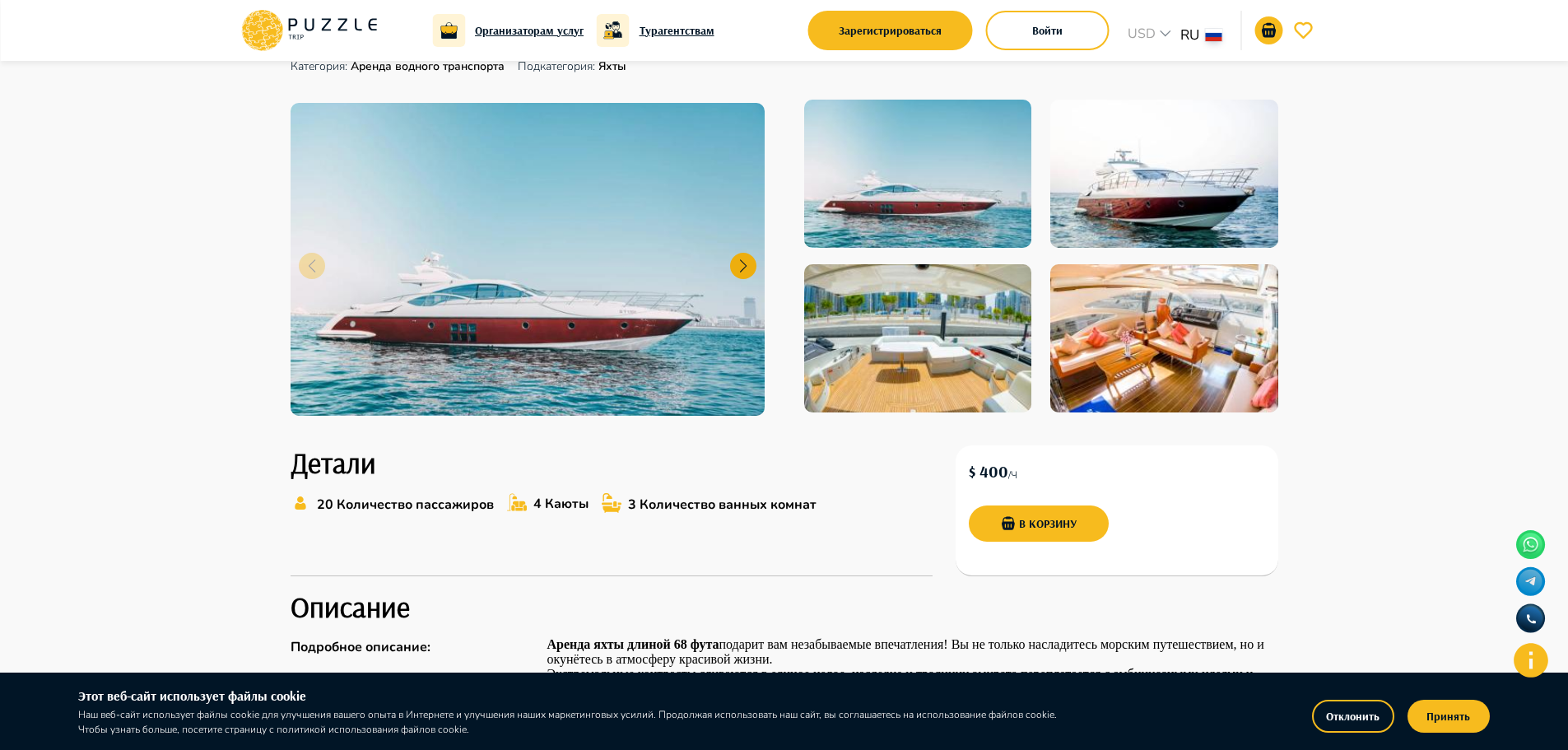
click at [738, 274] on div at bounding box center [744, 266] width 26 height 26
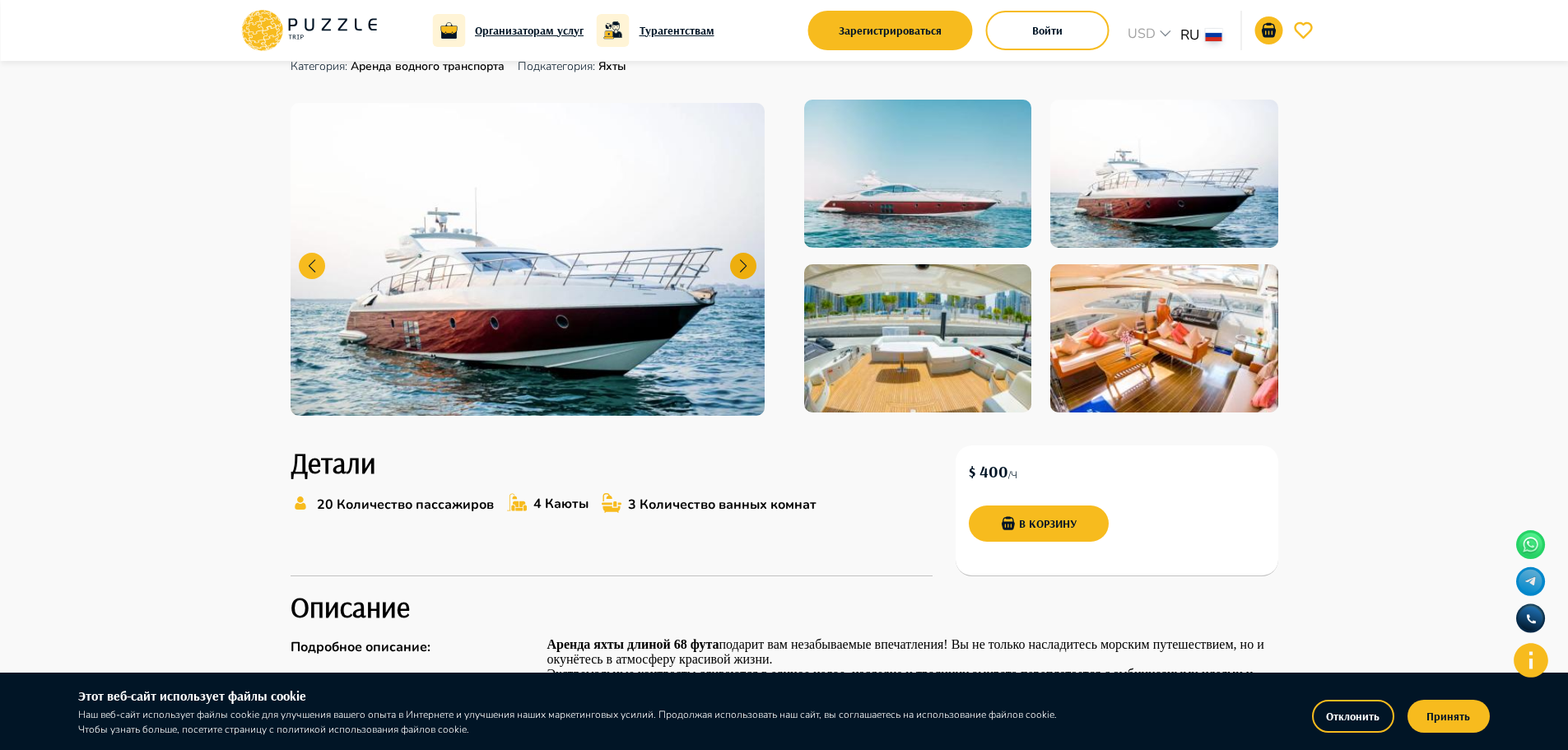
click at [738, 274] on div at bounding box center [744, 266] width 26 height 26
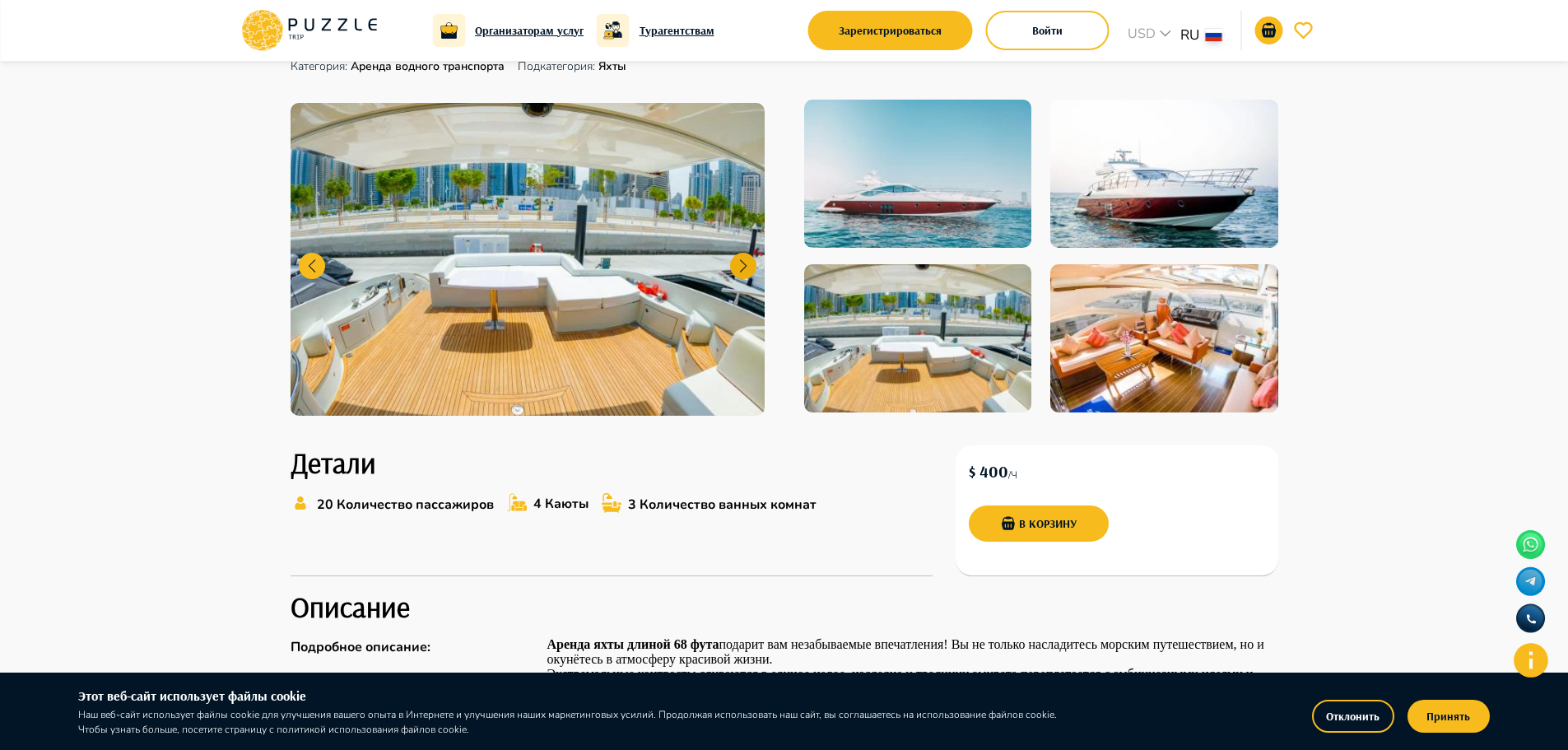
click at [738, 274] on div at bounding box center [744, 266] width 26 height 26
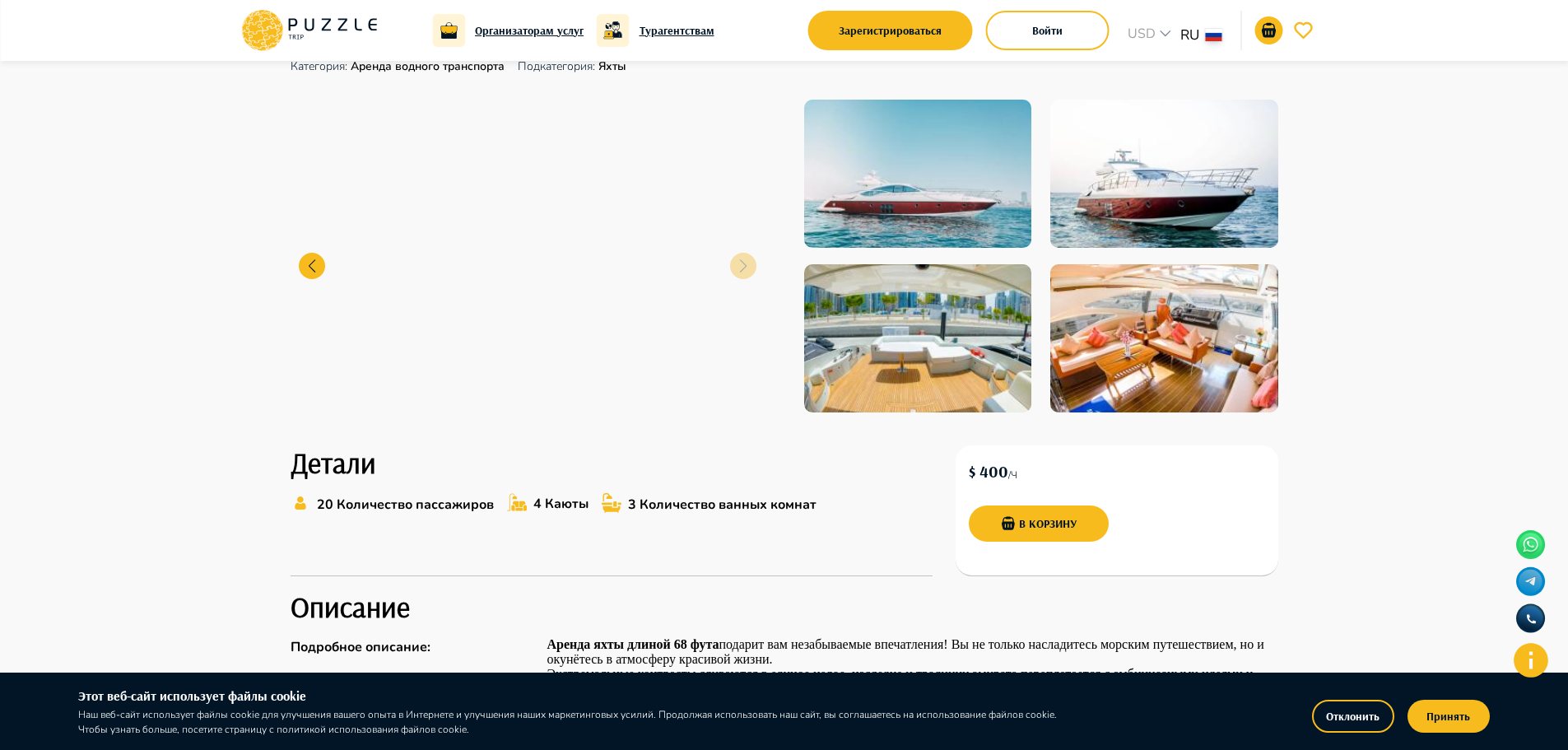
click at [738, 274] on img at bounding box center [528, 260] width 475 height 313
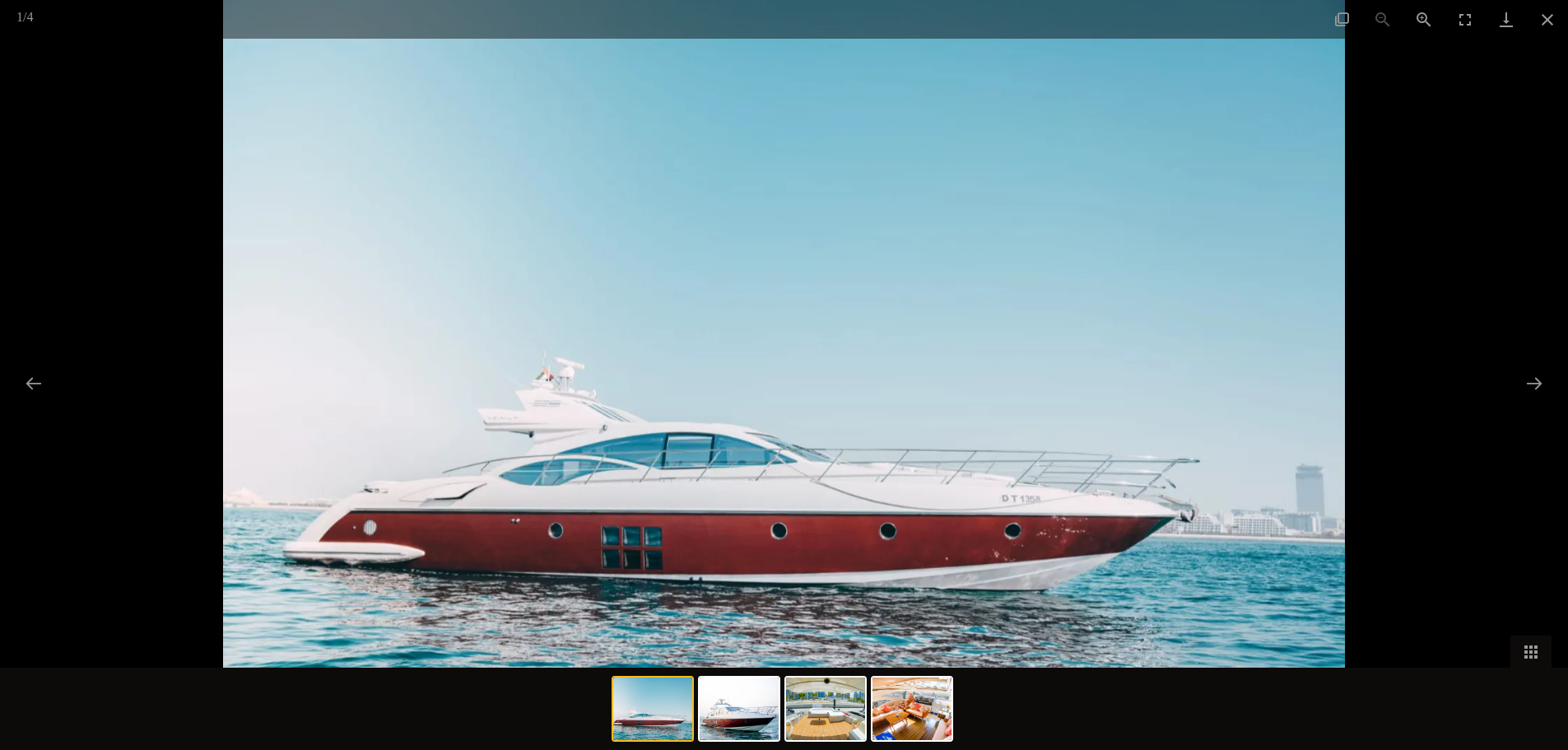
scroll to position [411, 0]
click at [910, 707] on img at bounding box center [912, 708] width 79 height 62
